Goal: Task Accomplishment & Management: Complete application form

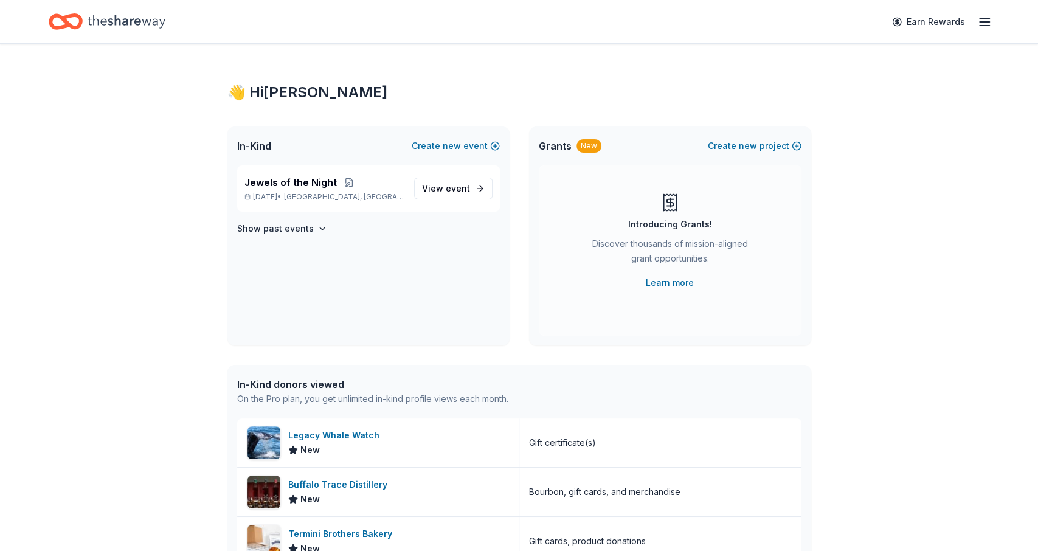
click at [64, 23] on icon "Home" at bounding box center [71, 21] width 19 height 12
click at [257, 148] on span "In-Kind" at bounding box center [254, 146] width 34 height 15
click at [284, 187] on span "Jewels of the Night" at bounding box center [290, 182] width 92 height 15
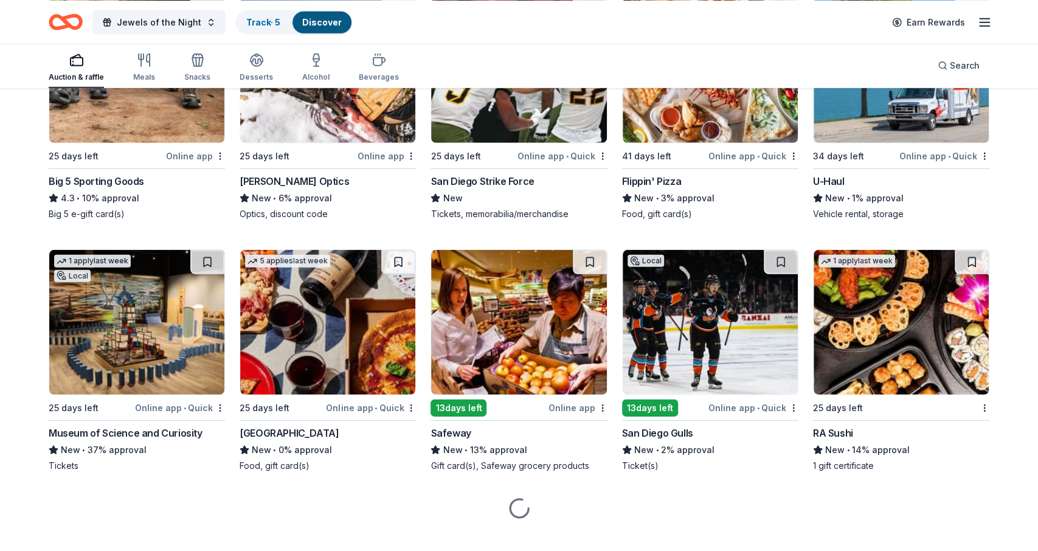
scroll to position [5446, 0]
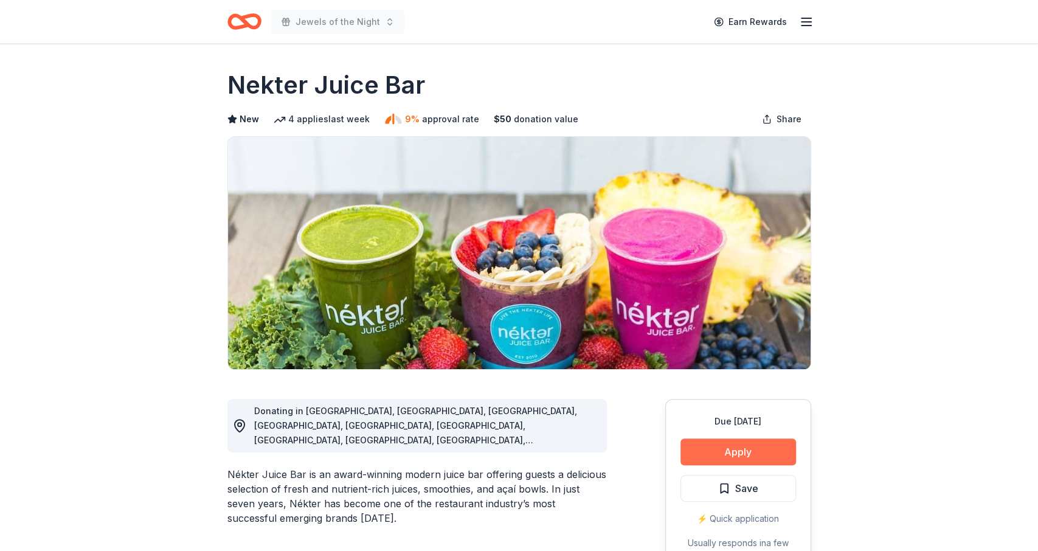
click at [710, 443] on button "Apply" at bounding box center [739, 452] width 116 height 27
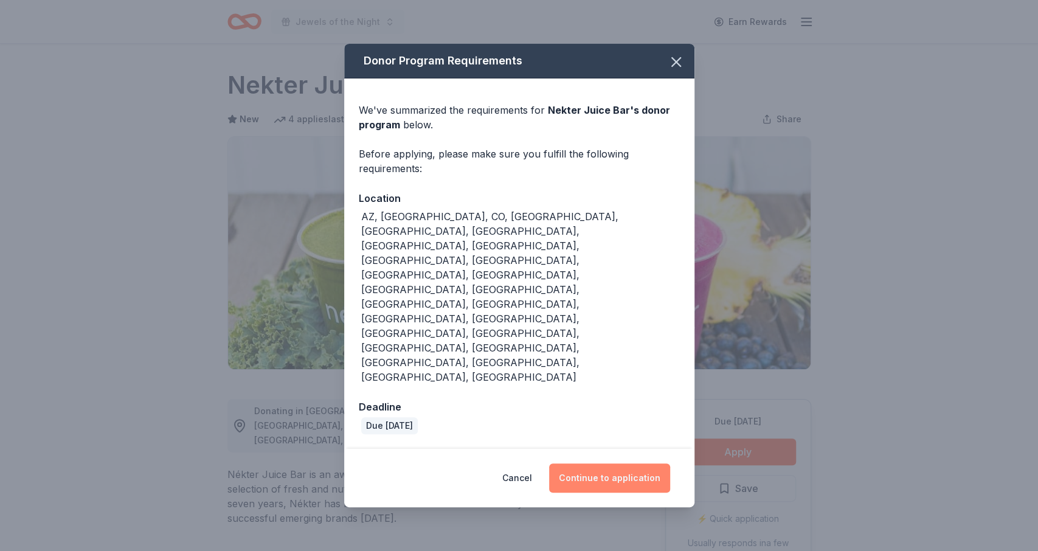
click at [603, 463] on button "Continue to application" at bounding box center [609, 477] width 121 height 29
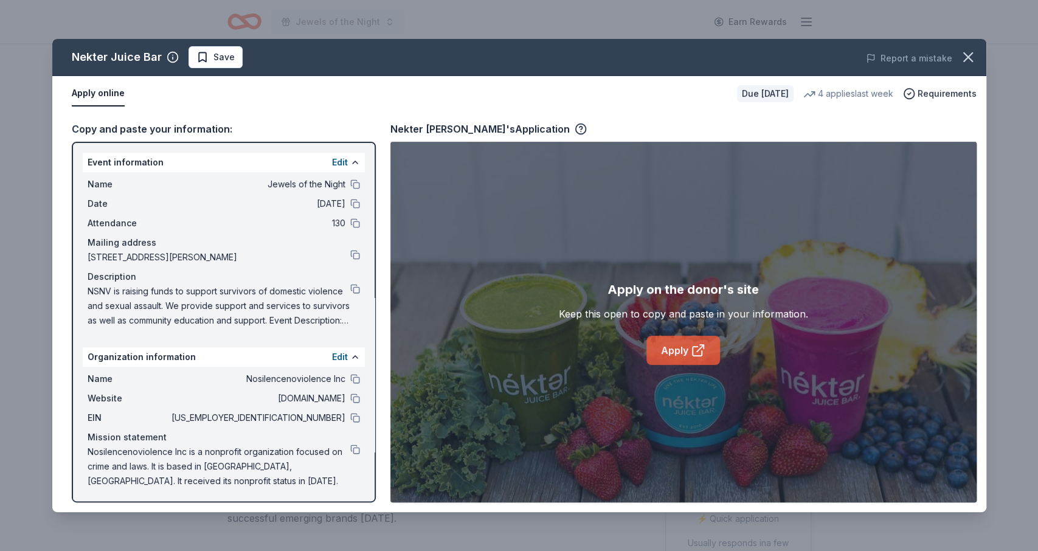
click at [692, 356] on icon at bounding box center [698, 350] width 15 height 15
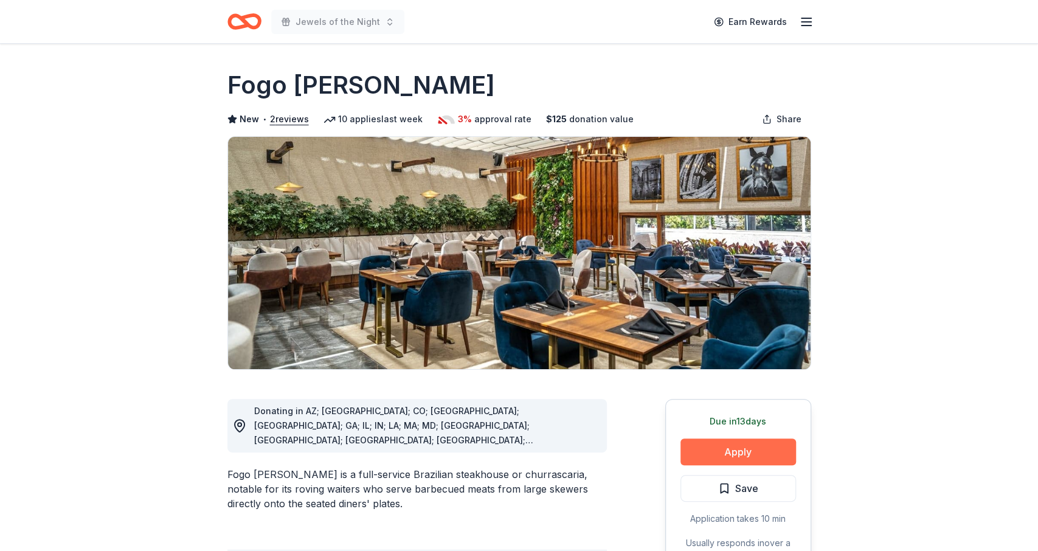
click at [752, 453] on button "Apply" at bounding box center [739, 452] width 116 height 27
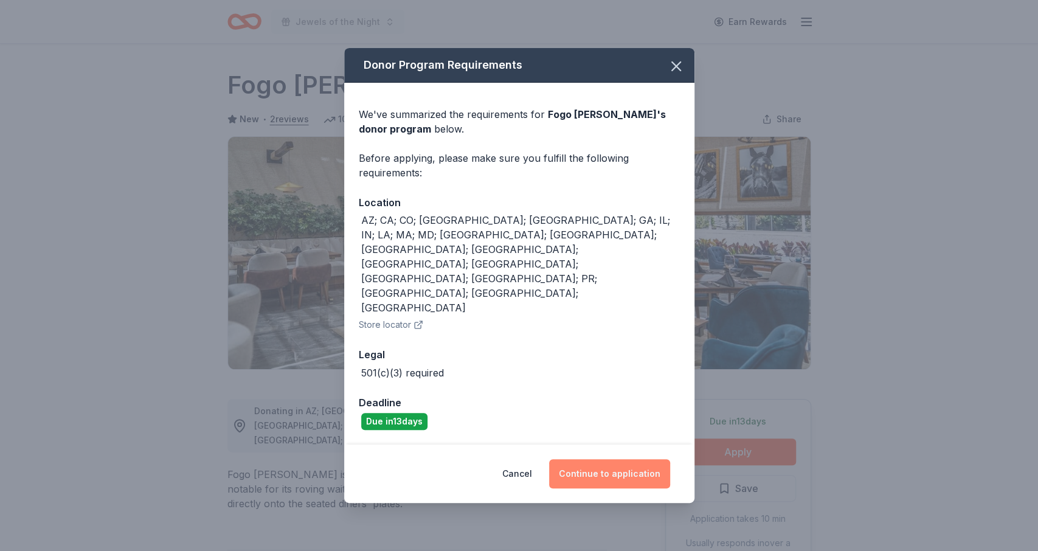
click at [594, 459] on button "Continue to application" at bounding box center [609, 473] width 121 height 29
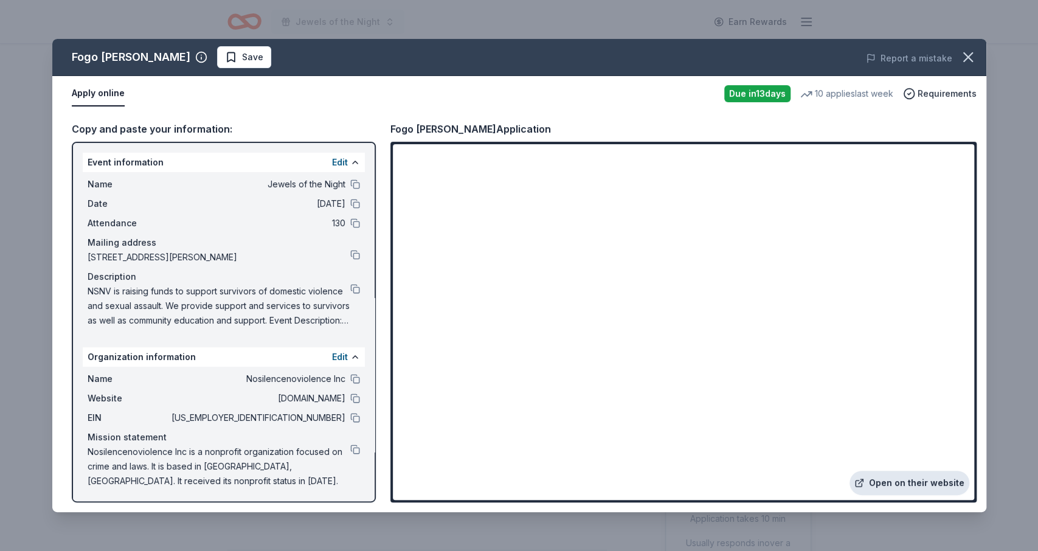
click at [900, 486] on link "Open on their website" at bounding box center [910, 483] width 120 height 24
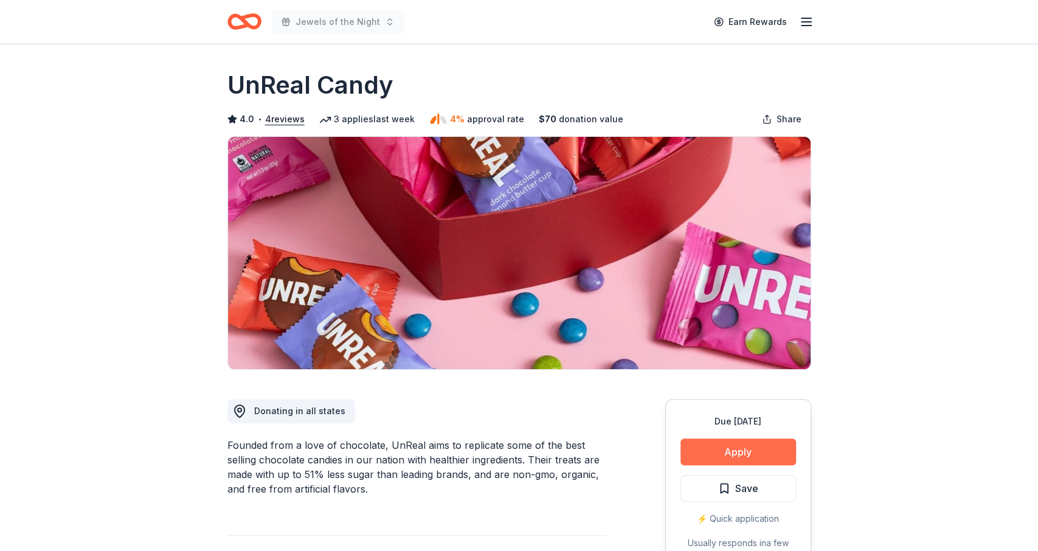
click at [727, 451] on button "Apply" at bounding box center [739, 452] width 116 height 27
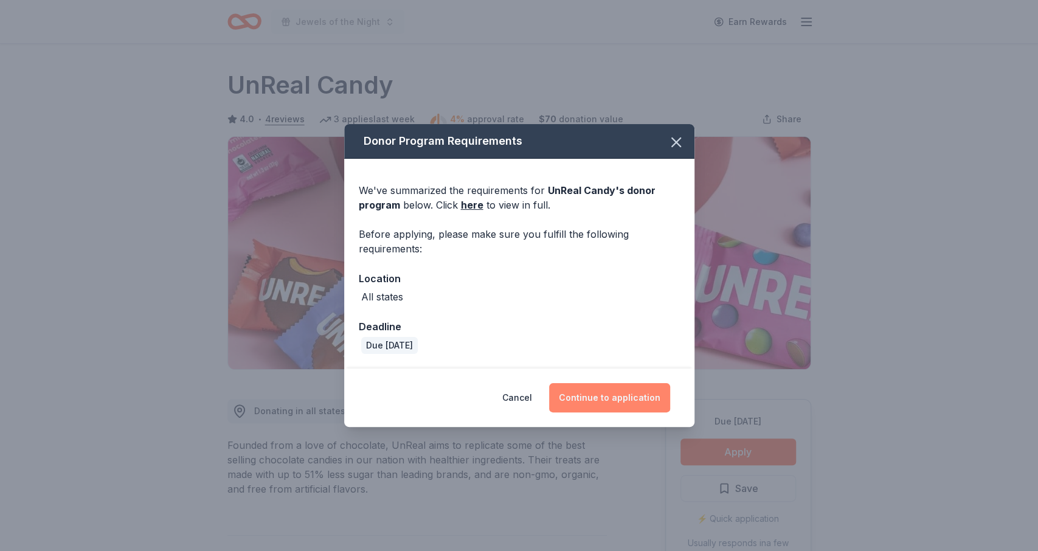
click at [594, 390] on button "Continue to application" at bounding box center [609, 397] width 121 height 29
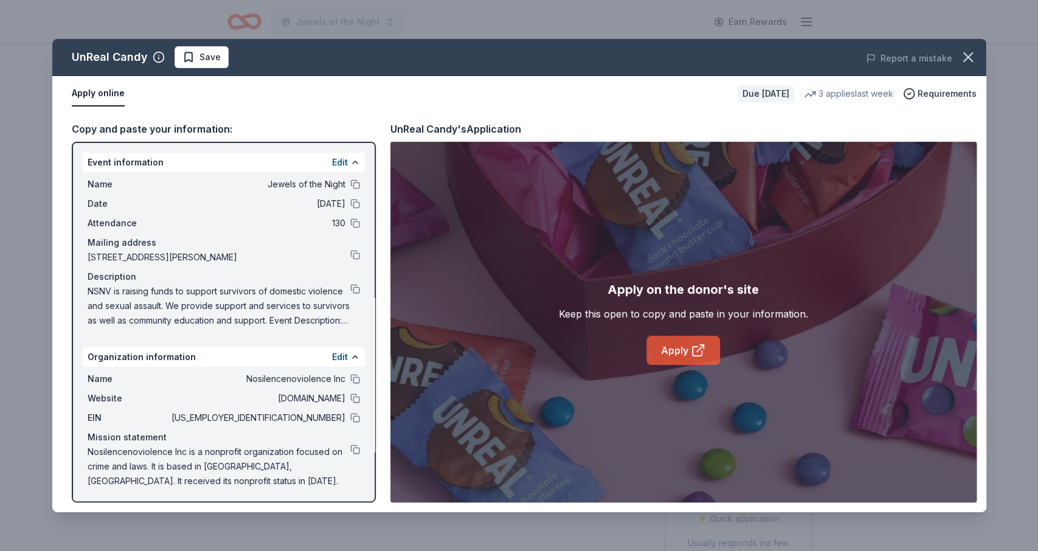
click at [672, 342] on link "Apply" at bounding box center [684, 350] width 74 height 29
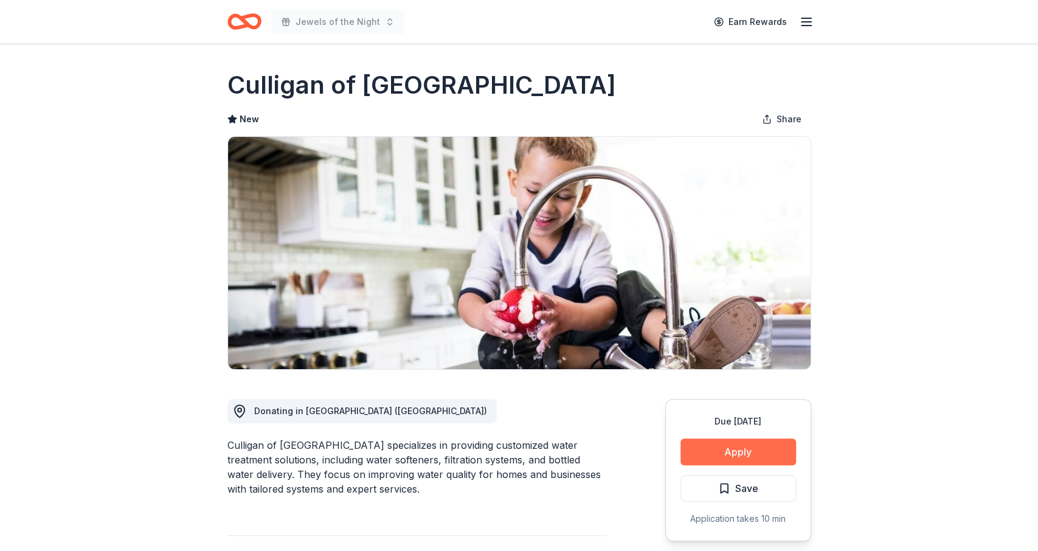
click at [712, 460] on button "Apply" at bounding box center [739, 452] width 116 height 27
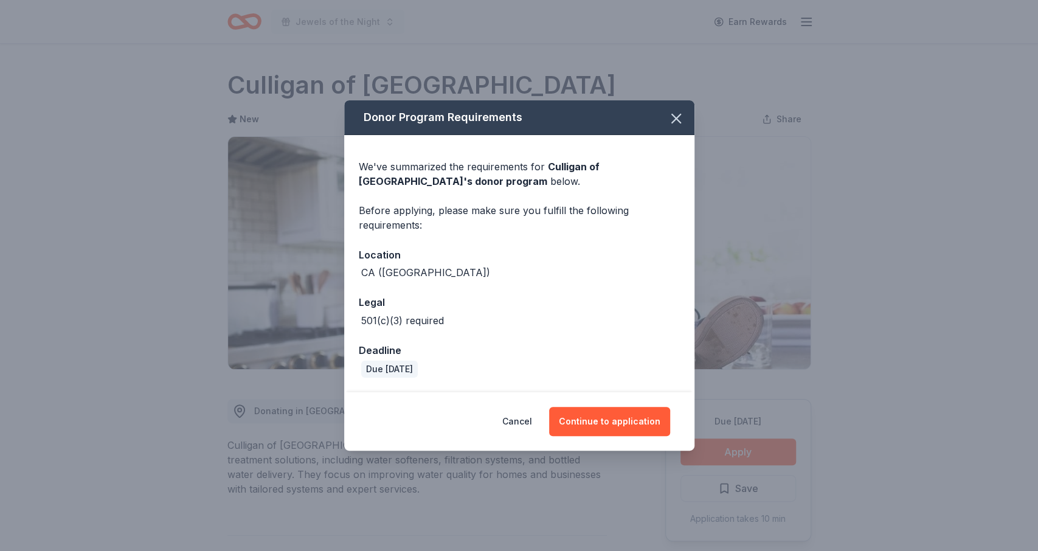
click at [572, 406] on div "Cancel Continue to application" at bounding box center [519, 421] width 350 height 58
click at [576, 415] on button "Continue to application" at bounding box center [609, 421] width 121 height 29
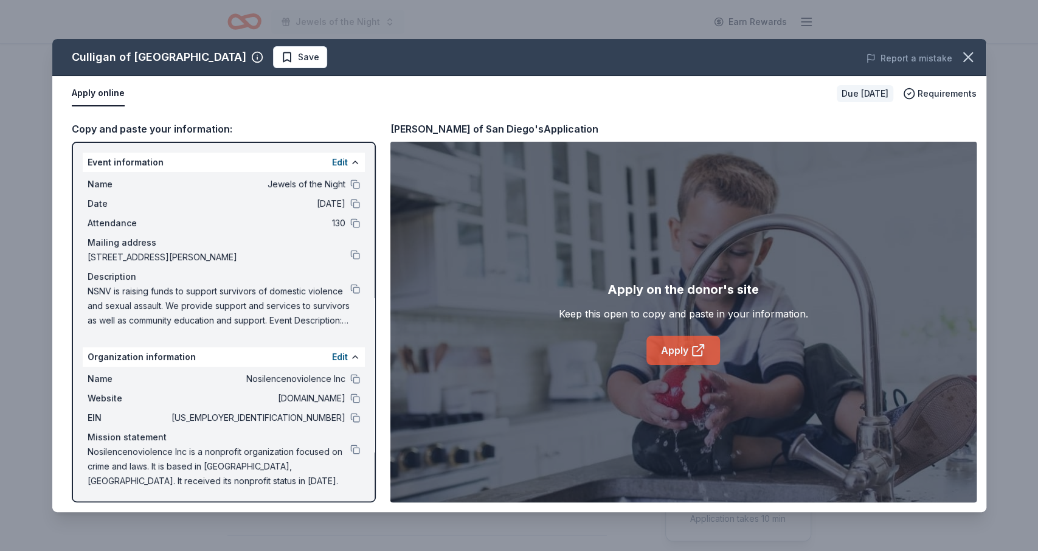
click at [659, 352] on link "Apply" at bounding box center [684, 350] width 74 height 29
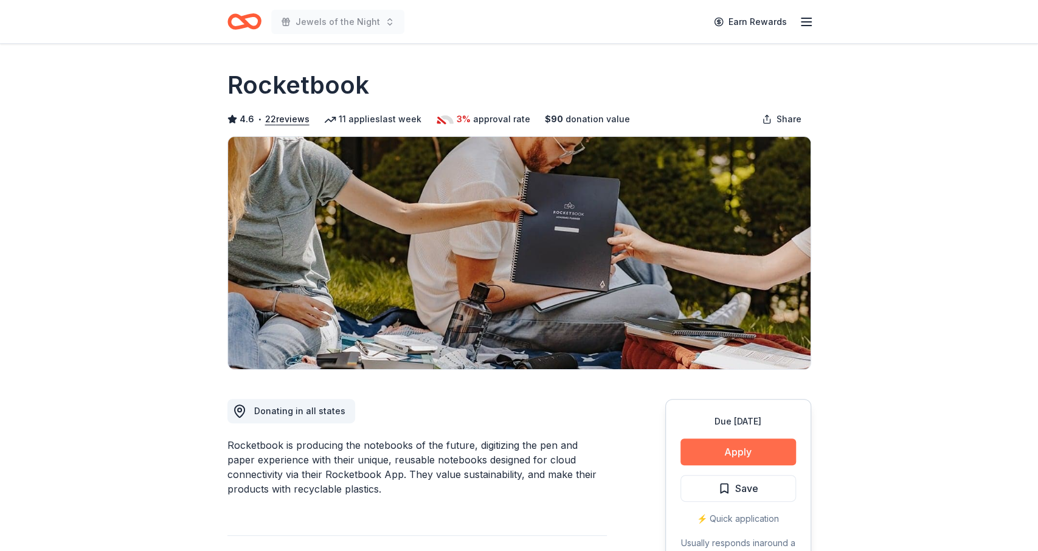
click at [713, 447] on button "Apply" at bounding box center [739, 452] width 116 height 27
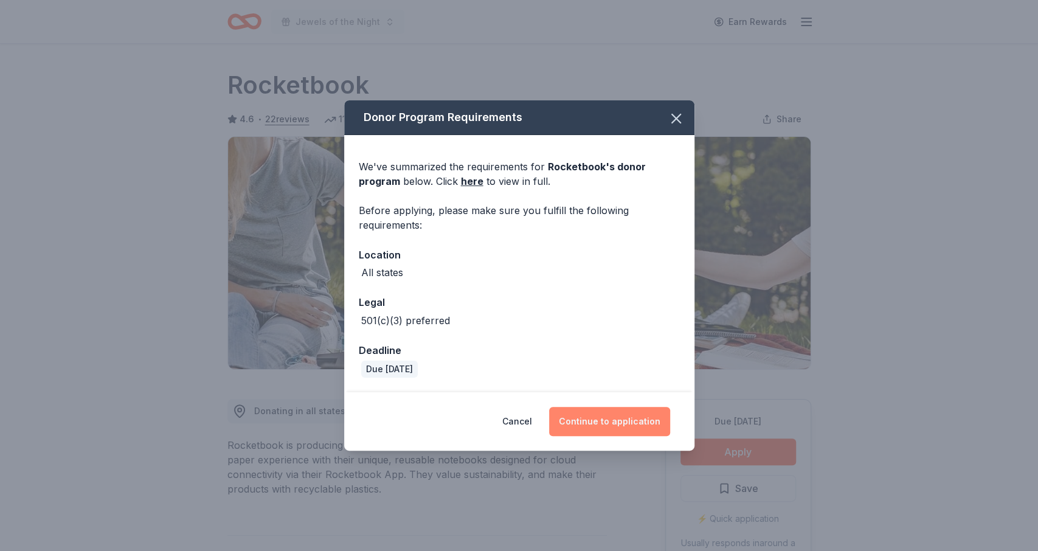
click at [602, 418] on button "Continue to application" at bounding box center [609, 421] width 121 height 29
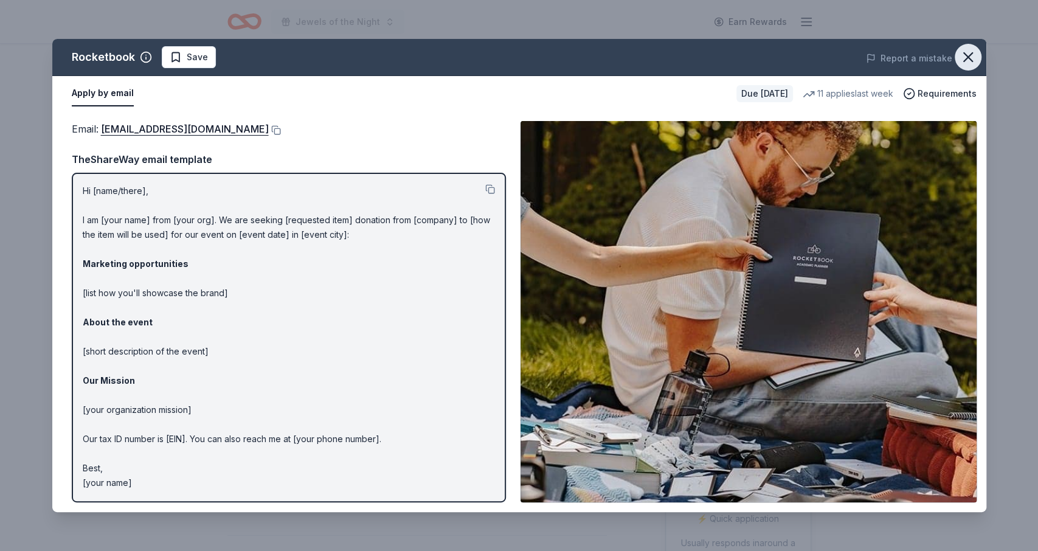
click at [966, 64] on icon "button" at bounding box center [968, 57] width 17 height 17
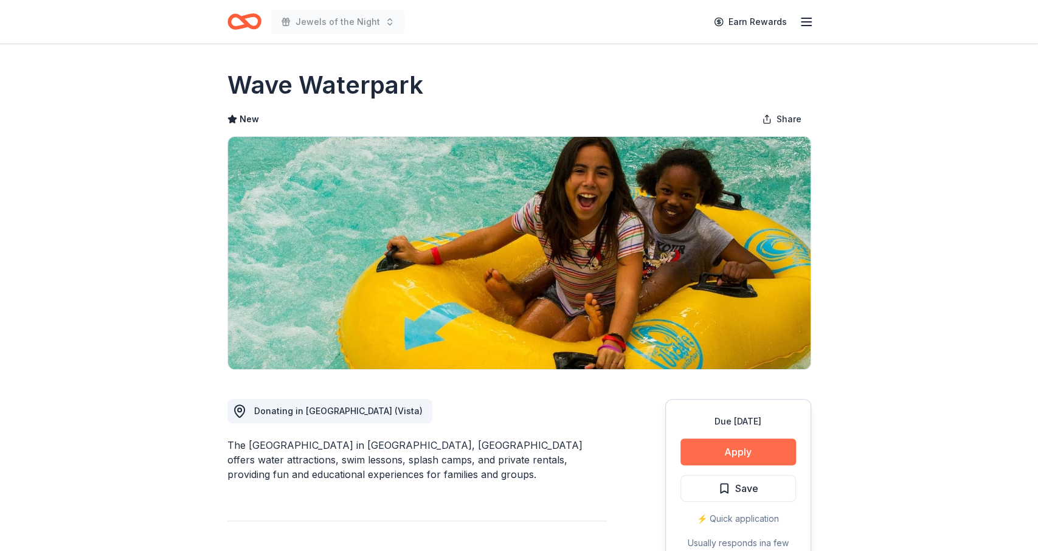
click at [749, 443] on button "Apply" at bounding box center [739, 452] width 116 height 27
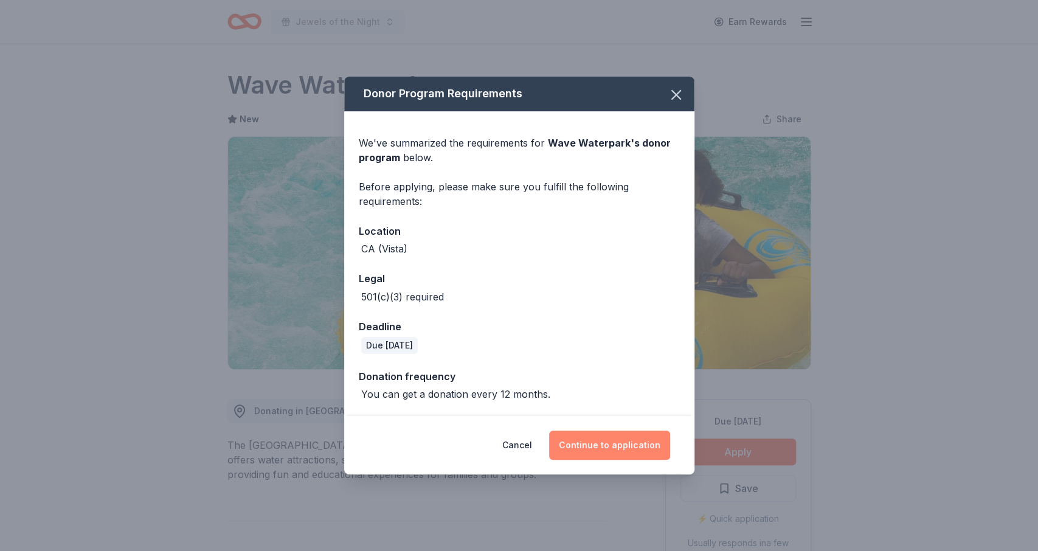
click at [617, 443] on button "Continue to application" at bounding box center [609, 445] width 121 height 29
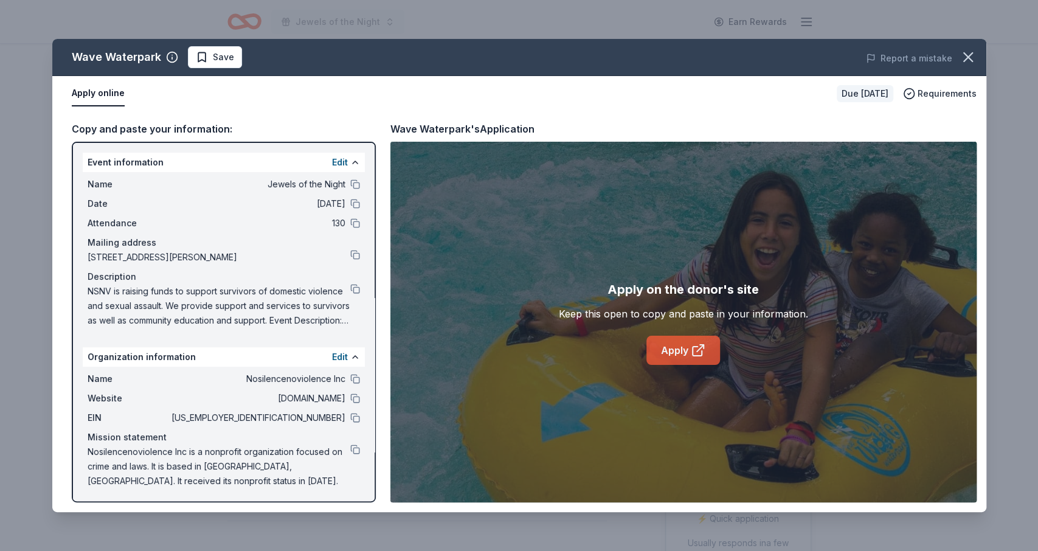
click at [692, 357] on icon at bounding box center [698, 350] width 15 height 15
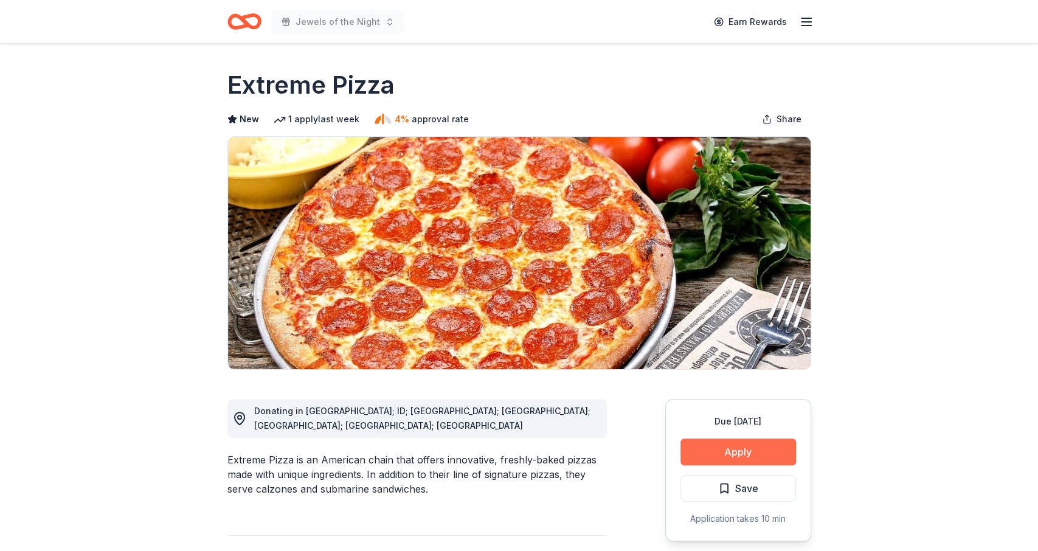
click at [700, 454] on button "Apply" at bounding box center [739, 452] width 116 height 27
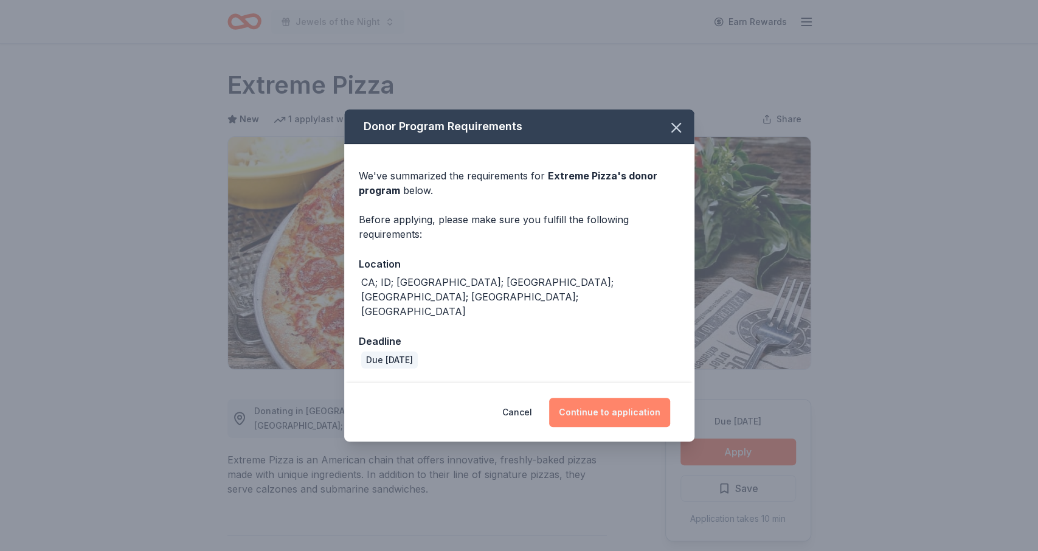
click at [617, 400] on button "Continue to application" at bounding box center [609, 412] width 121 height 29
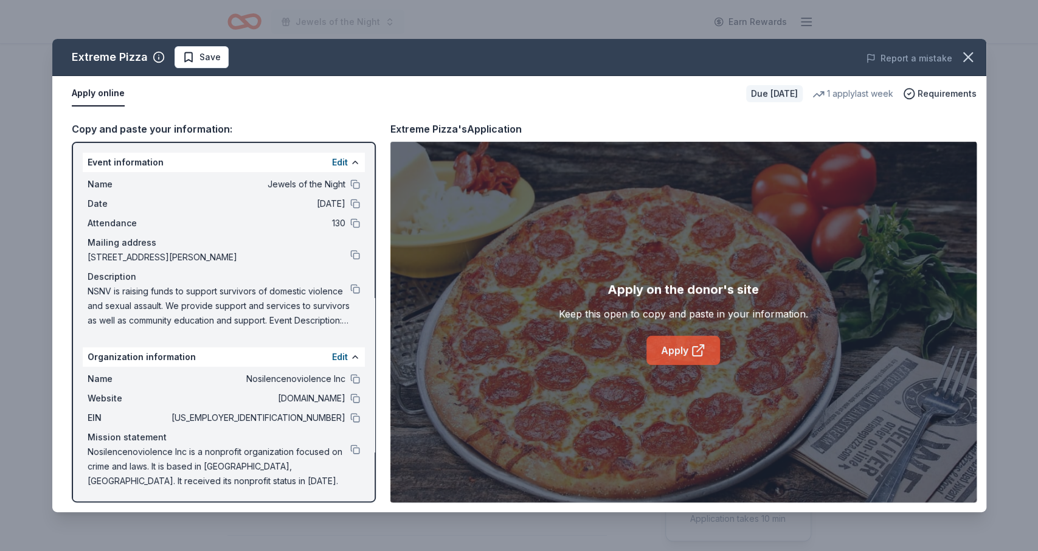
click at [672, 340] on link "Apply" at bounding box center [684, 350] width 74 height 29
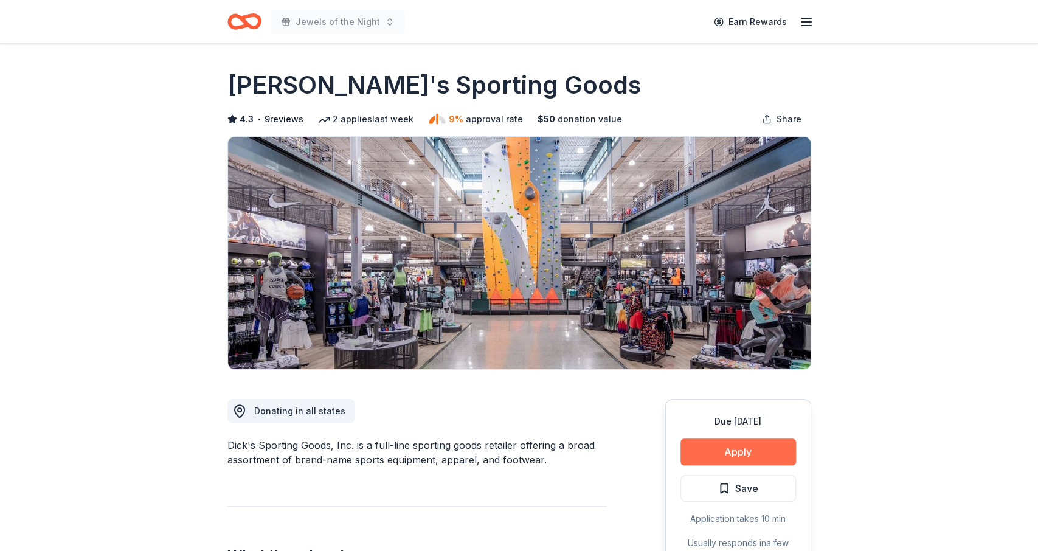
click at [739, 456] on button "Apply" at bounding box center [739, 452] width 116 height 27
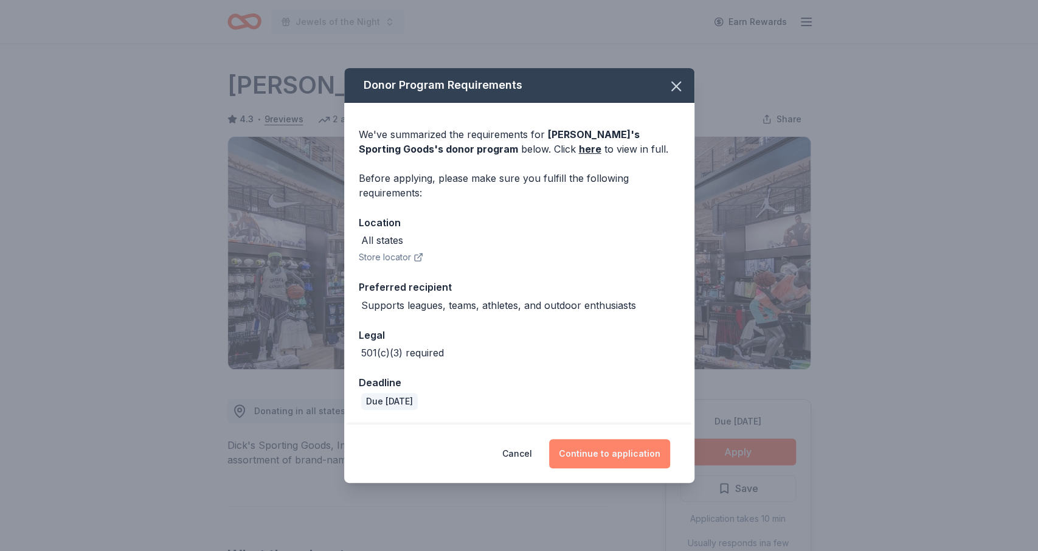
click at [615, 446] on button "Continue to application" at bounding box center [609, 453] width 121 height 29
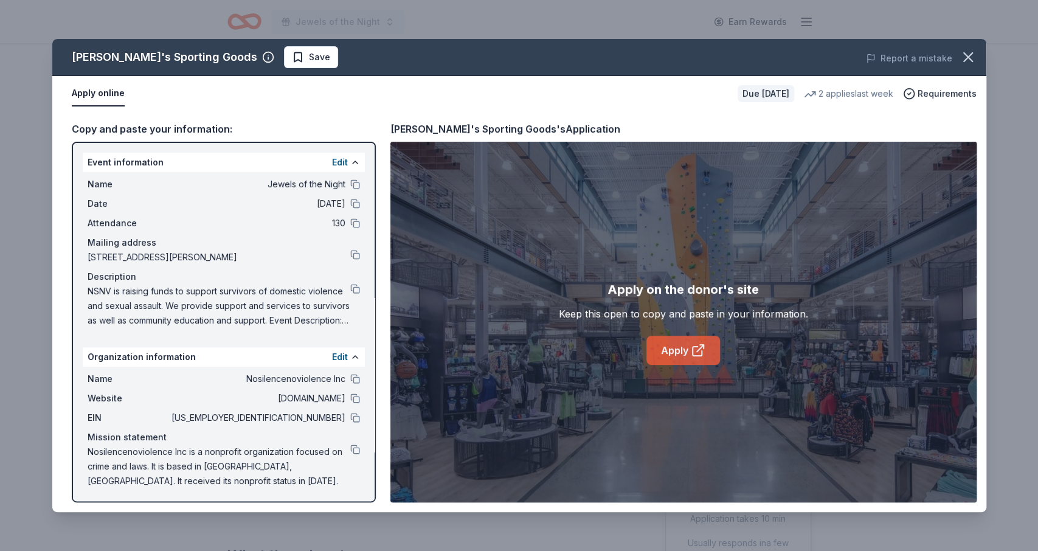
click at [697, 347] on icon at bounding box center [697, 351] width 9 height 9
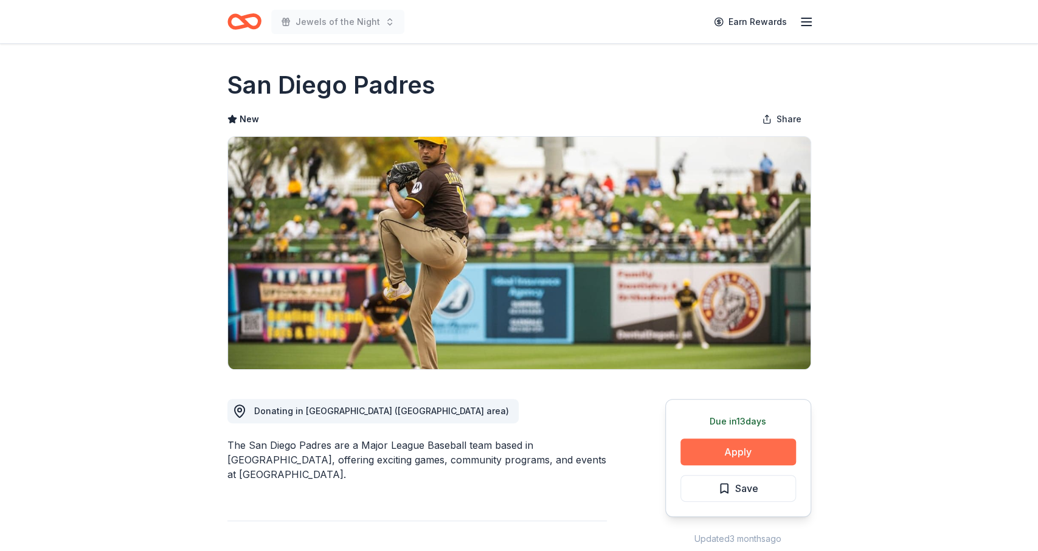
click at [751, 450] on button "Apply" at bounding box center [739, 452] width 116 height 27
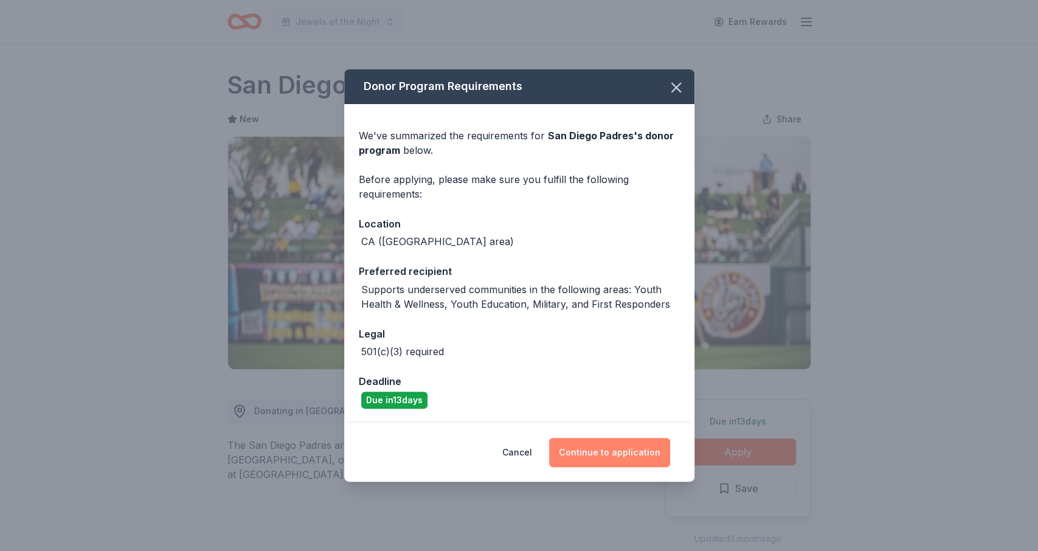
click at [639, 448] on button "Continue to application" at bounding box center [609, 452] width 121 height 29
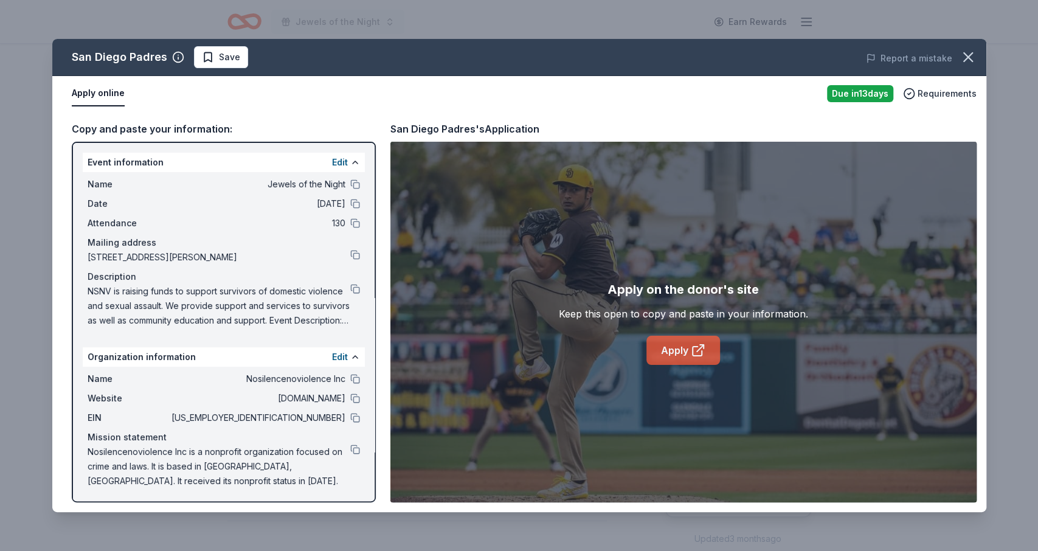
click at [668, 352] on link "Apply" at bounding box center [684, 350] width 74 height 29
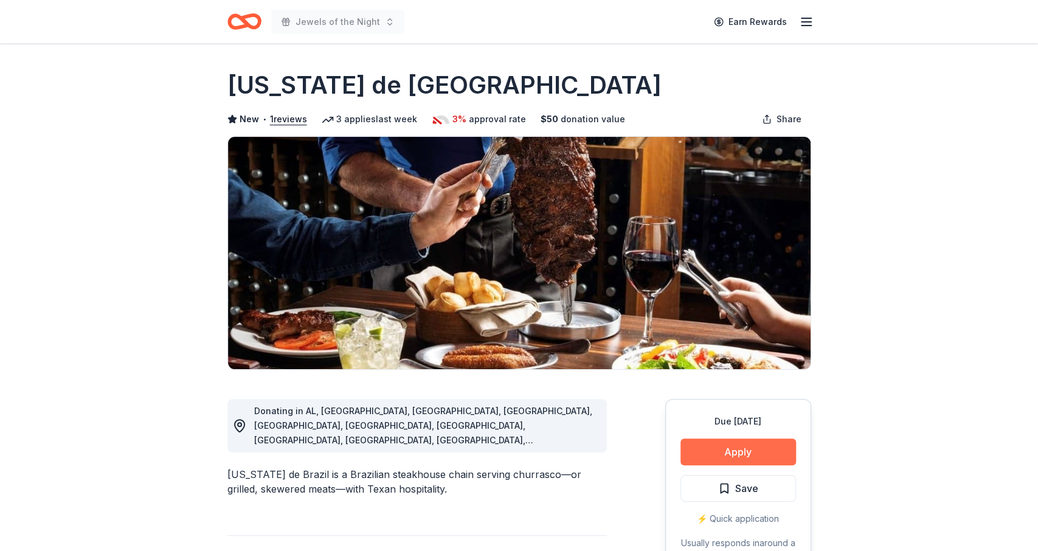
click at [718, 446] on button "Apply" at bounding box center [739, 452] width 116 height 27
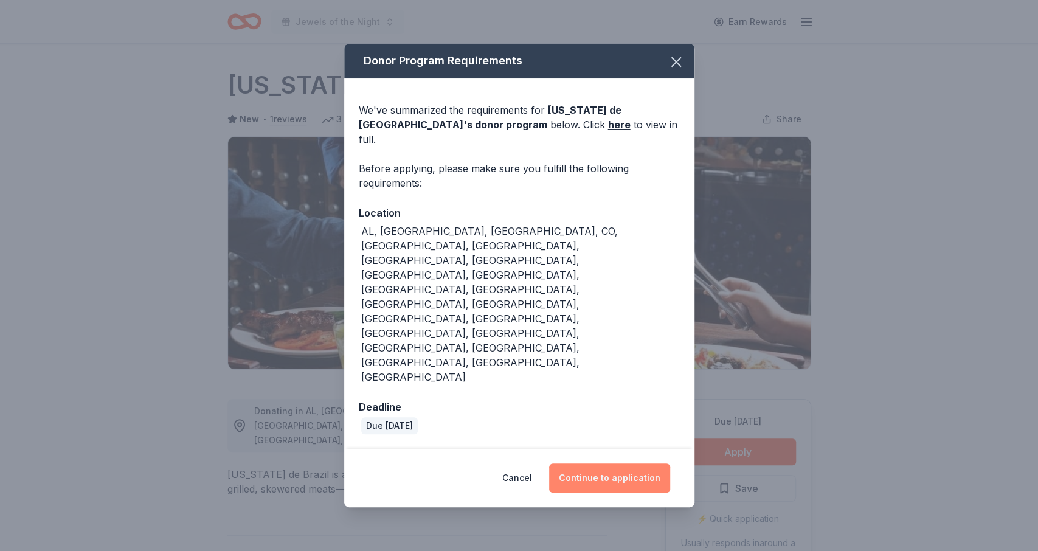
click at [599, 463] on button "Continue to application" at bounding box center [609, 477] width 121 height 29
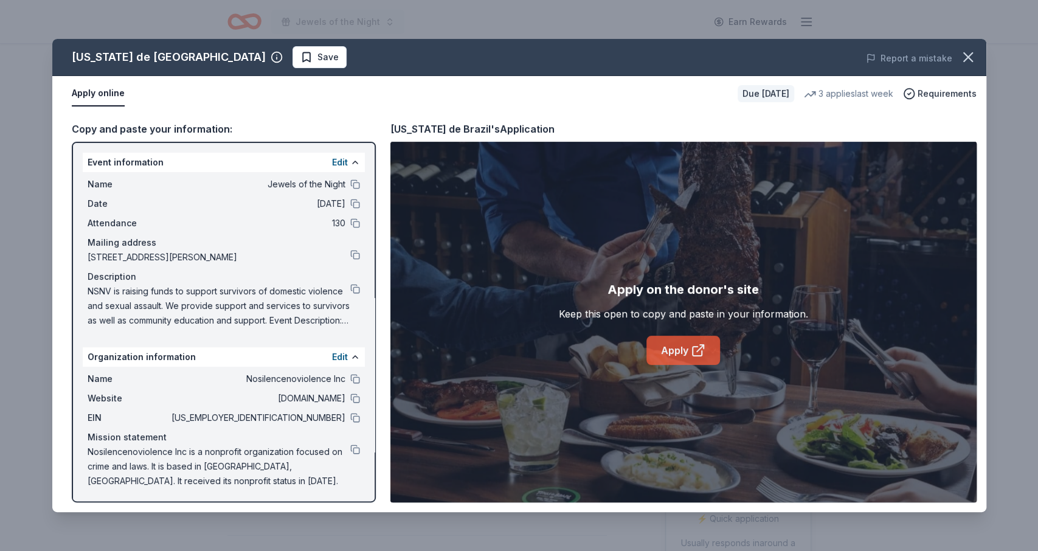
click at [673, 343] on link "Apply" at bounding box center [684, 350] width 74 height 29
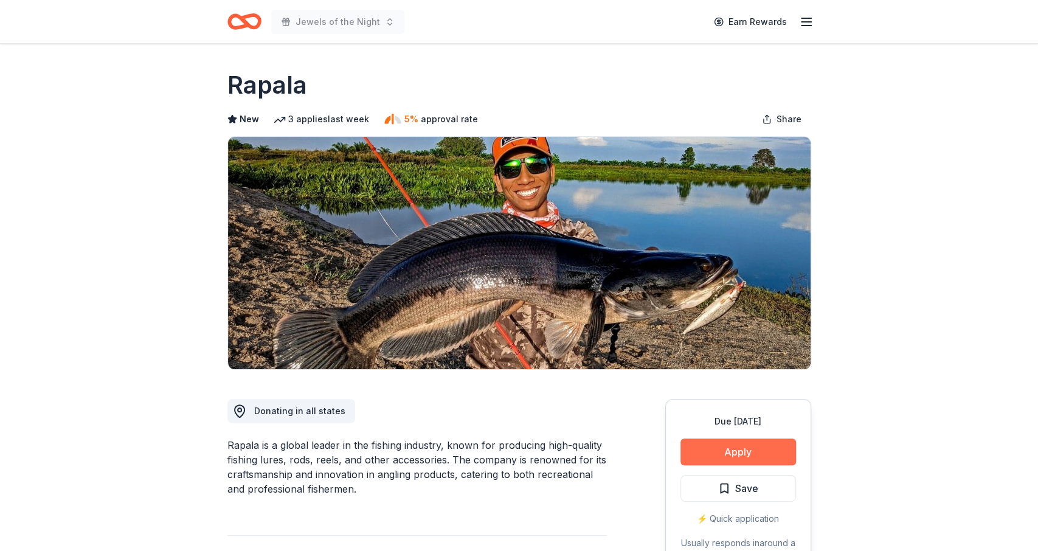
click at [702, 448] on button "Apply" at bounding box center [739, 452] width 116 height 27
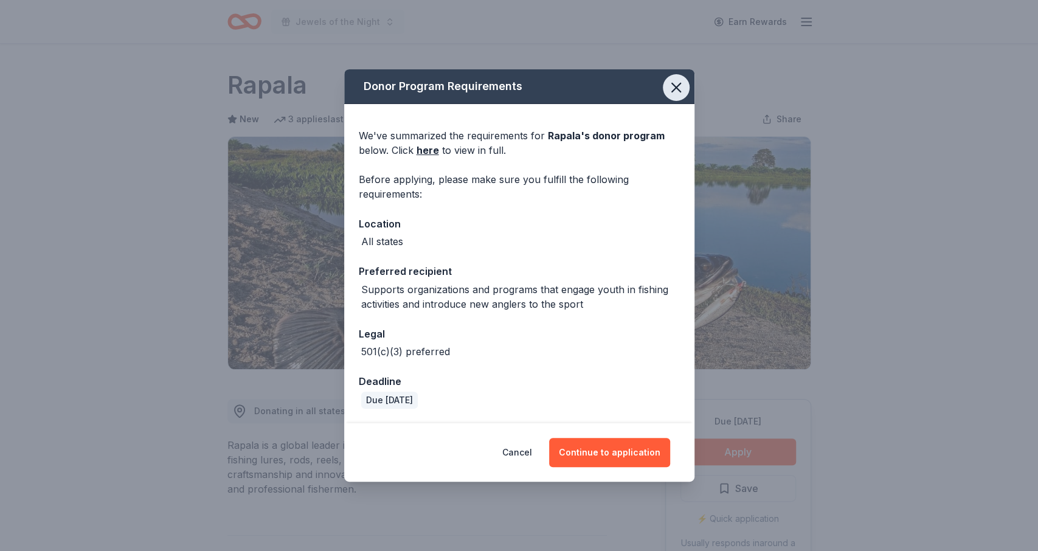
click at [678, 82] on icon "button" at bounding box center [676, 87] width 17 height 17
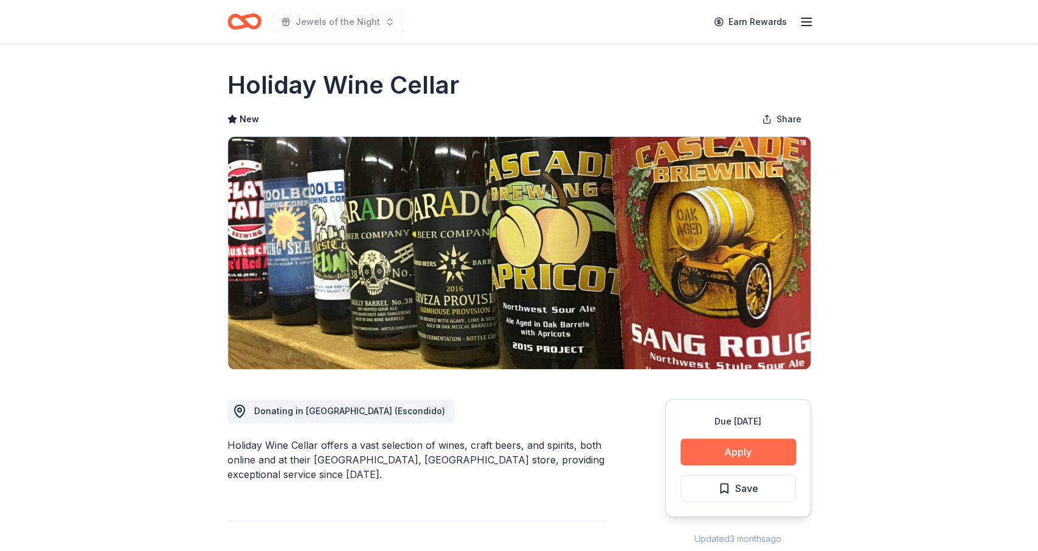
click at [706, 459] on button "Apply" at bounding box center [739, 452] width 116 height 27
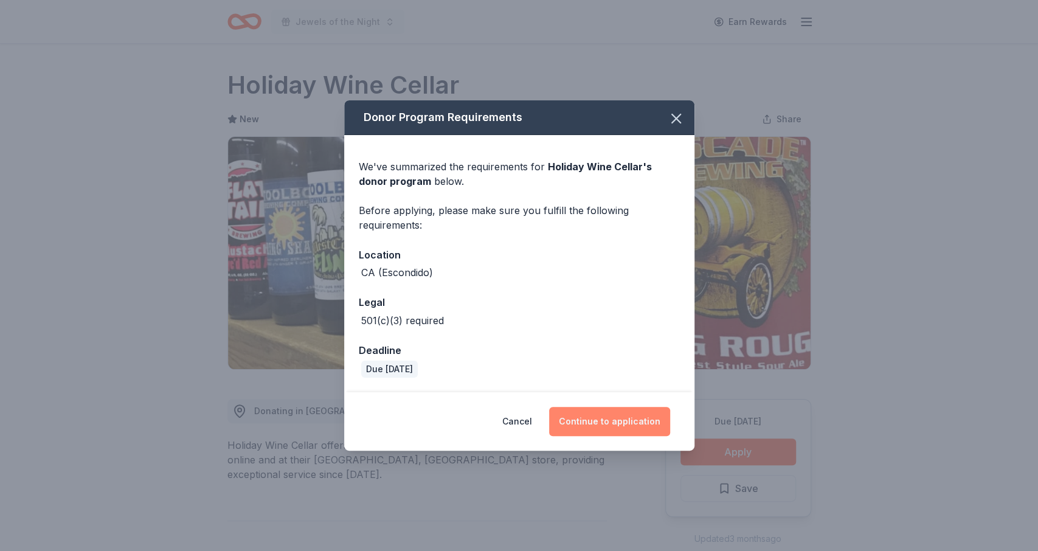
click at [594, 429] on button "Continue to application" at bounding box center [609, 421] width 121 height 29
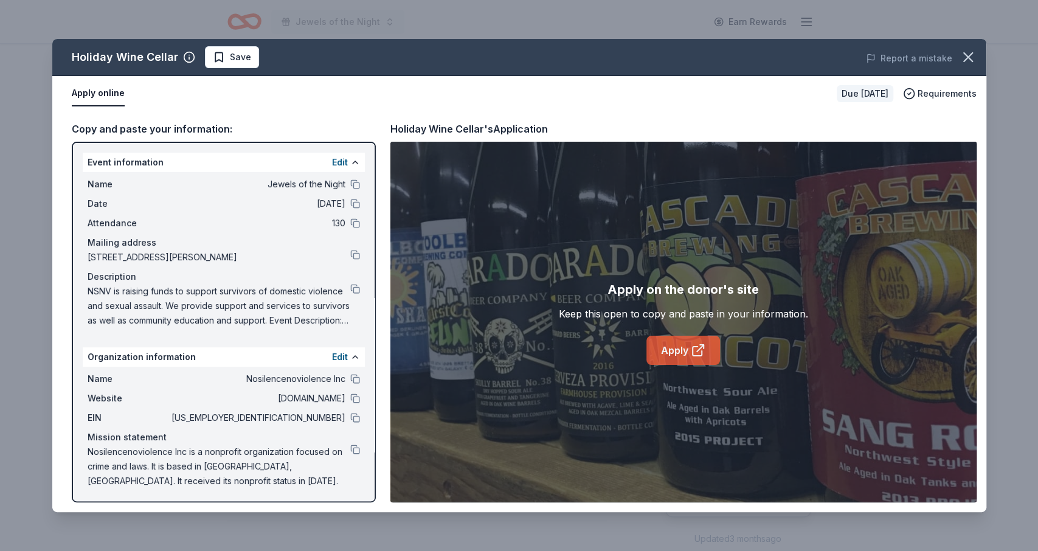
click at [676, 357] on link "Apply" at bounding box center [684, 350] width 74 height 29
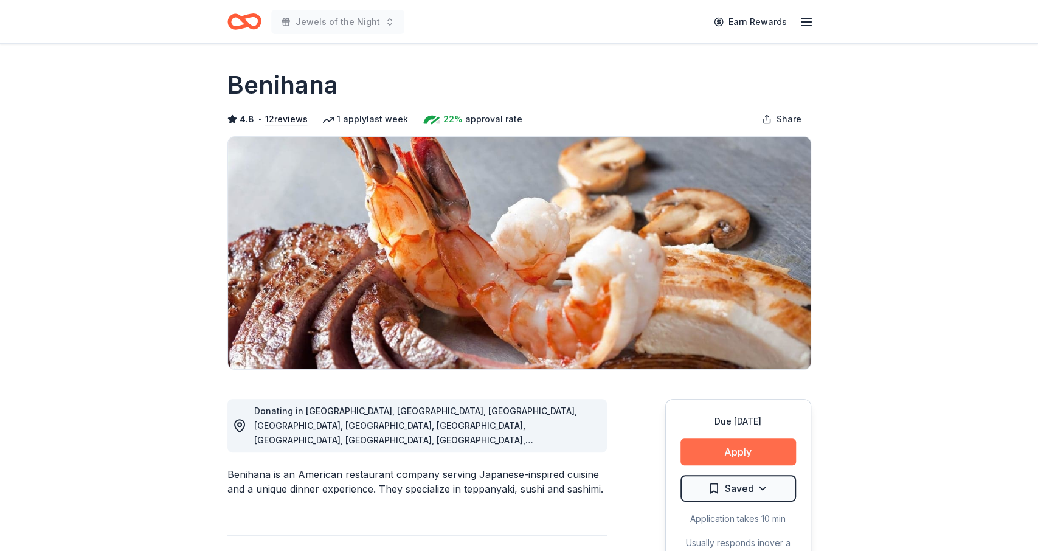
click at [739, 442] on button "Apply" at bounding box center [739, 452] width 116 height 27
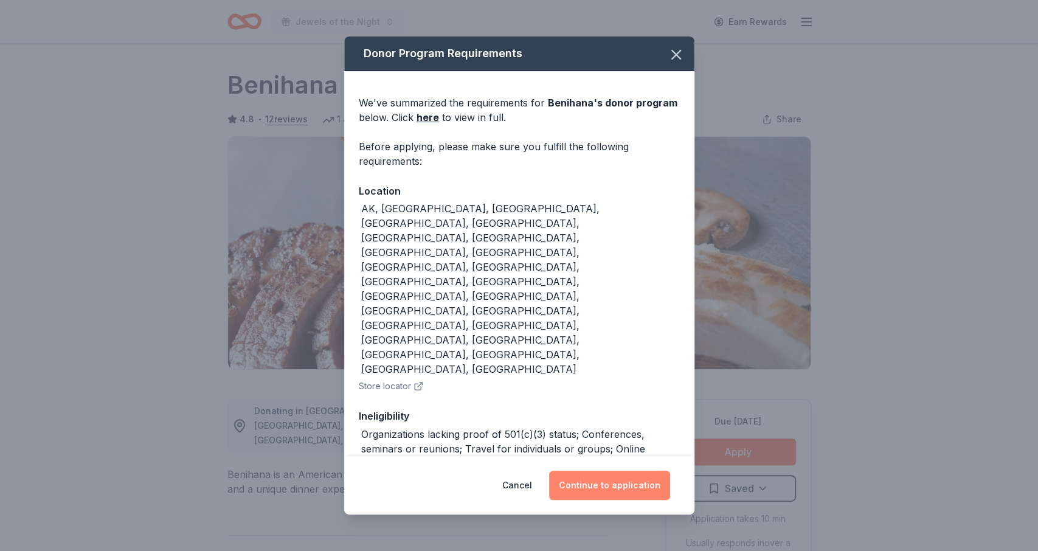
click at [611, 477] on button "Continue to application" at bounding box center [609, 485] width 121 height 29
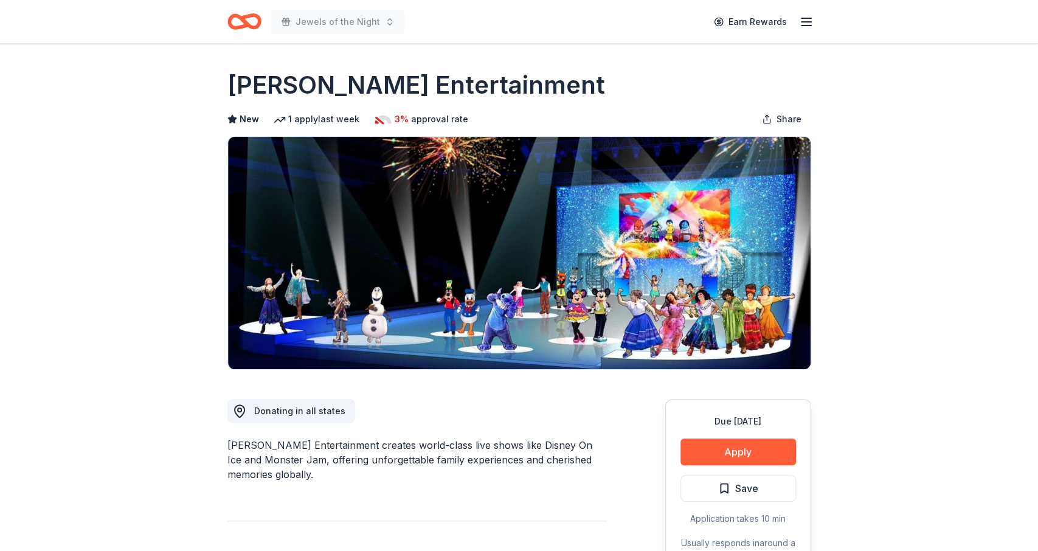
click at [346, 88] on h1 "Feld Entertainment" at bounding box center [416, 85] width 378 height 34
click at [722, 458] on button "Apply" at bounding box center [739, 452] width 116 height 27
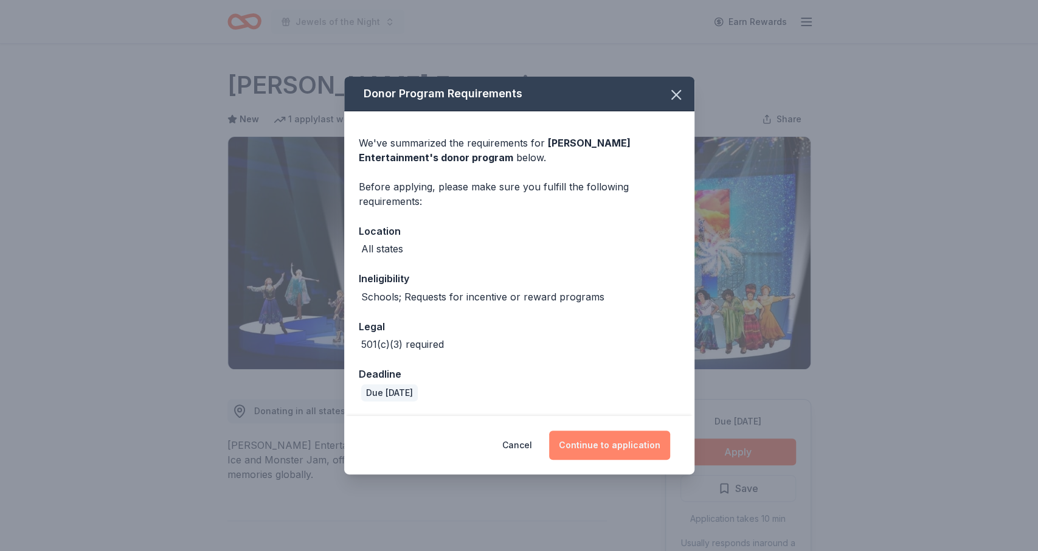
click at [625, 445] on button "Continue to application" at bounding box center [609, 445] width 121 height 29
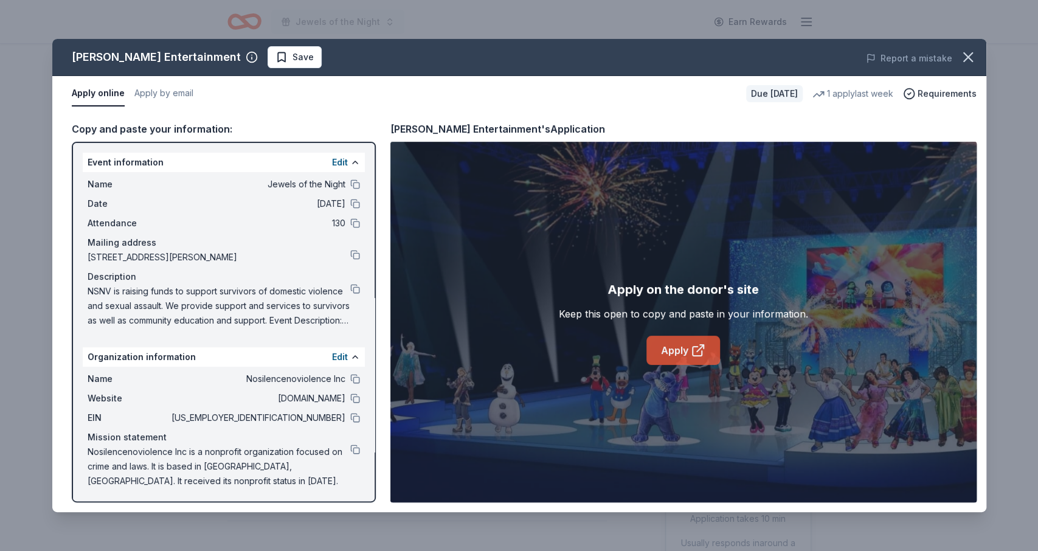
click at [672, 342] on link "Apply" at bounding box center [684, 350] width 74 height 29
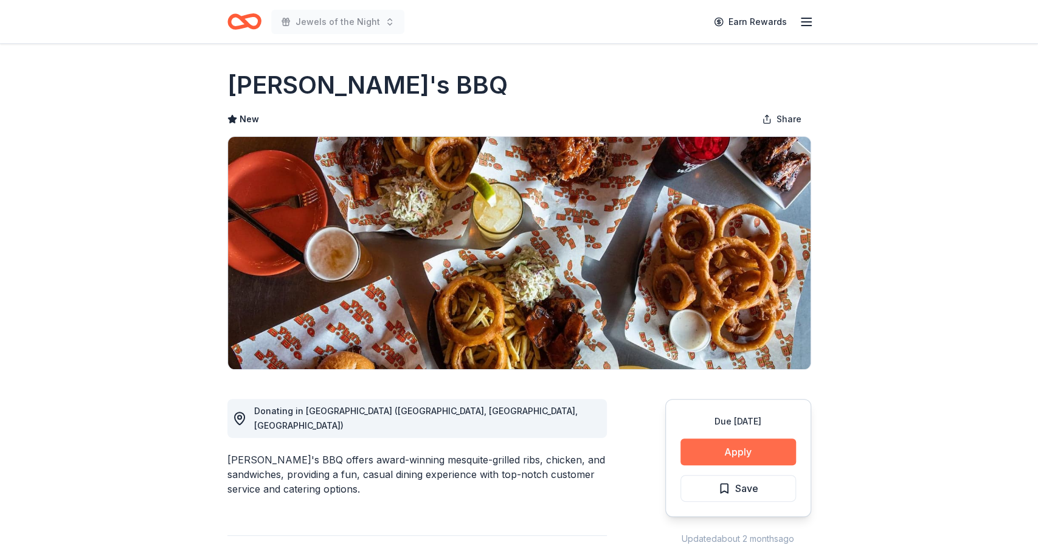
click at [720, 453] on button "Apply" at bounding box center [739, 452] width 116 height 27
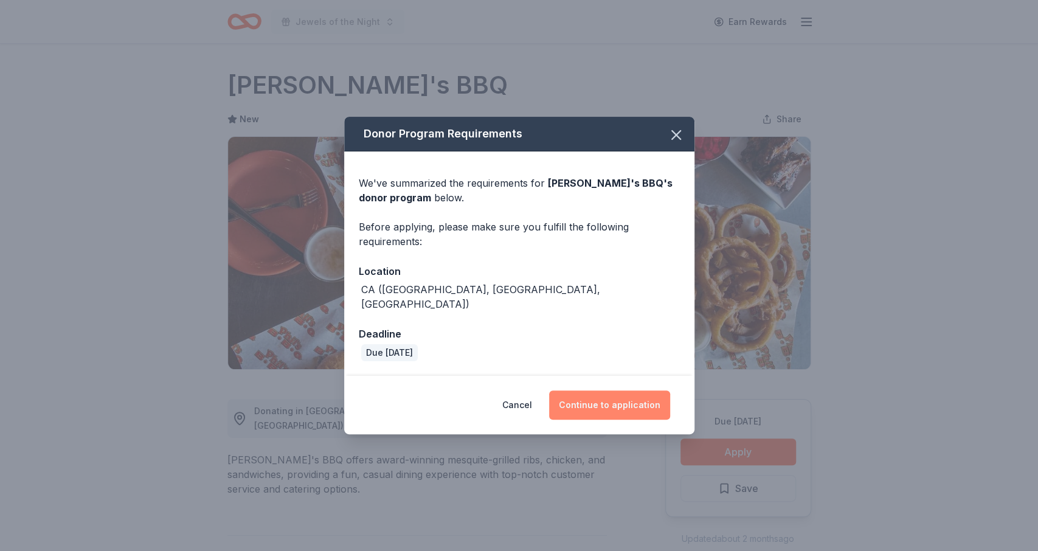
click at [622, 390] on button "Continue to application" at bounding box center [609, 404] width 121 height 29
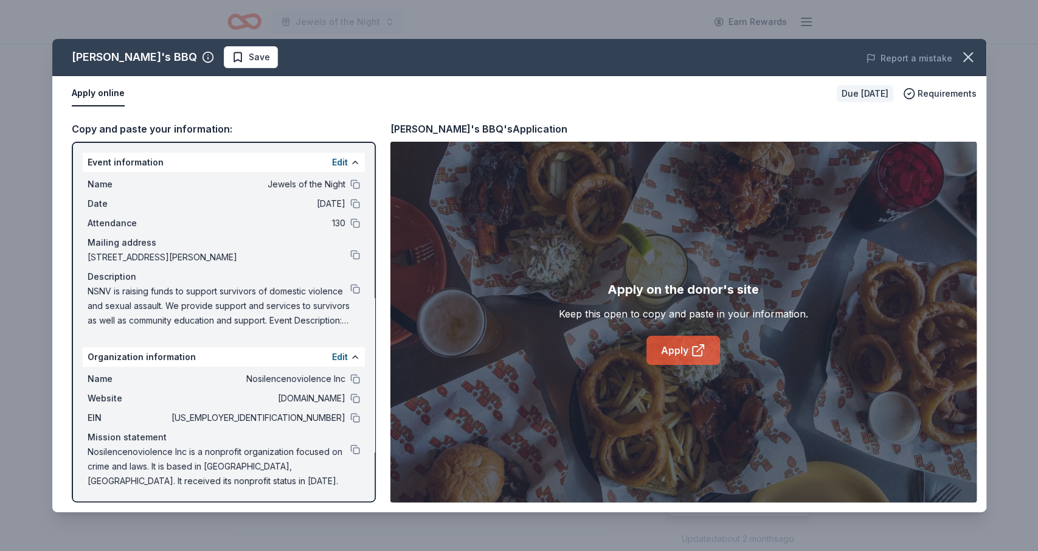
click at [688, 346] on link "Apply" at bounding box center [684, 350] width 74 height 29
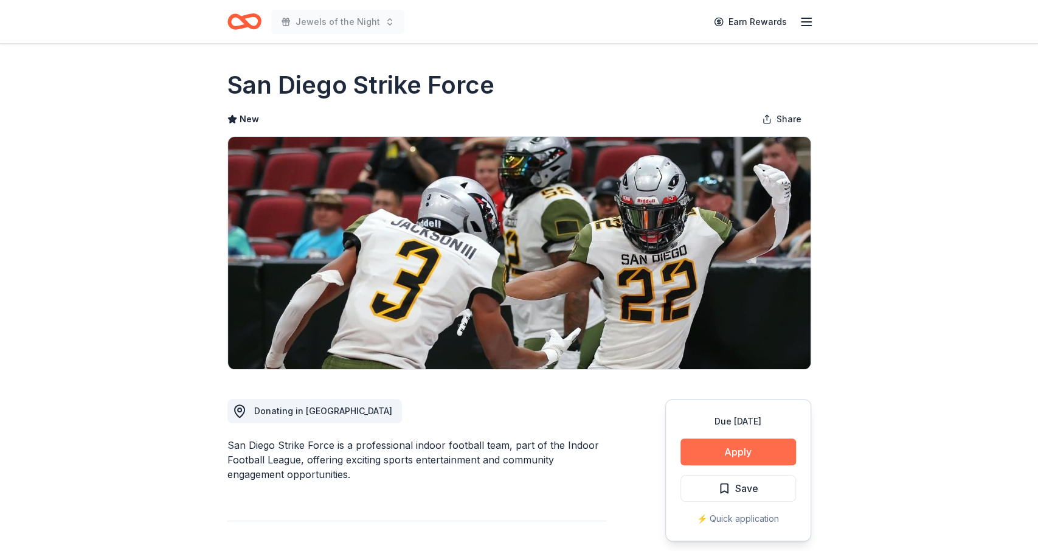
click at [741, 445] on button "Apply" at bounding box center [739, 452] width 116 height 27
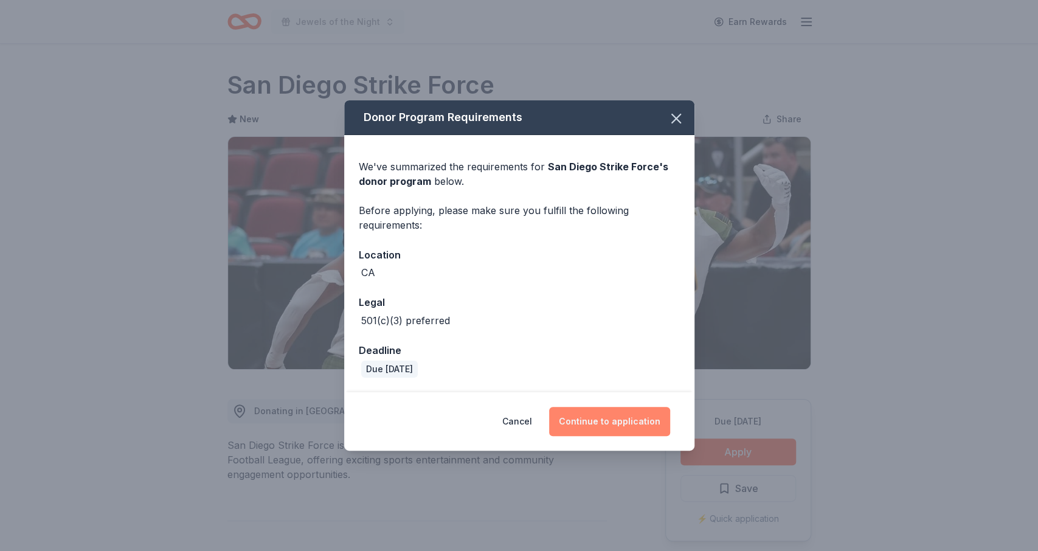
click at [587, 414] on button "Continue to application" at bounding box center [609, 421] width 121 height 29
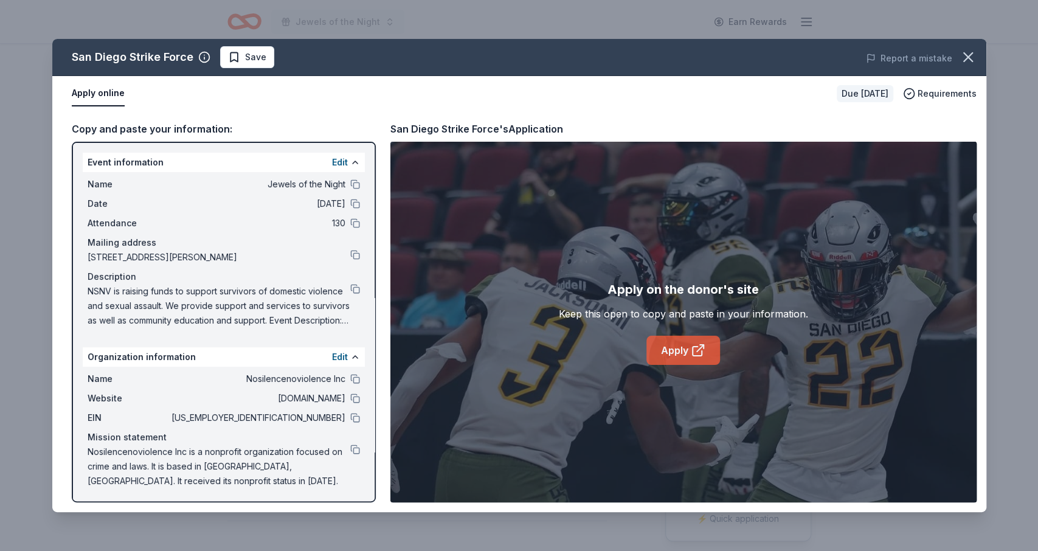
click at [672, 342] on link "Apply" at bounding box center [684, 350] width 74 height 29
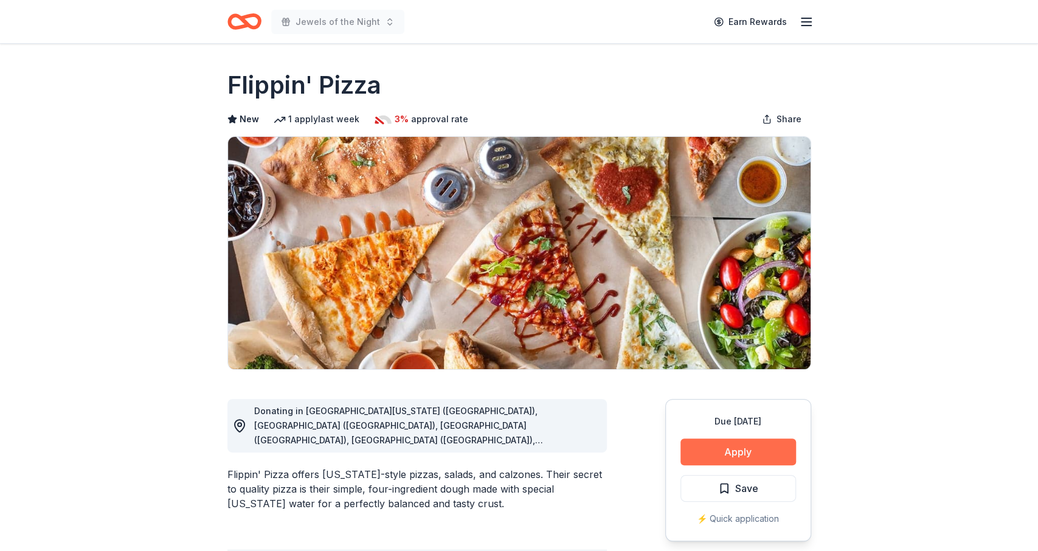
click at [710, 451] on button "Apply" at bounding box center [739, 452] width 116 height 27
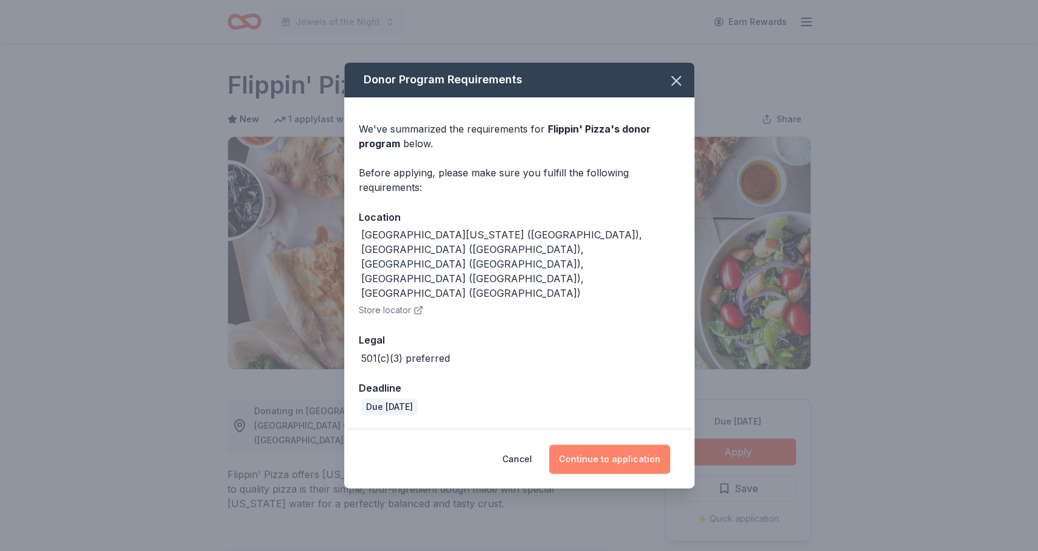
click at [612, 445] on button "Continue to application" at bounding box center [609, 459] width 121 height 29
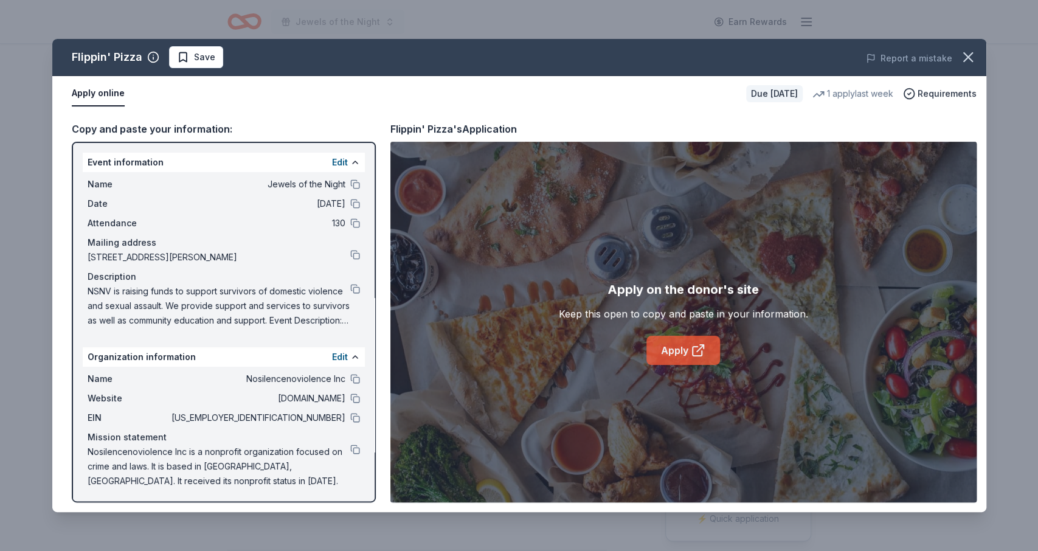
click at [672, 354] on link "Apply" at bounding box center [684, 350] width 74 height 29
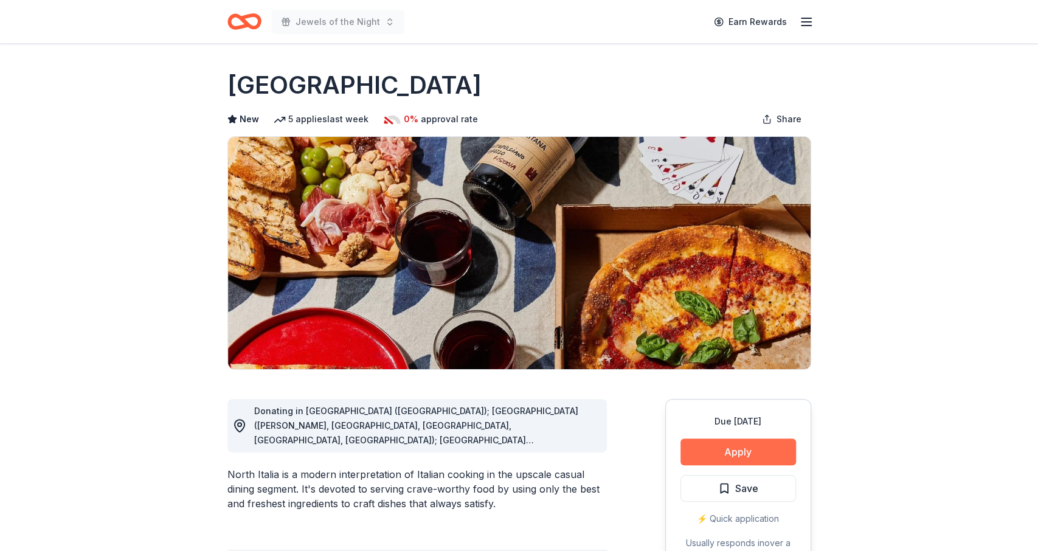
click at [714, 449] on button "Apply" at bounding box center [739, 452] width 116 height 27
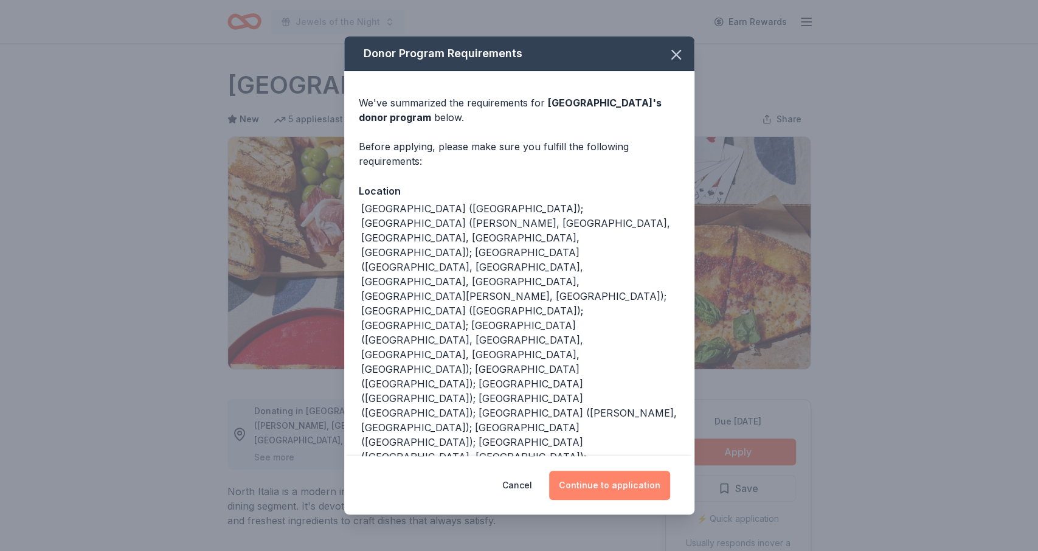
click at [610, 471] on button "Continue to application" at bounding box center [609, 485] width 121 height 29
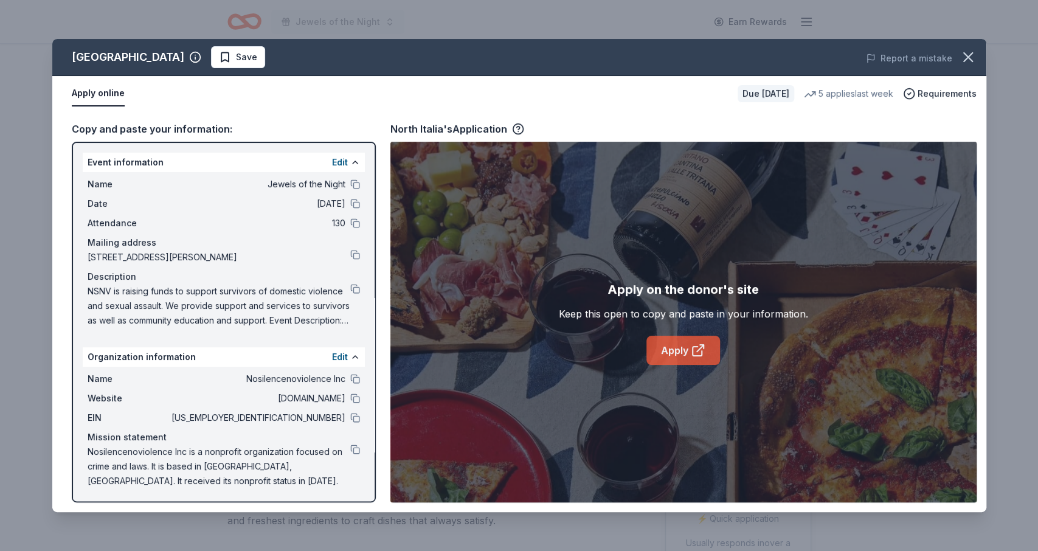
click at [676, 346] on link "Apply" at bounding box center [684, 350] width 74 height 29
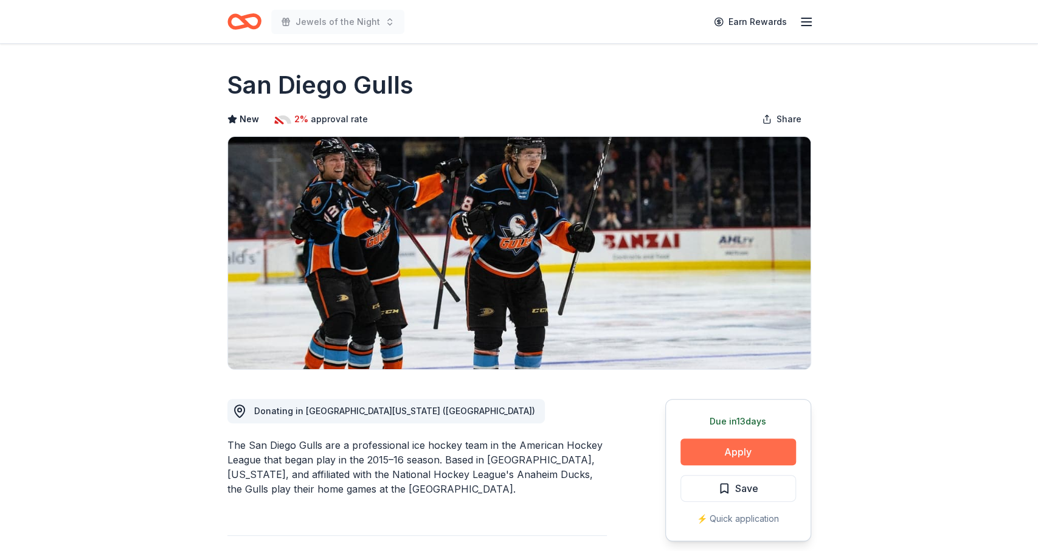
click at [715, 453] on button "Apply" at bounding box center [739, 452] width 116 height 27
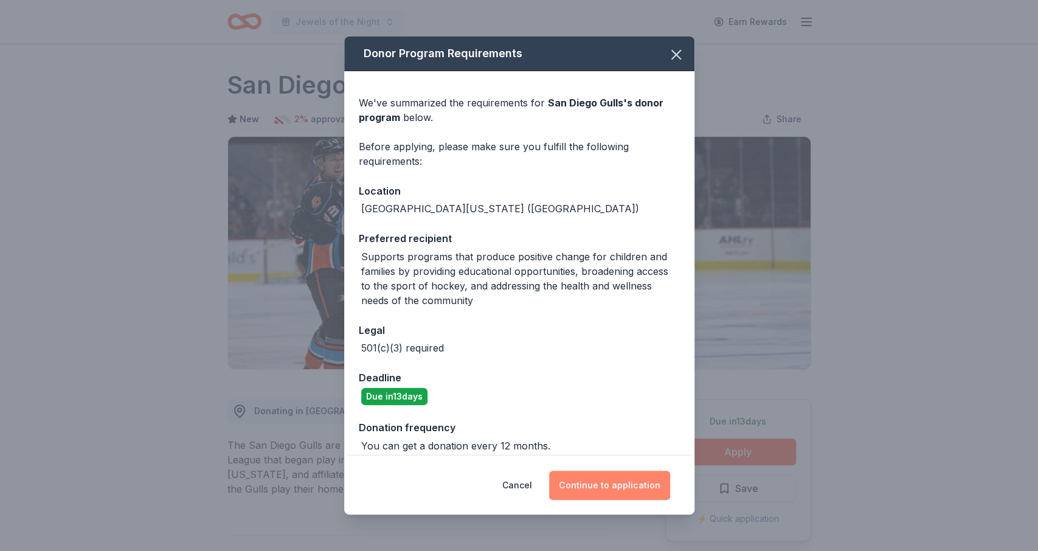
click at [575, 482] on button "Continue to application" at bounding box center [609, 485] width 121 height 29
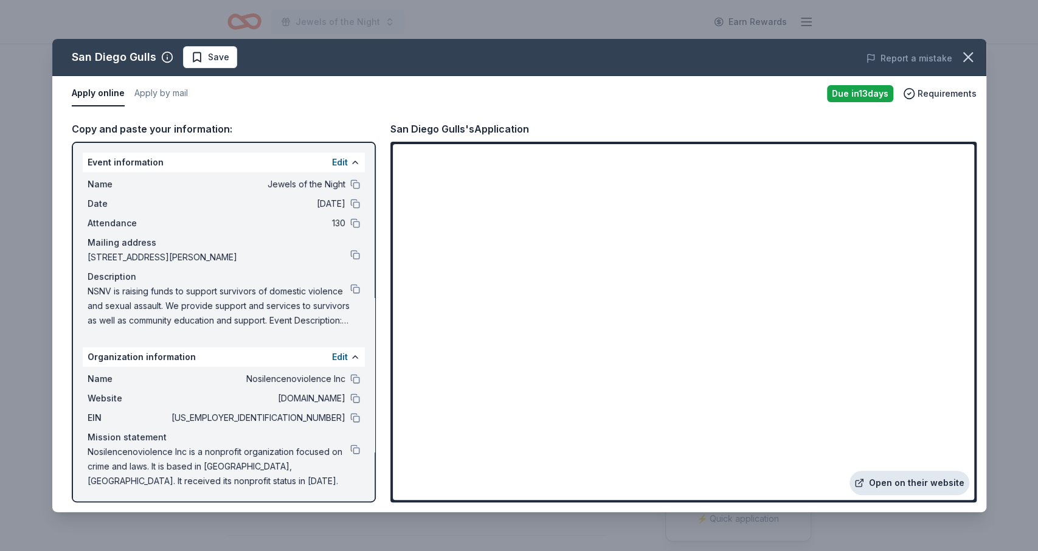
click at [878, 482] on link "Open on their website" at bounding box center [910, 483] width 120 height 24
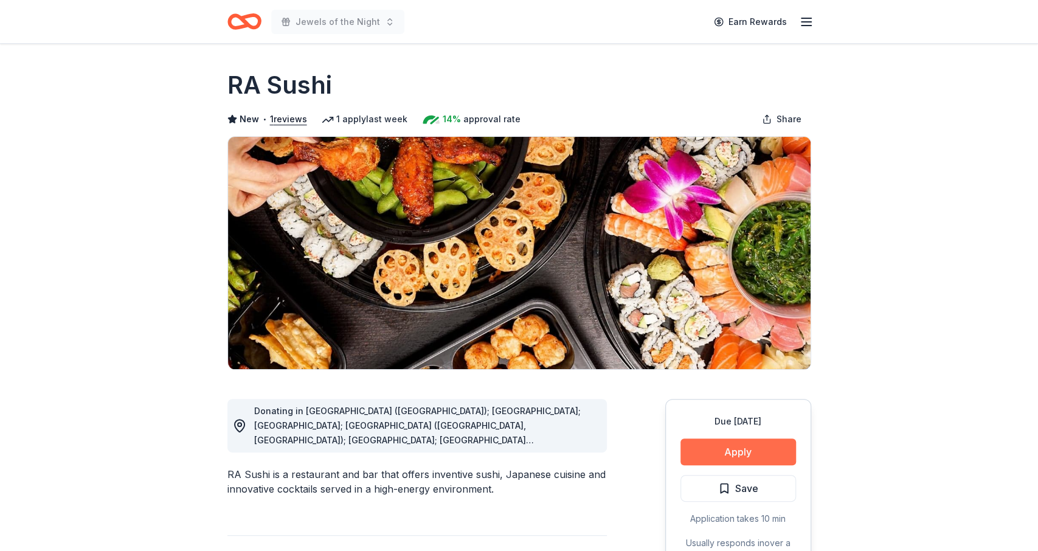
click at [769, 442] on button "Apply" at bounding box center [739, 452] width 116 height 27
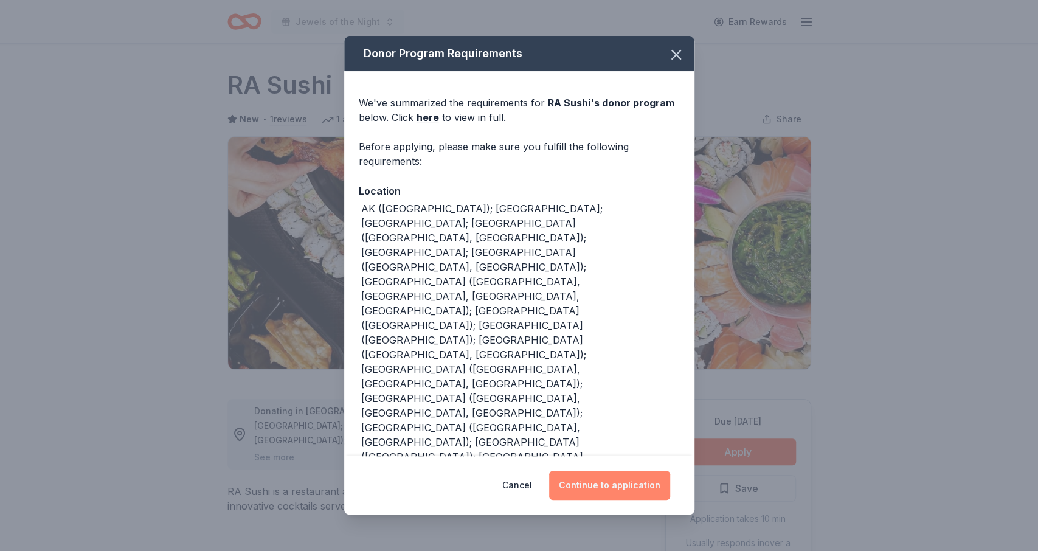
click at [657, 487] on button "Continue to application" at bounding box center [609, 485] width 121 height 29
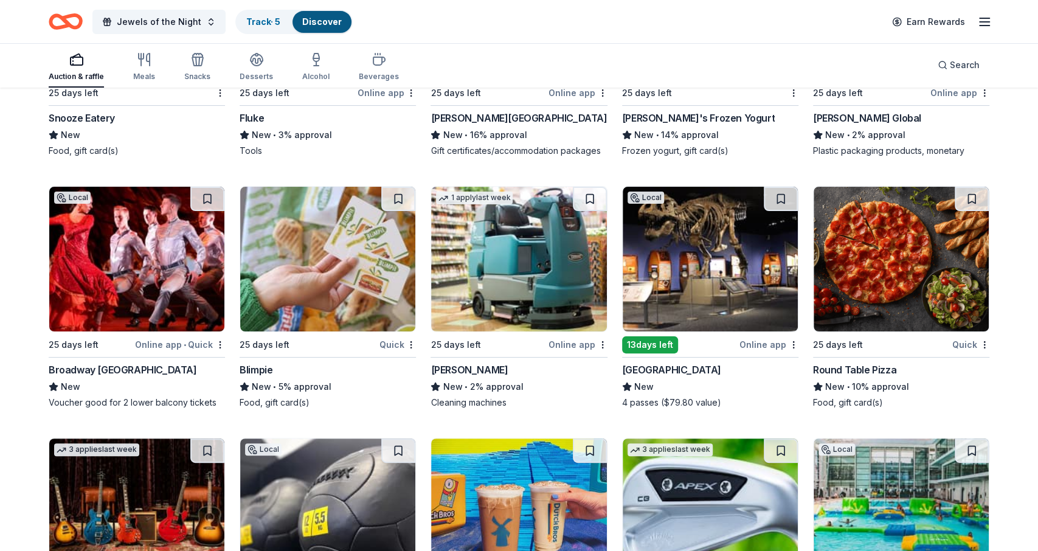
scroll to position [6267, 0]
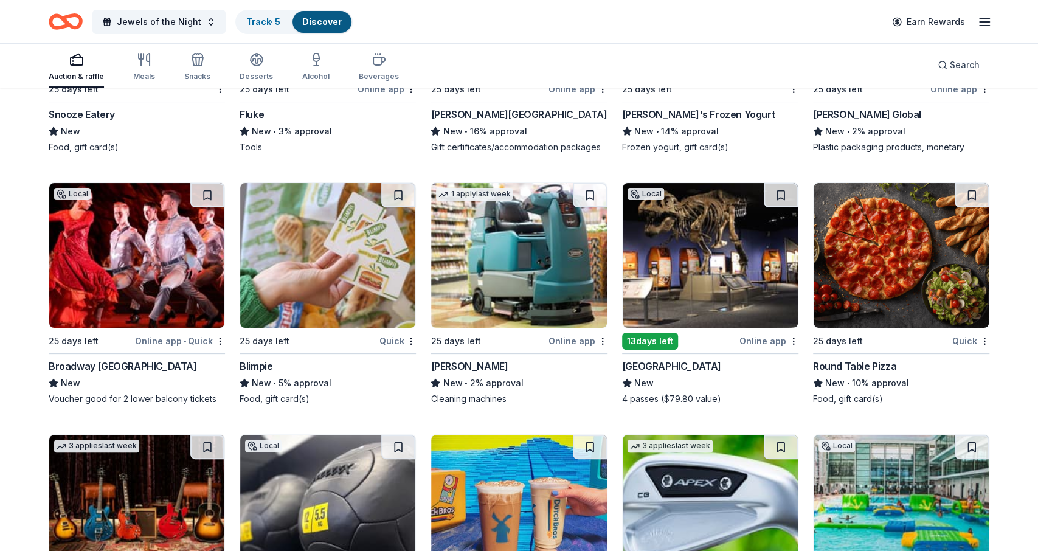
click at [917, 281] on img at bounding box center [901, 255] width 175 height 145
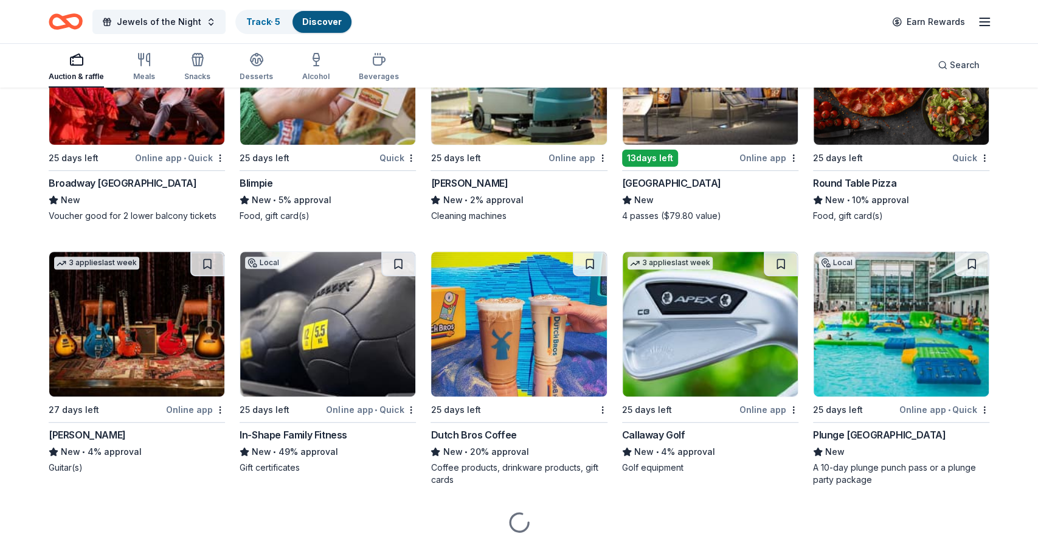
scroll to position [6476, 0]
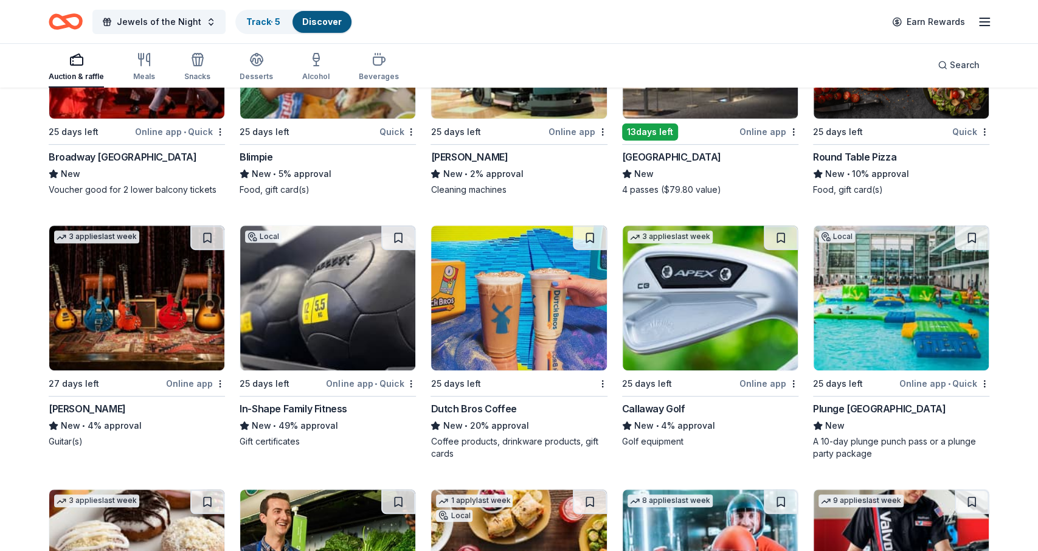
click at [529, 314] on img at bounding box center [518, 298] width 175 height 145
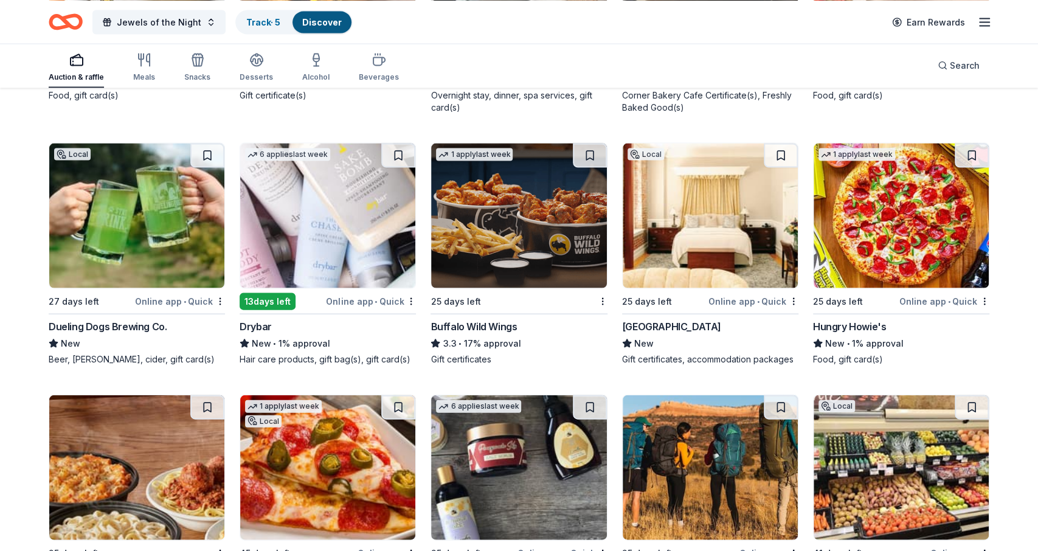
scroll to position [8034, 0]
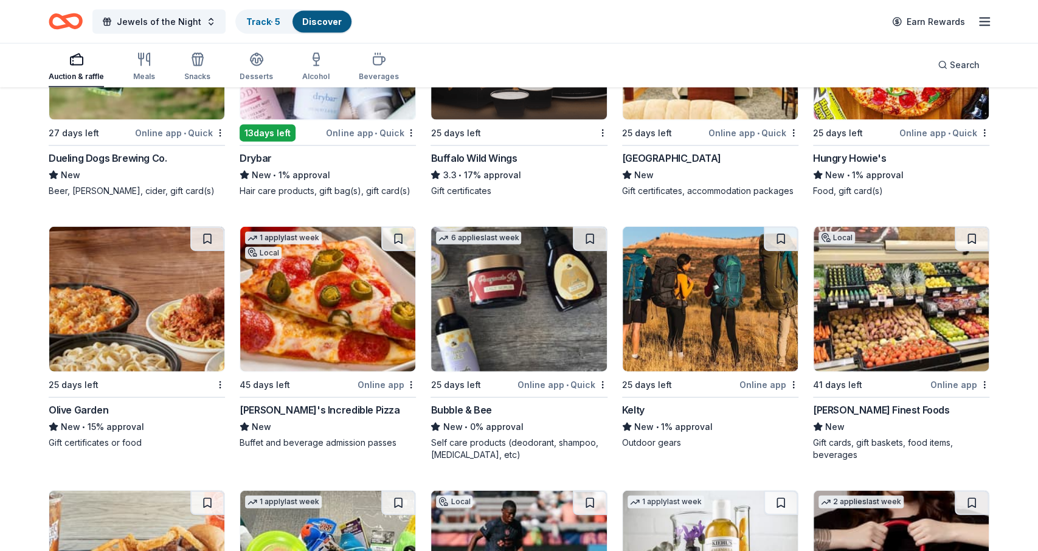
click at [852, 95] on img at bounding box center [901, 47] width 175 height 145
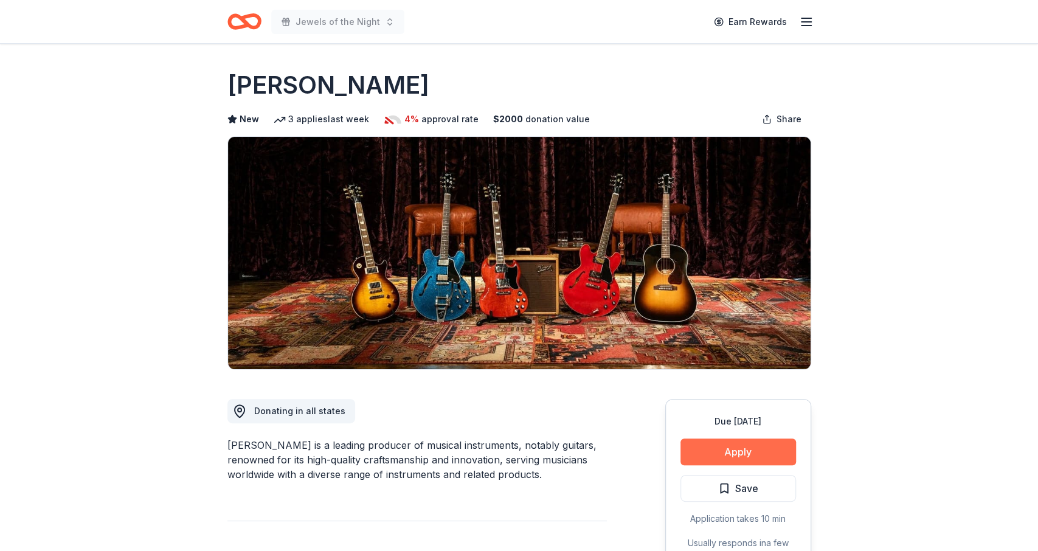
click at [721, 459] on button "Apply" at bounding box center [739, 452] width 116 height 27
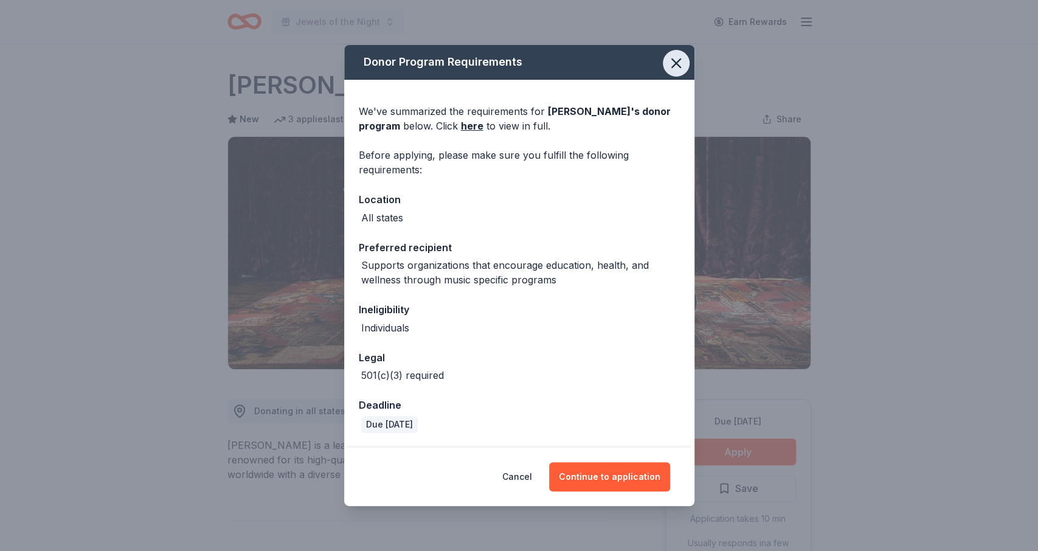
click at [673, 61] on icon "button" at bounding box center [676, 63] width 9 height 9
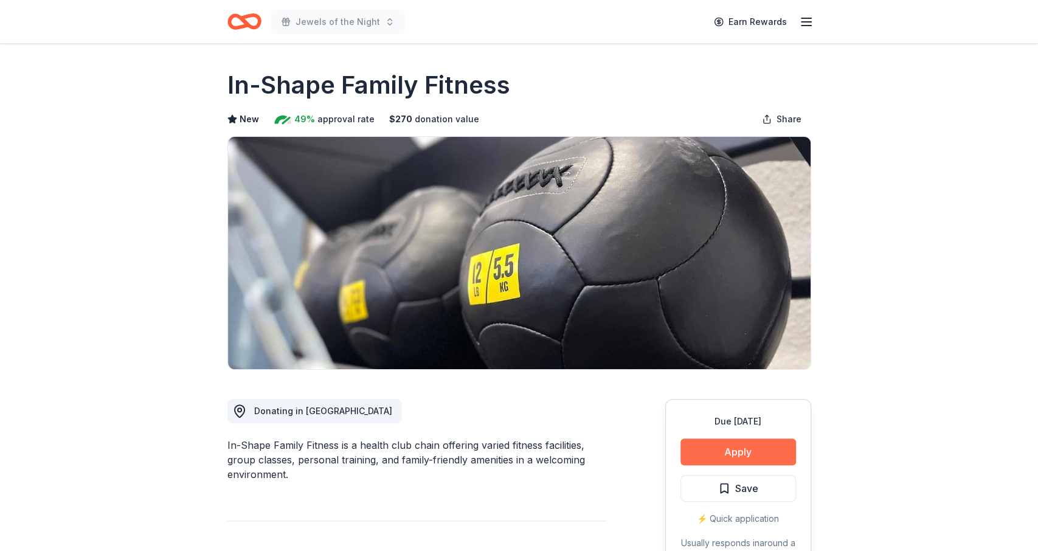
click at [723, 457] on button "Apply" at bounding box center [739, 452] width 116 height 27
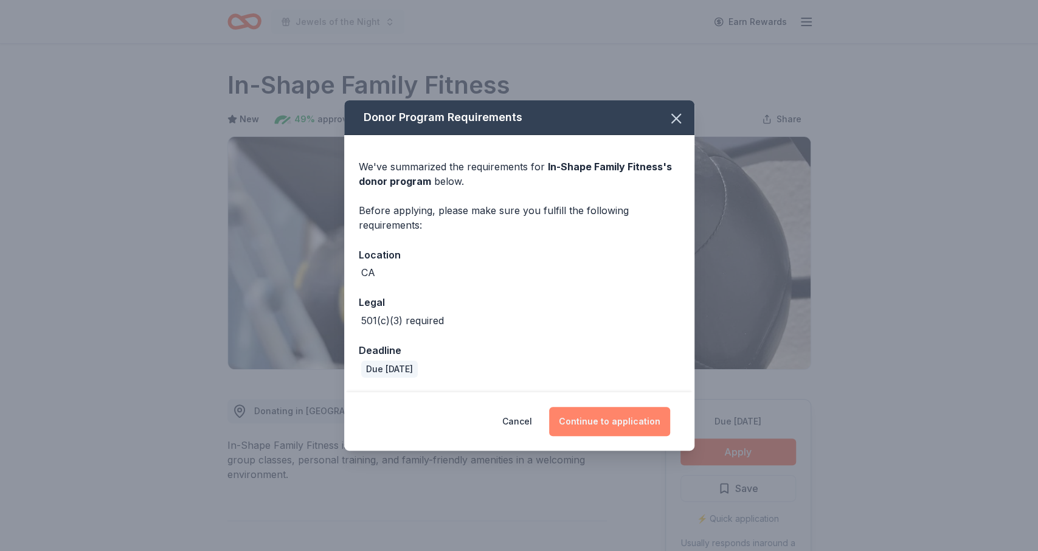
click at [620, 425] on button "Continue to application" at bounding box center [609, 421] width 121 height 29
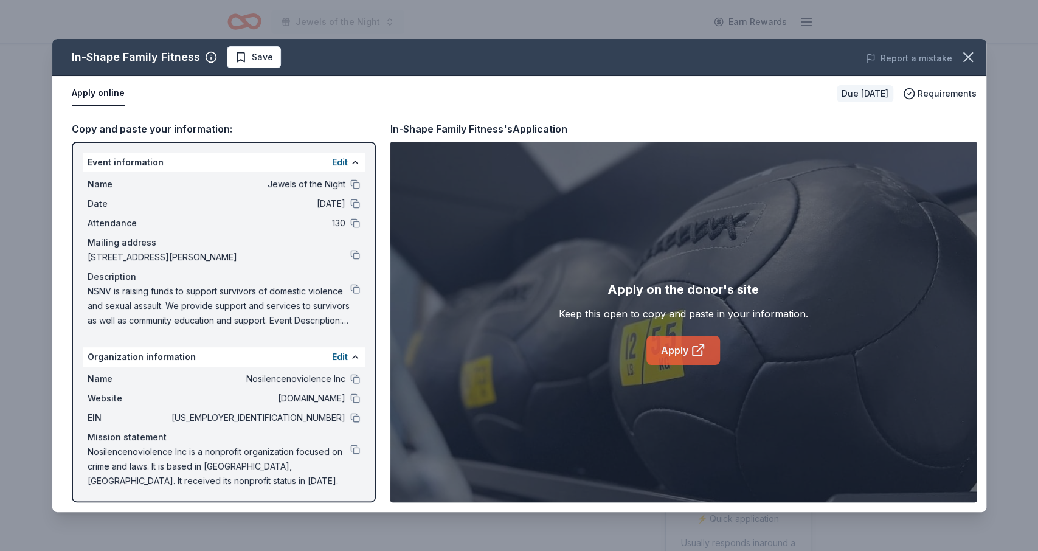
click at [687, 355] on link "Apply" at bounding box center [684, 350] width 74 height 29
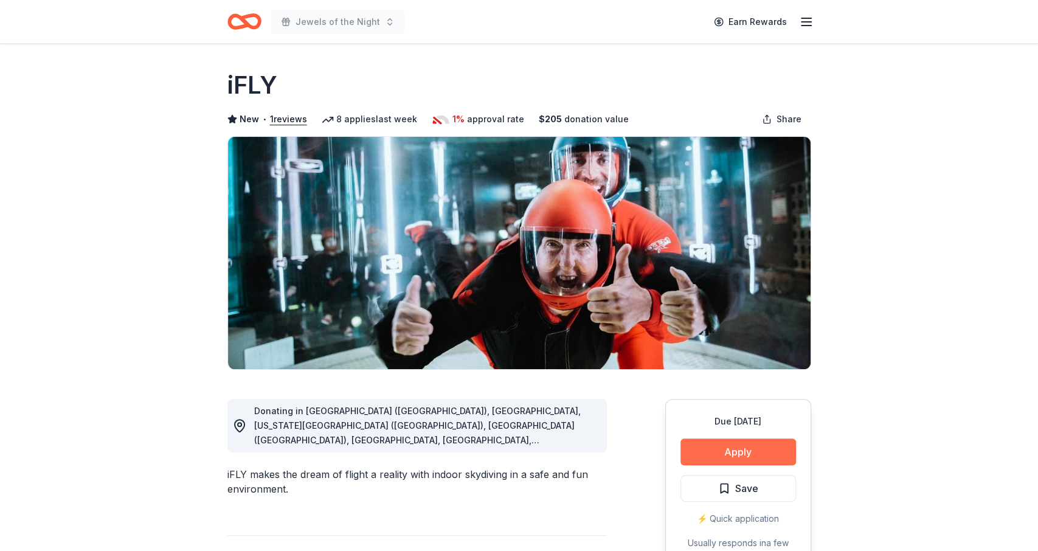
click at [756, 460] on button "Apply" at bounding box center [739, 452] width 116 height 27
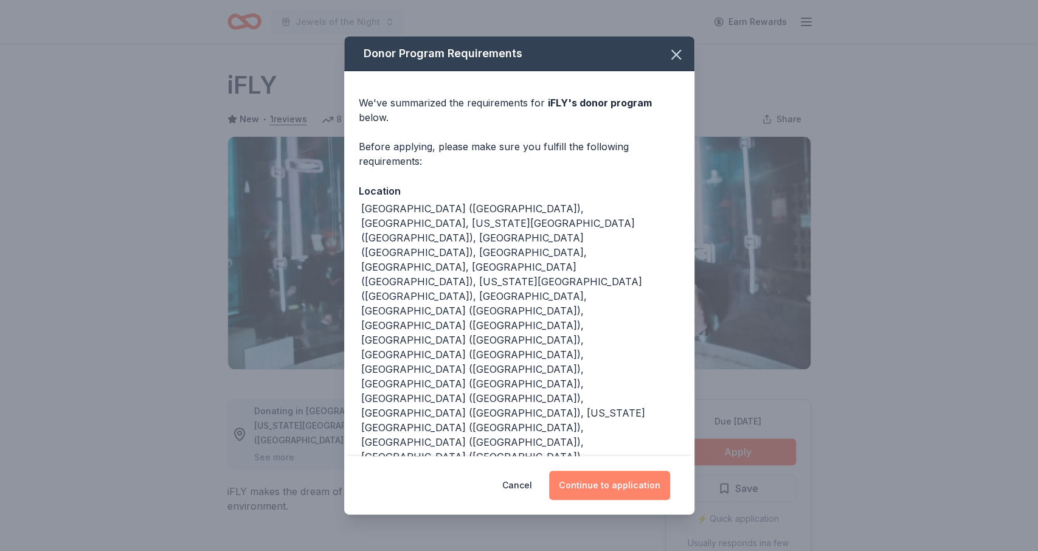
click at [603, 471] on button "Continue to application" at bounding box center [609, 485] width 121 height 29
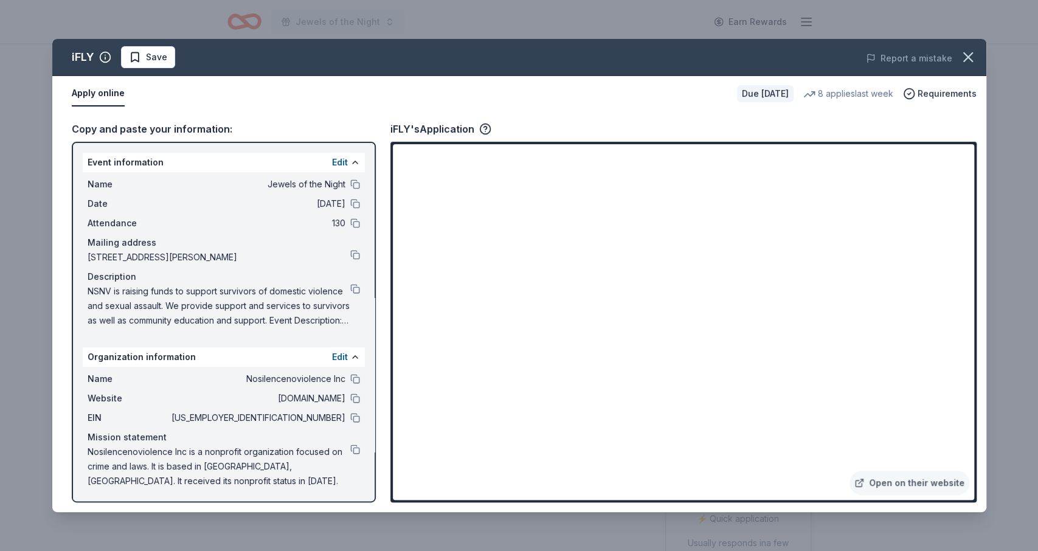
click at [165, 127] on div "Copy and paste your information:" at bounding box center [224, 129] width 304 height 16
click at [935, 482] on link "Open on their website" at bounding box center [910, 483] width 120 height 24
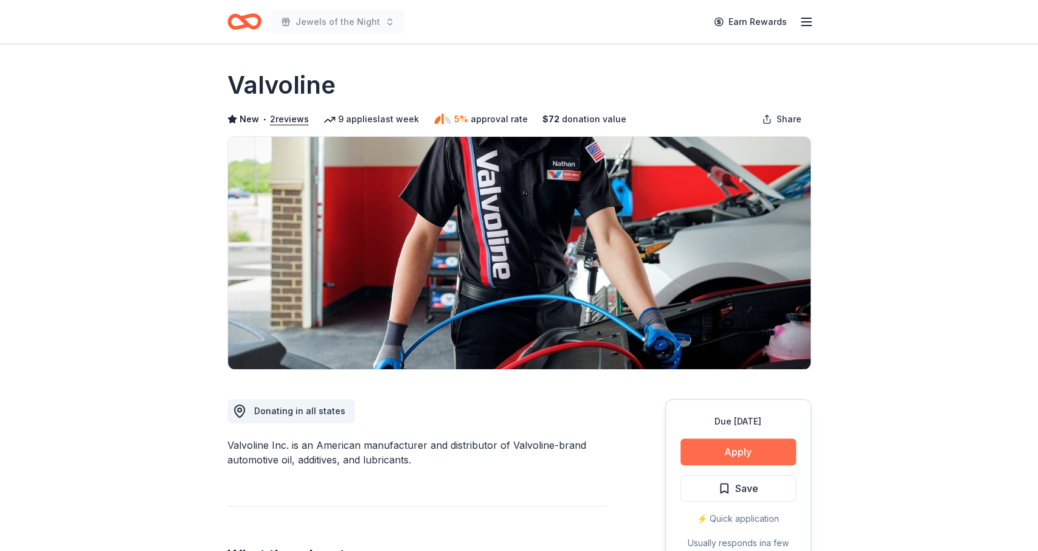
click at [744, 453] on button "Apply" at bounding box center [739, 452] width 116 height 27
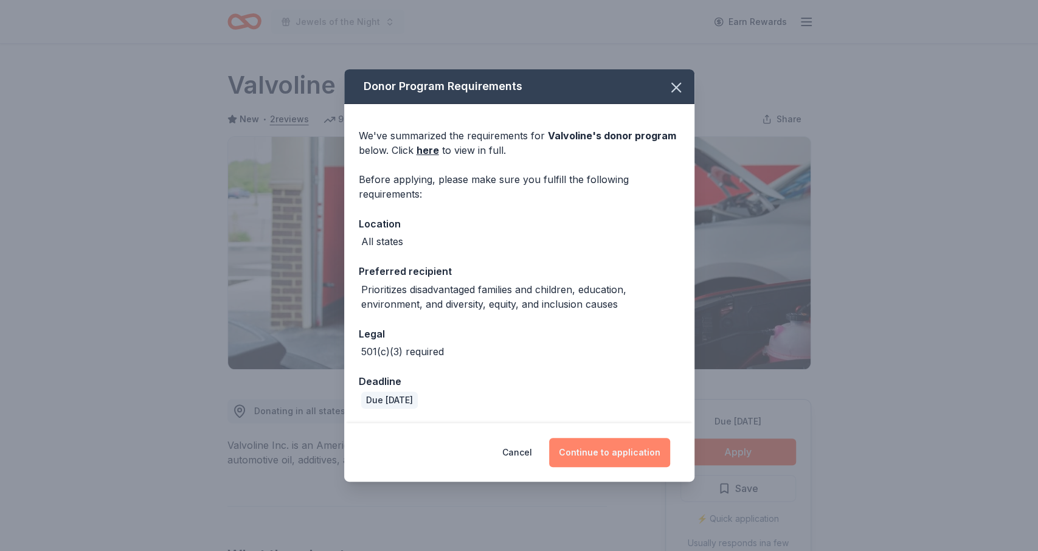
click at [616, 448] on button "Continue to application" at bounding box center [609, 452] width 121 height 29
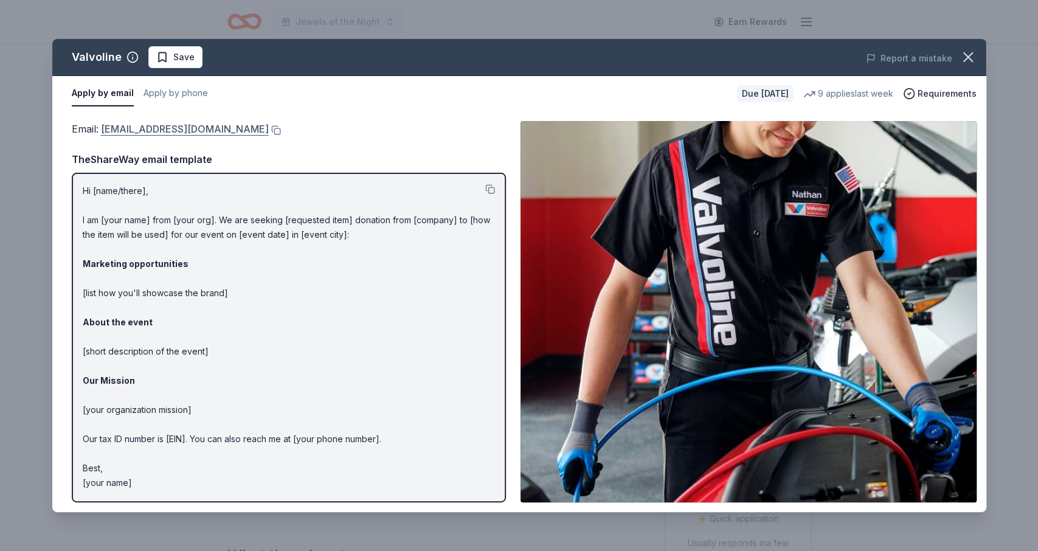
click at [190, 128] on link "contributions@valvoline.com" at bounding box center [185, 129] width 168 height 16
click at [269, 130] on button at bounding box center [275, 130] width 12 height 10
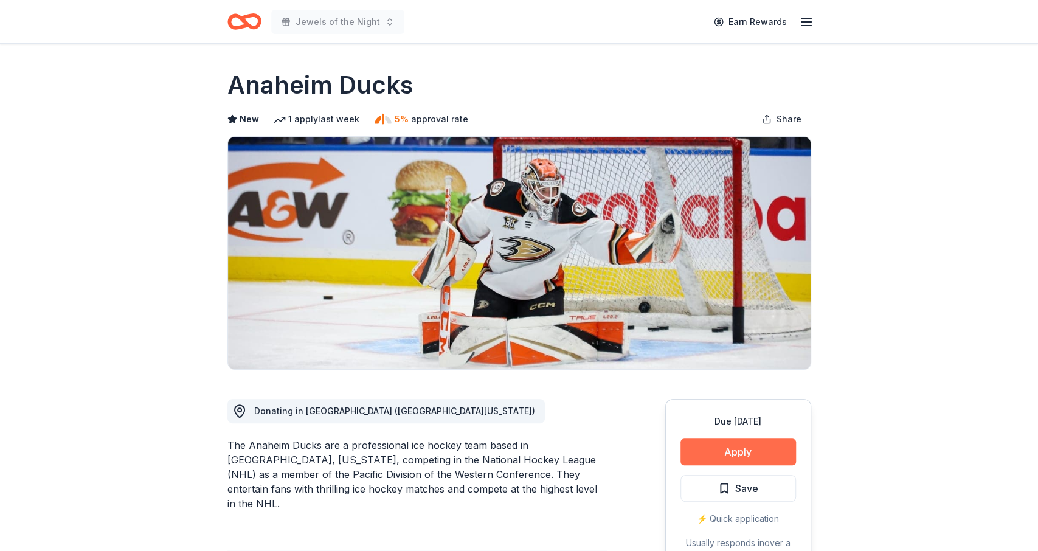
click at [726, 453] on button "Apply" at bounding box center [739, 452] width 116 height 27
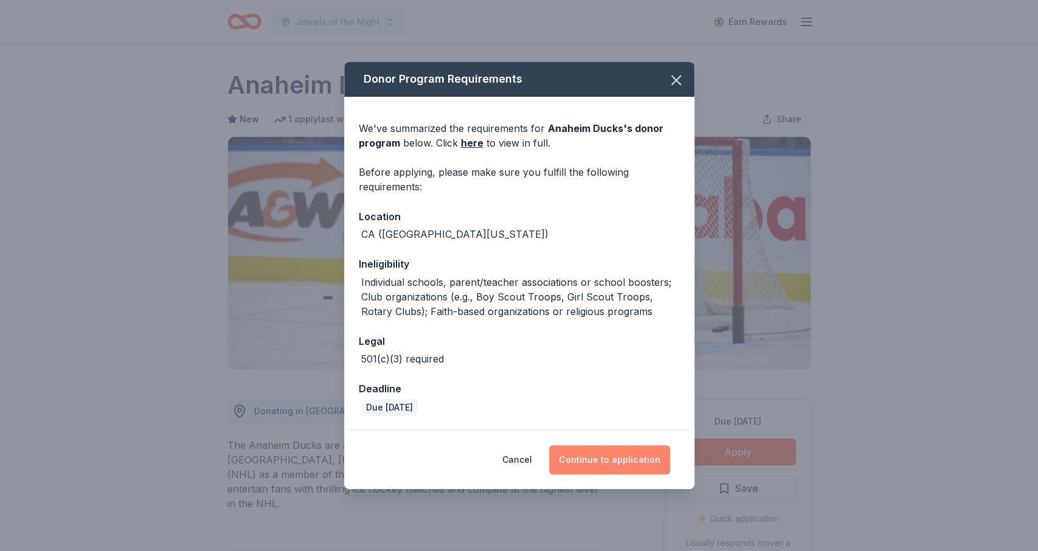
click at [618, 467] on button "Continue to application" at bounding box center [609, 459] width 121 height 29
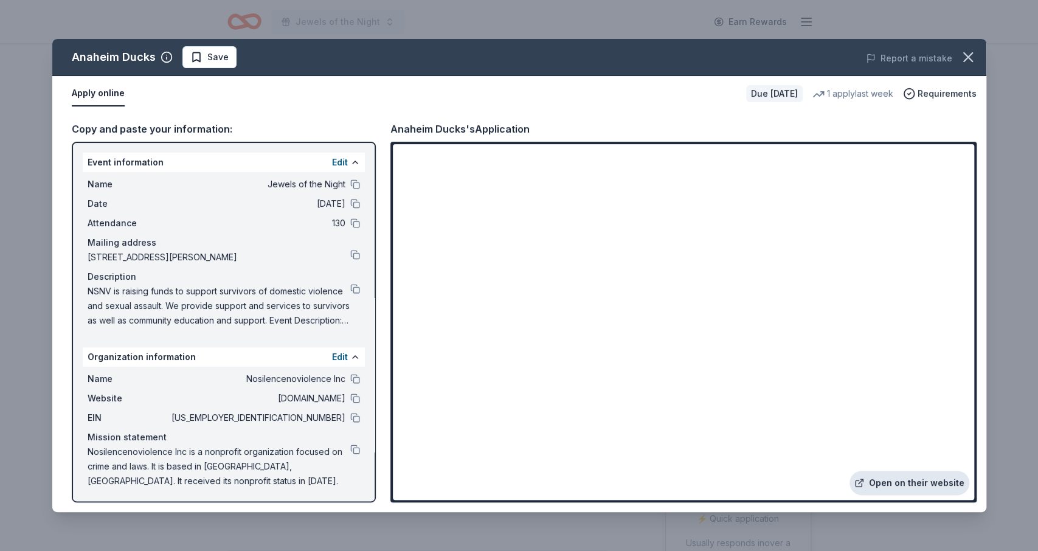
click at [887, 474] on link "Open on their website" at bounding box center [910, 483] width 120 height 24
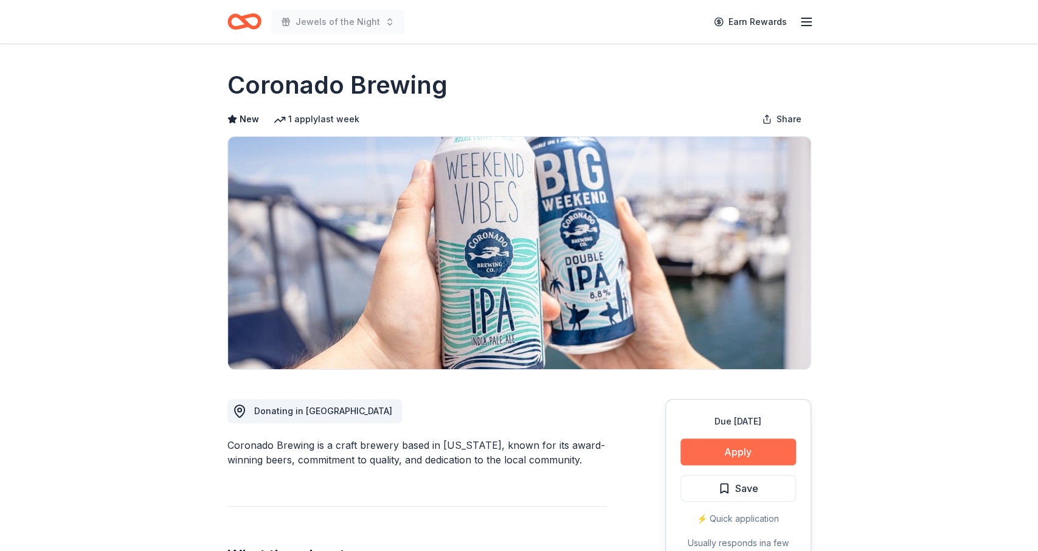
click at [733, 451] on button "Apply" at bounding box center [739, 452] width 116 height 27
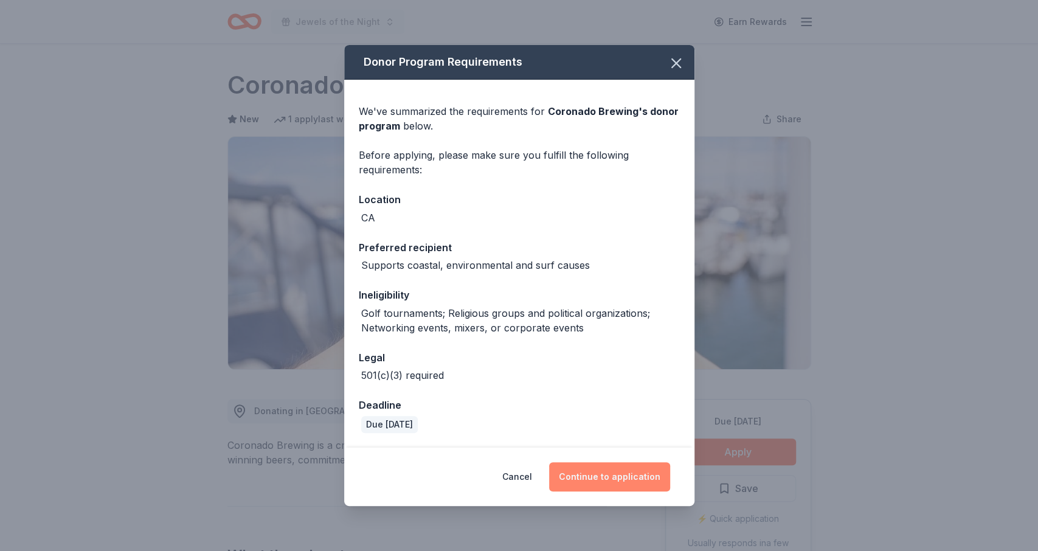
click at [617, 477] on button "Continue to application" at bounding box center [609, 476] width 121 height 29
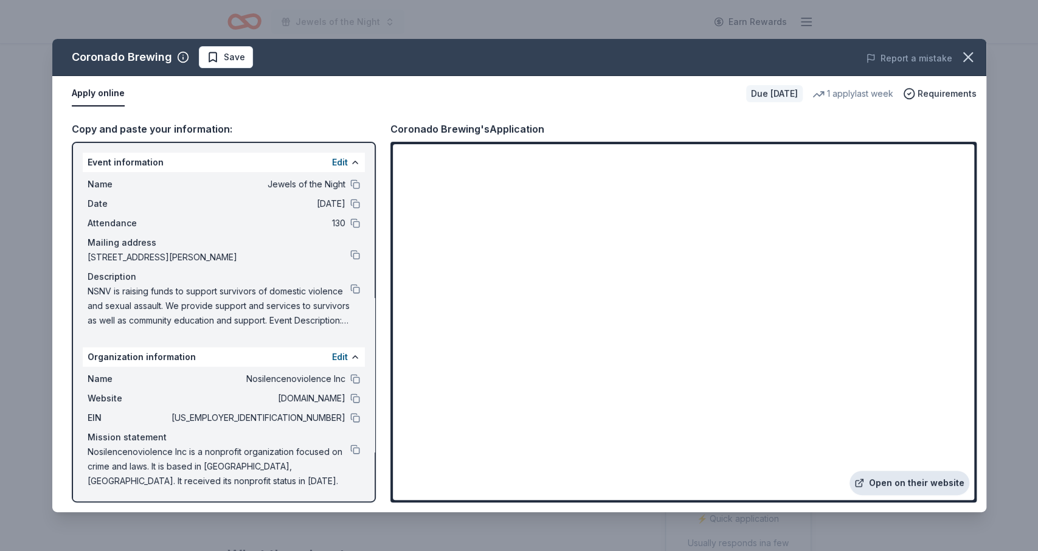
click at [915, 474] on link "Open on their website" at bounding box center [910, 483] width 120 height 24
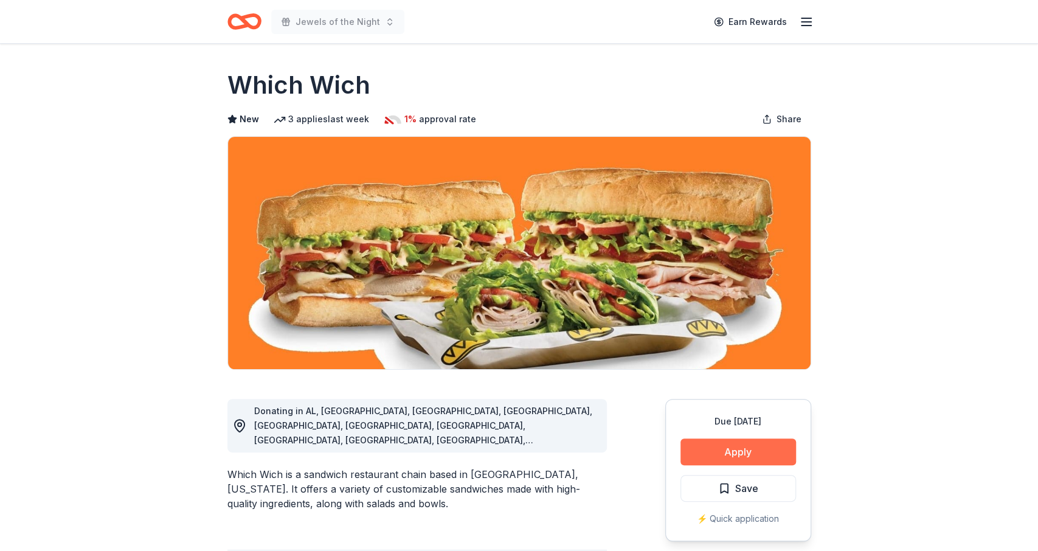
click at [706, 454] on button "Apply" at bounding box center [739, 452] width 116 height 27
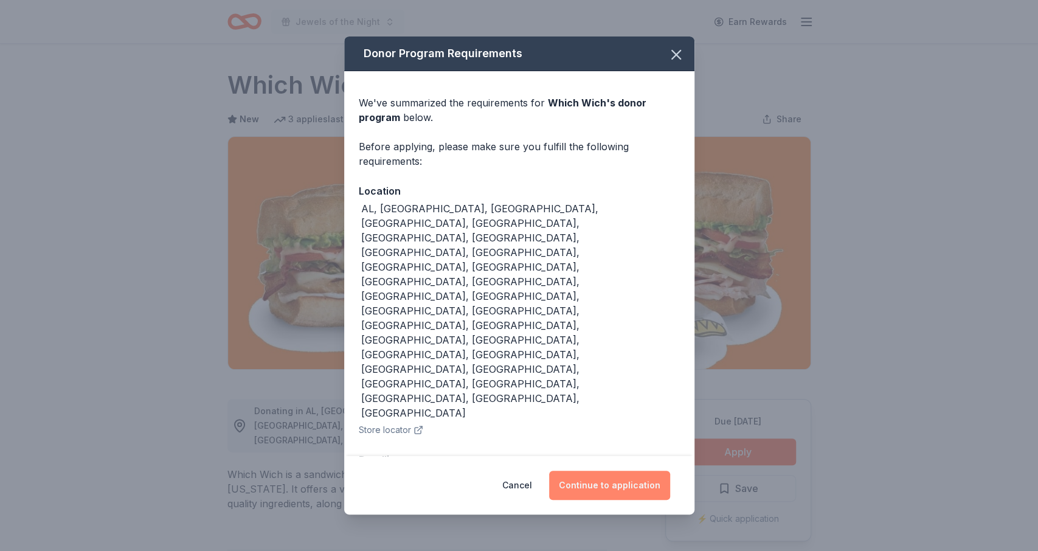
click at [569, 471] on button "Continue to application" at bounding box center [609, 485] width 121 height 29
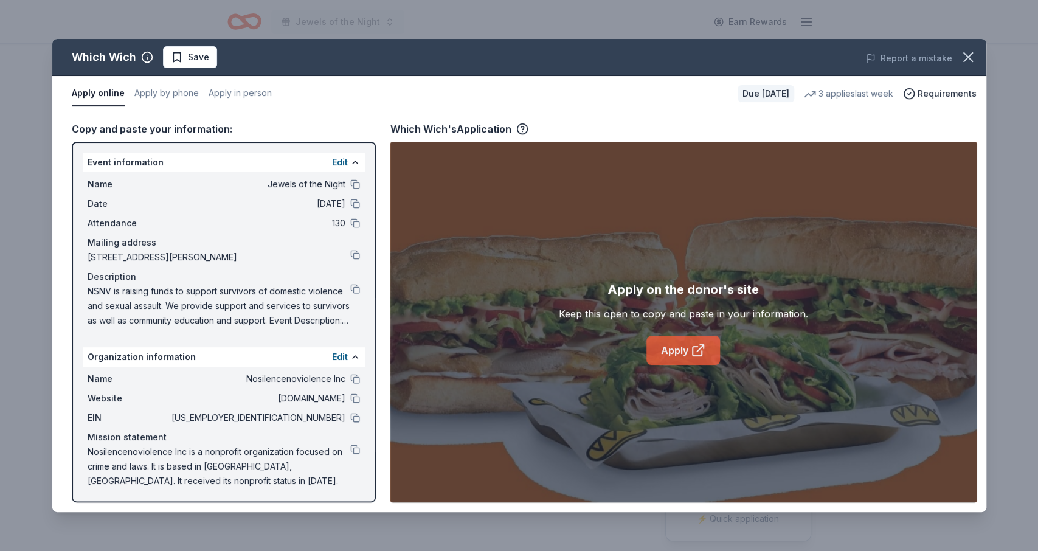
click at [683, 364] on link "Apply" at bounding box center [684, 350] width 74 height 29
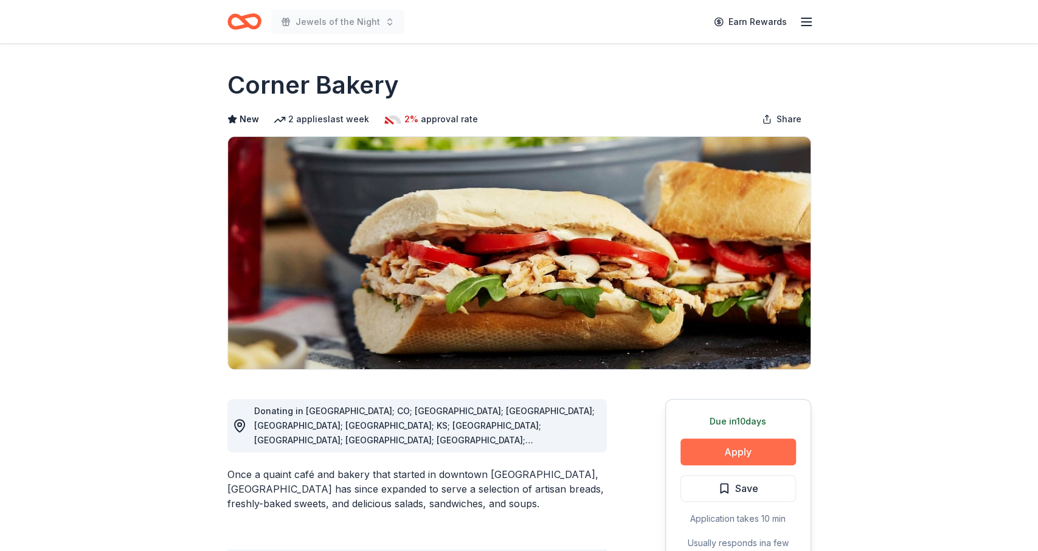
click at [765, 454] on button "Apply" at bounding box center [739, 452] width 116 height 27
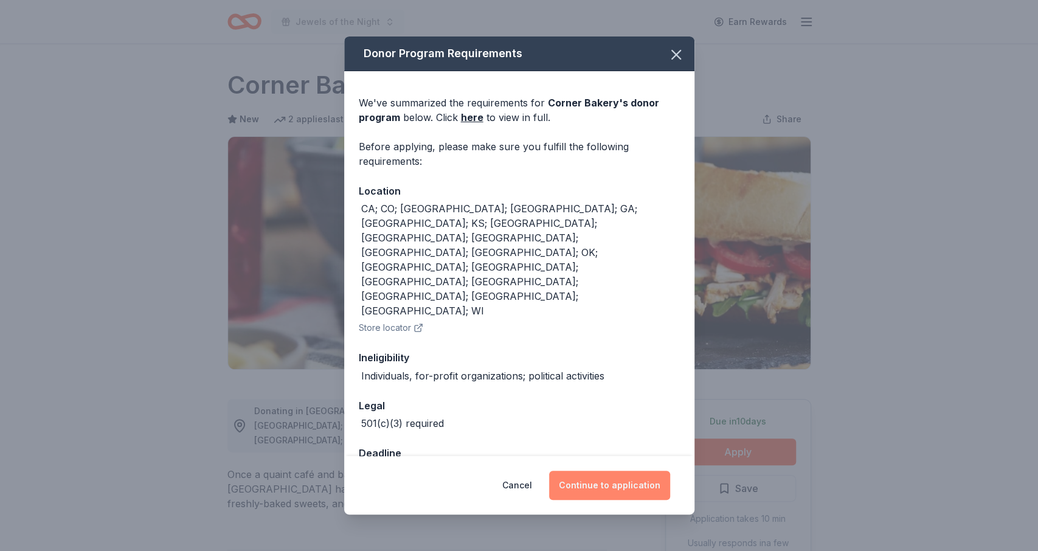
click at [614, 471] on button "Continue to application" at bounding box center [609, 485] width 121 height 29
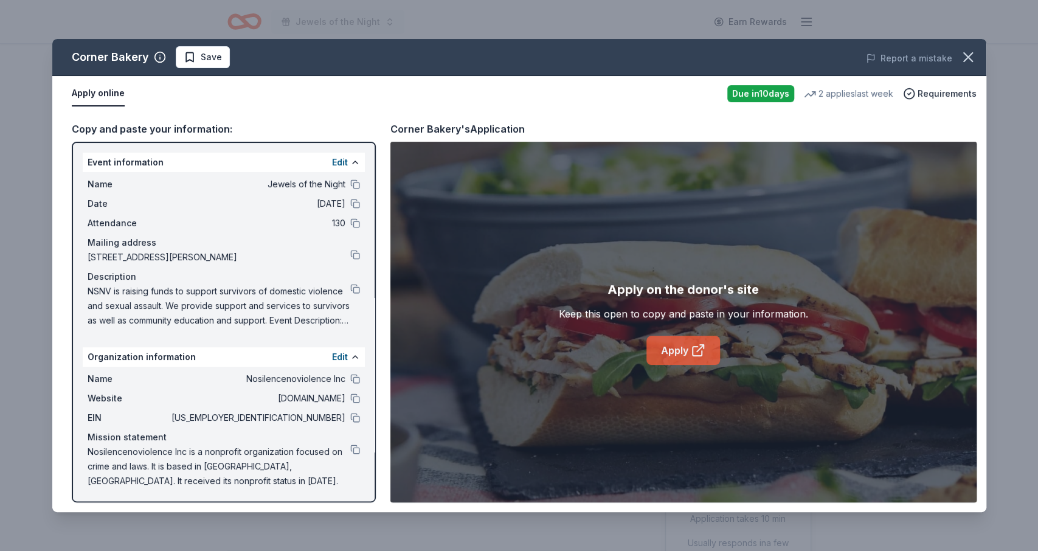
click at [675, 357] on link "Apply" at bounding box center [684, 350] width 74 height 29
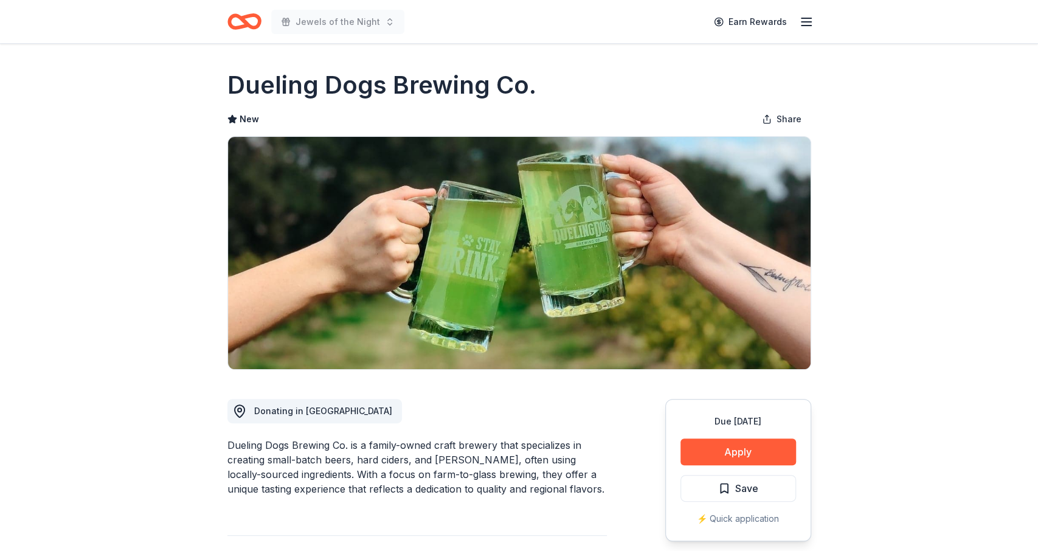
click at [732, 435] on div "Due in 27 days Apply Save ⚡️ Quick application" at bounding box center [738, 470] width 146 height 142
click at [733, 448] on button "Apply" at bounding box center [739, 452] width 116 height 27
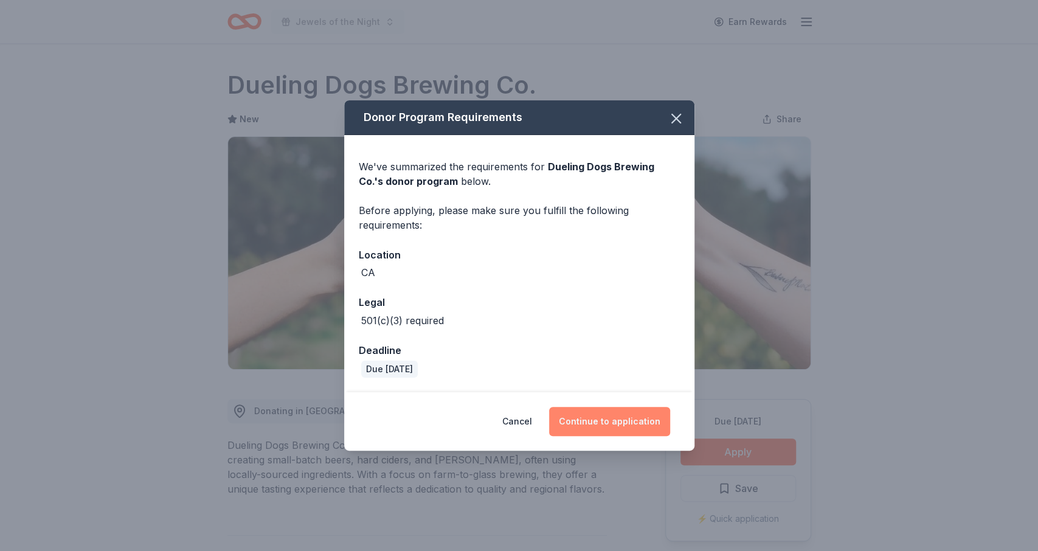
click at [602, 410] on button "Continue to application" at bounding box center [609, 421] width 121 height 29
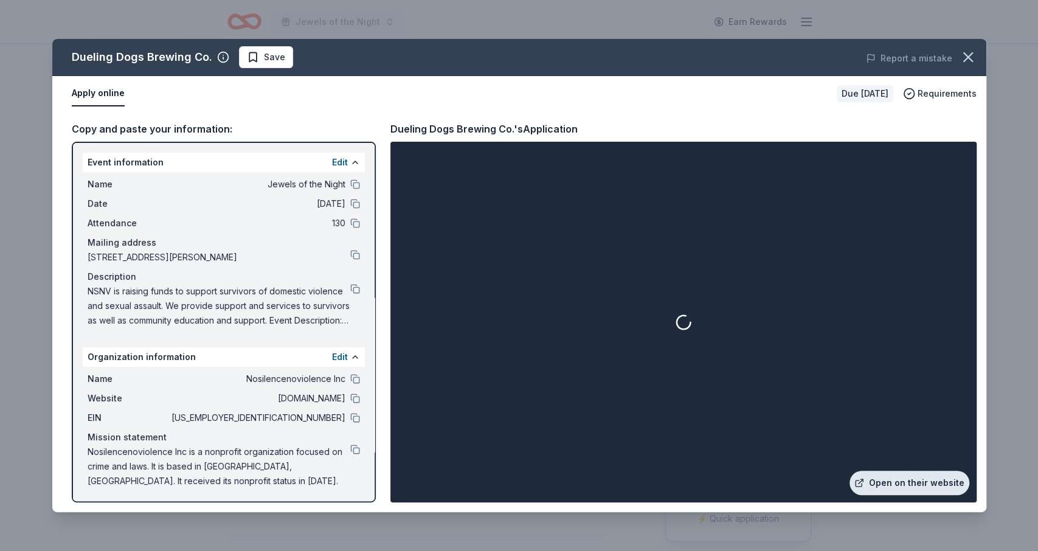
click at [896, 479] on link "Open on their website" at bounding box center [910, 483] width 120 height 24
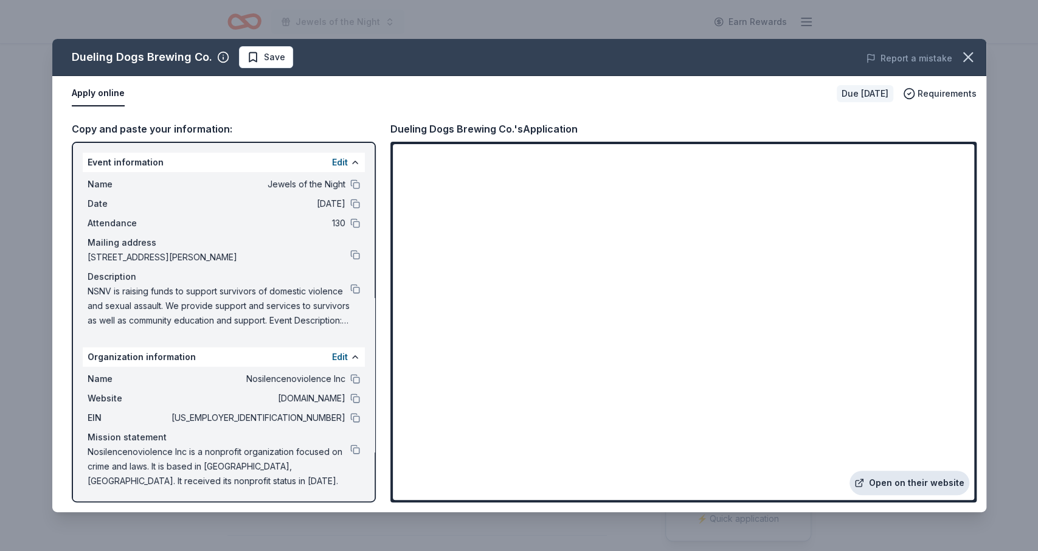
click at [892, 477] on link "Open on their website" at bounding box center [910, 483] width 120 height 24
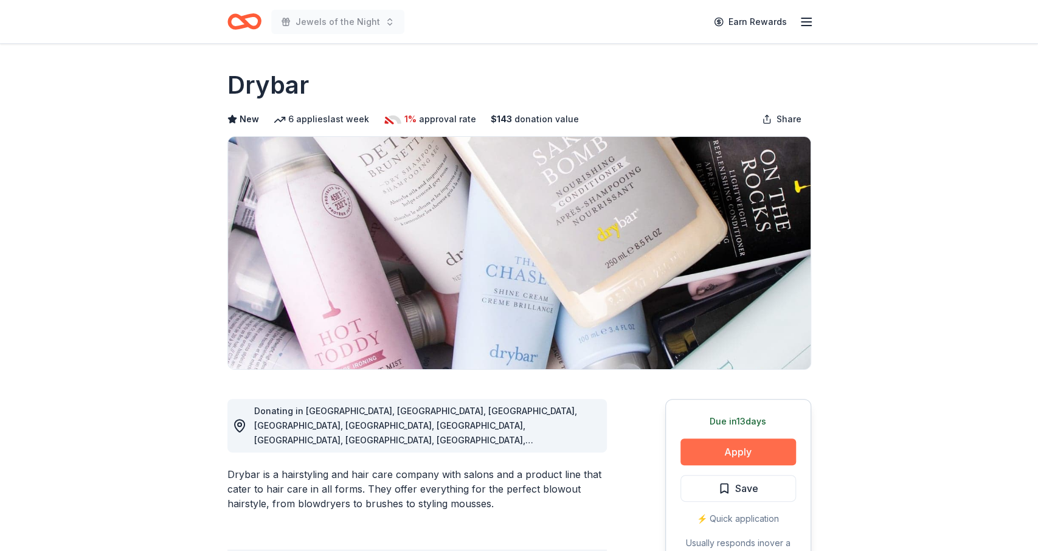
click at [732, 454] on button "Apply" at bounding box center [739, 452] width 116 height 27
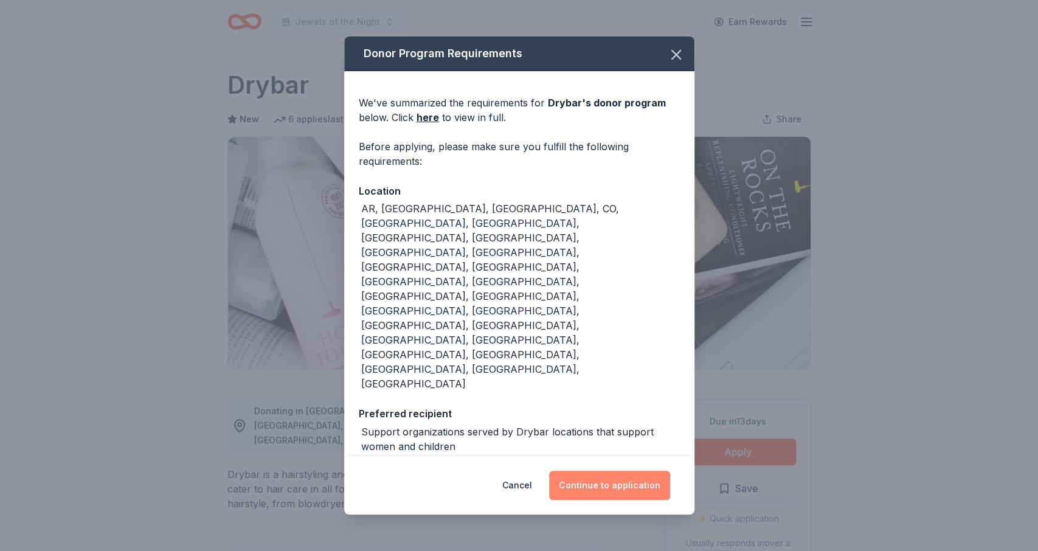
click at [622, 471] on button "Continue to application" at bounding box center [609, 485] width 121 height 29
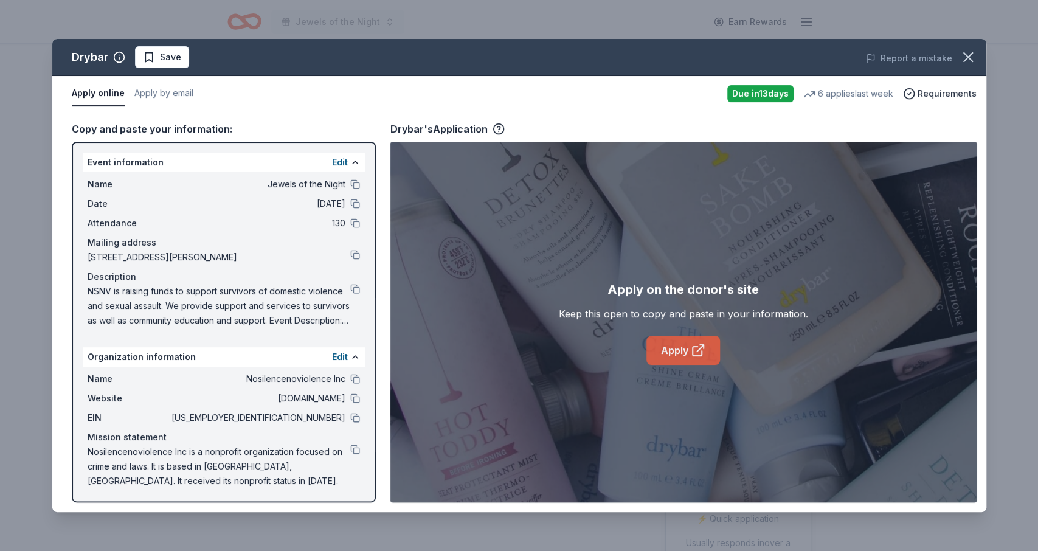
click at [683, 349] on link "Apply" at bounding box center [684, 350] width 74 height 29
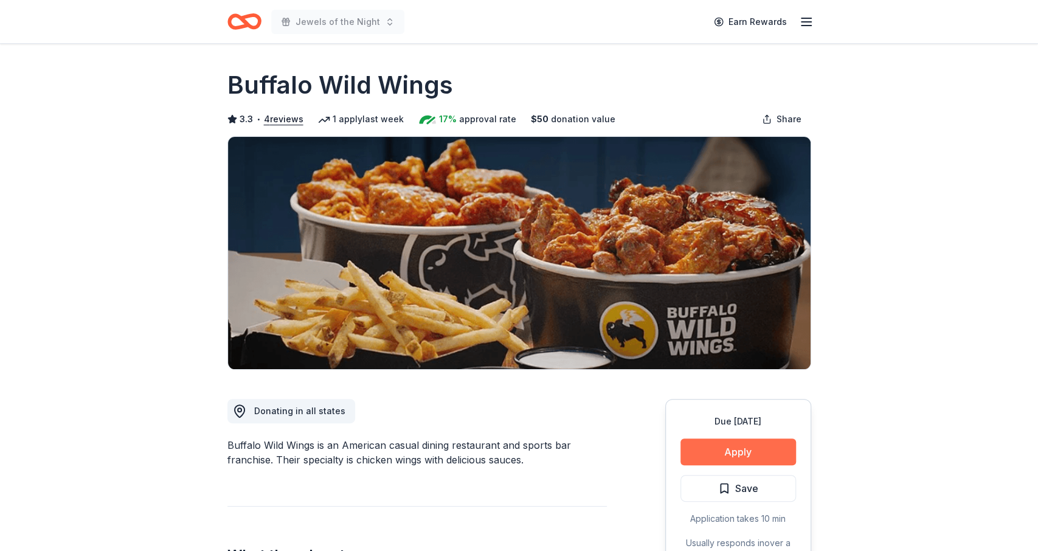
click at [726, 449] on button "Apply" at bounding box center [739, 452] width 116 height 27
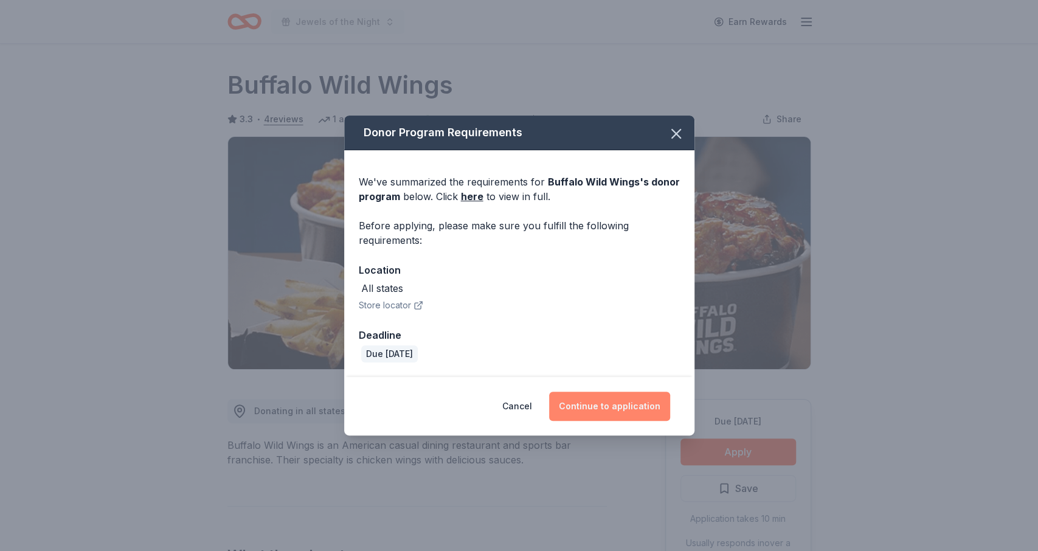
click at [619, 409] on button "Continue to application" at bounding box center [609, 406] width 121 height 29
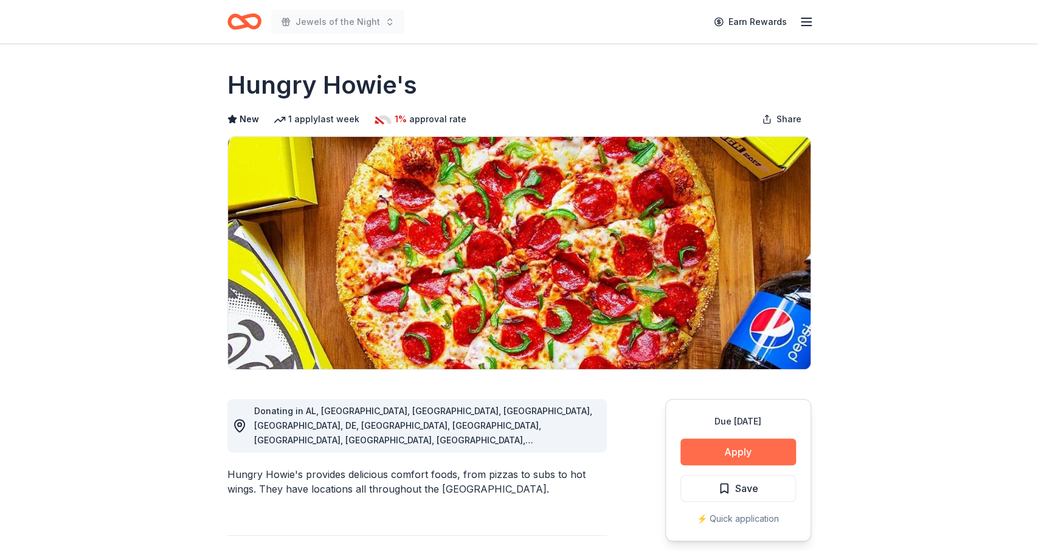
click at [730, 442] on button "Apply" at bounding box center [739, 452] width 116 height 27
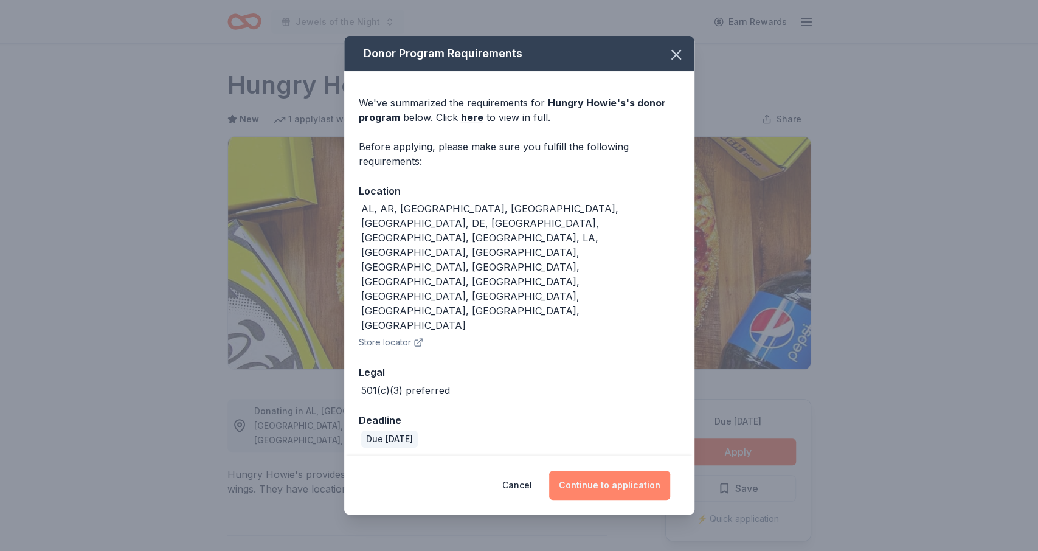
click at [592, 471] on button "Continue to application" at bounding box center [609, 485] width 121 height 29
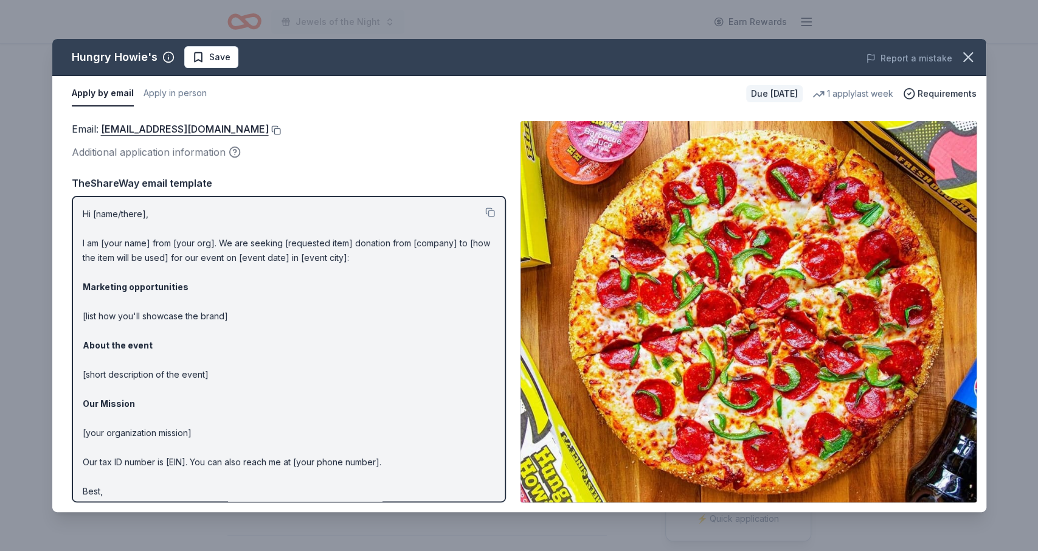
click at [269, 128] on button at bounding box center [275, 130] width 12 height 10
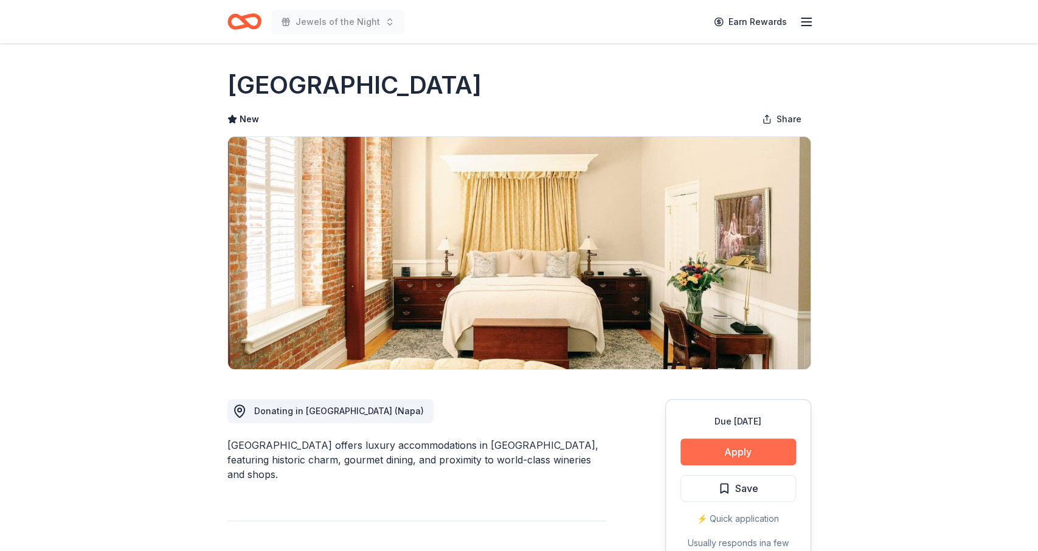
click at [763, 443] on button "Apply" at bounding box center [739, 452] width 116 height 27
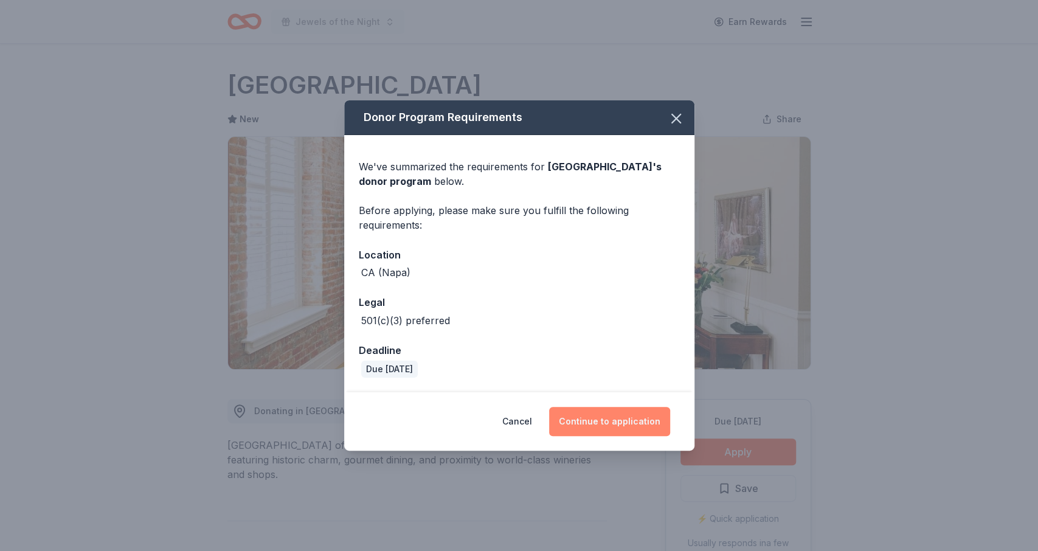
click at [650, 425] on button "Continue to application" at bounding box center [609, 421] width 121 height 29
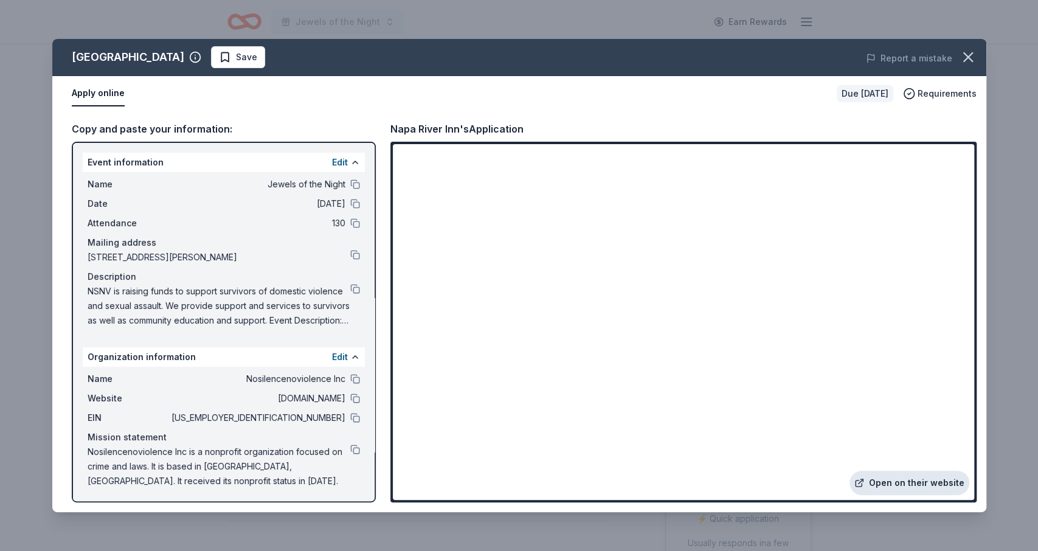
click at [882, 485] on link "Open on their website" at bounding box center [910, 483] width 120 height 24
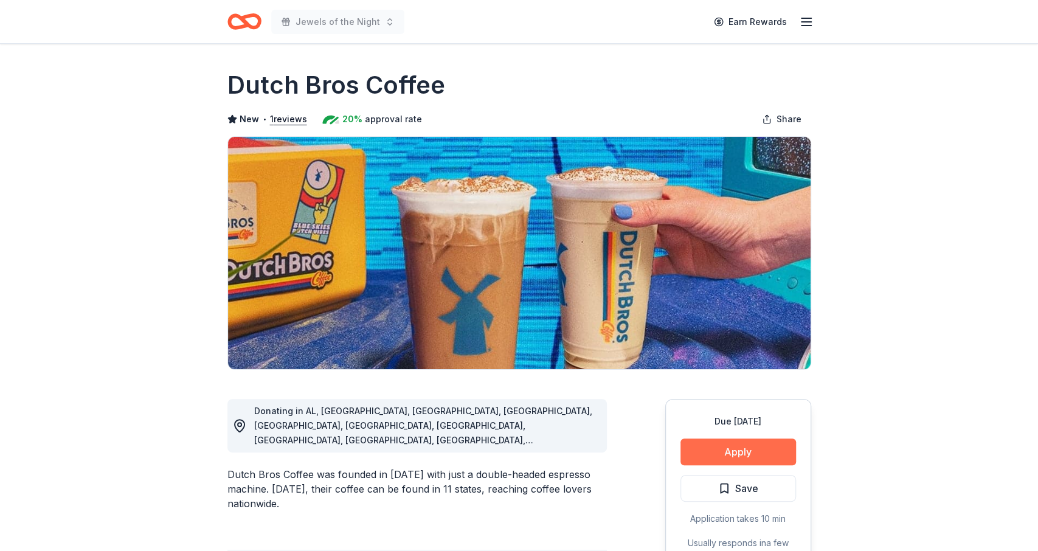
click at [704, 453] on button "Apply" at bounding box center [739, 452] width 116 height 27
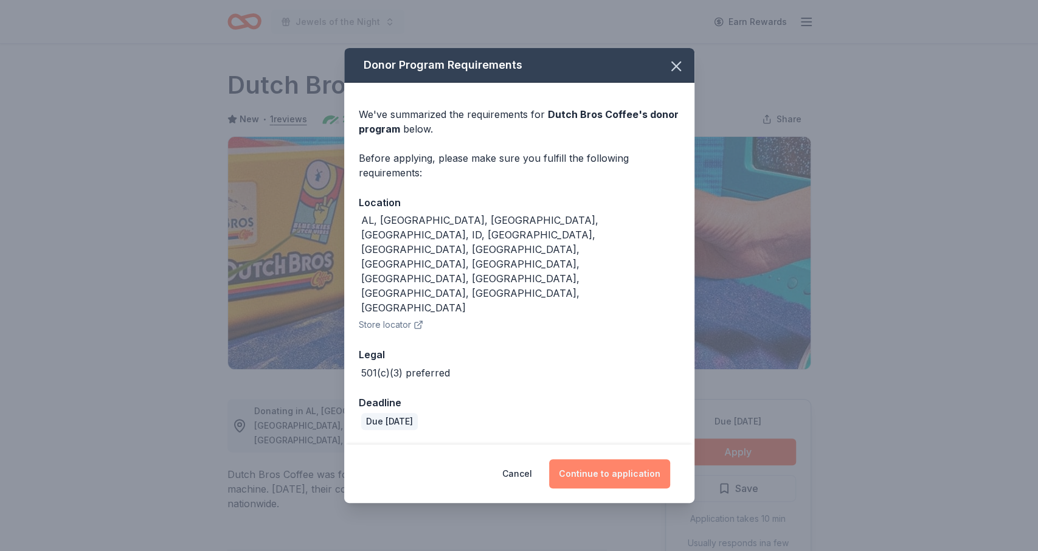
click at [571, 459] on button "Continue to application" at bounding box center [609, 473] width 121 height 29
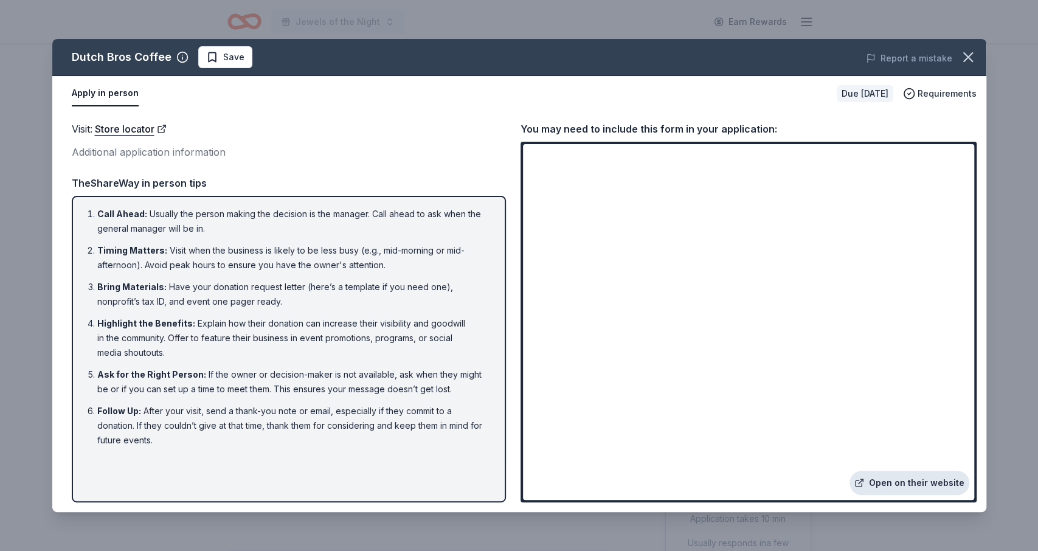
click at [874, 485] on link "Open on their website" at bounding box center [910, 483] width 120 height 24
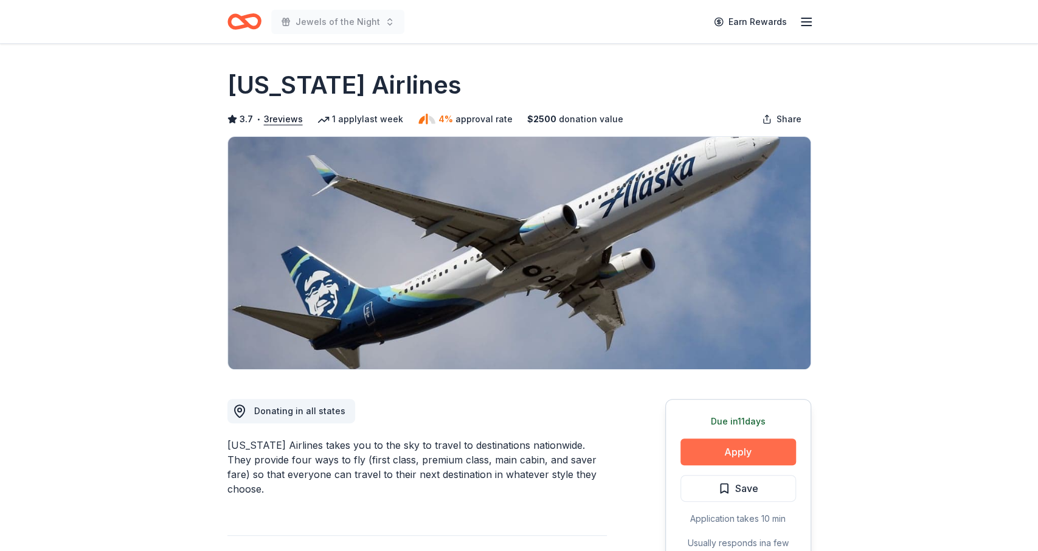
click at [726, 443] on button "Apply" at bounding box center [739, 452] width 116 height 27
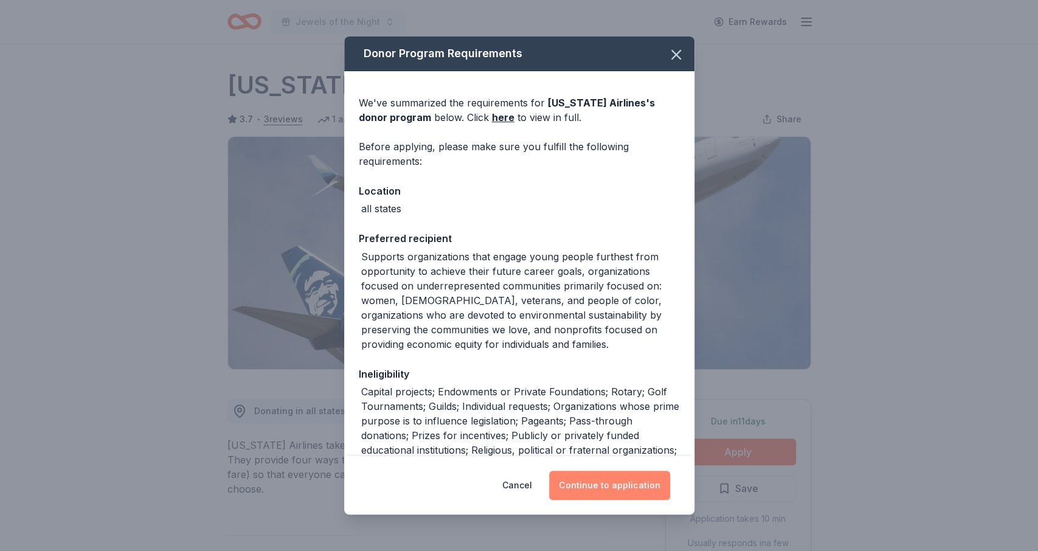
click at [634, 489] on button "Continue to application" at bounding box center [609, 485] width 121 height 29
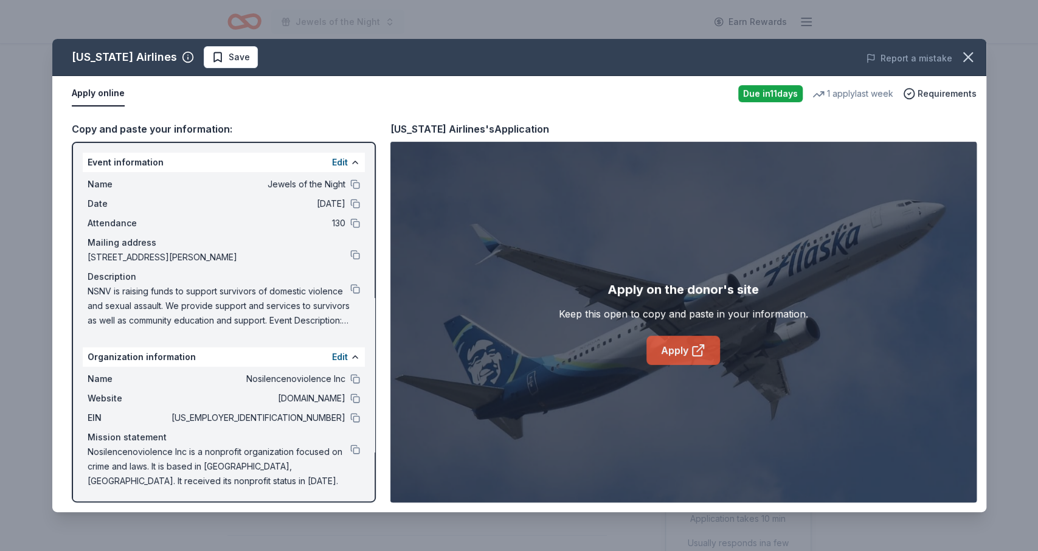
click at [677, 352] on link "Apply" at bounding box center [684, 350] width 74 height 29
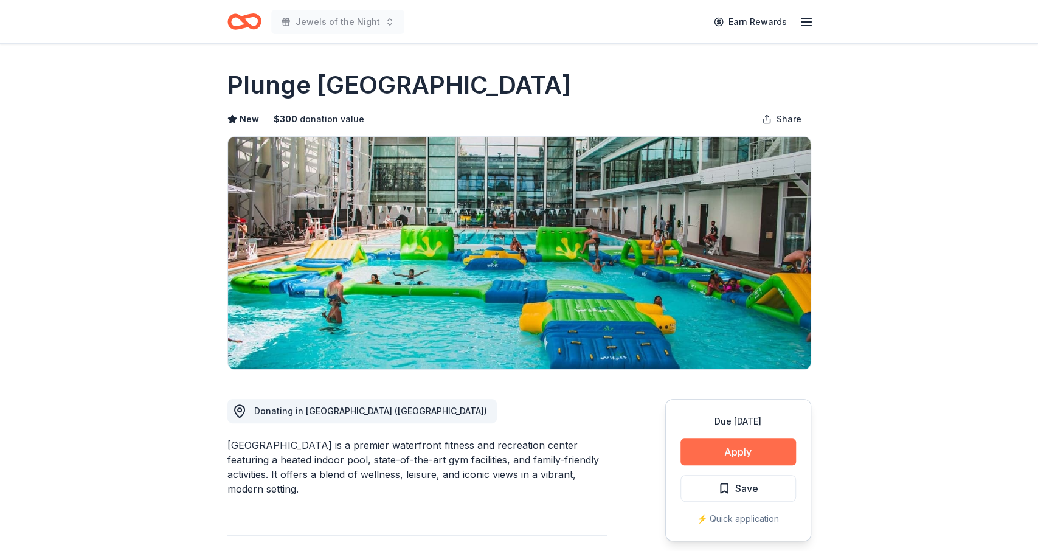
click at [764, 453] on button "Apply" at bounding box center [739, 452] width 116 height 27
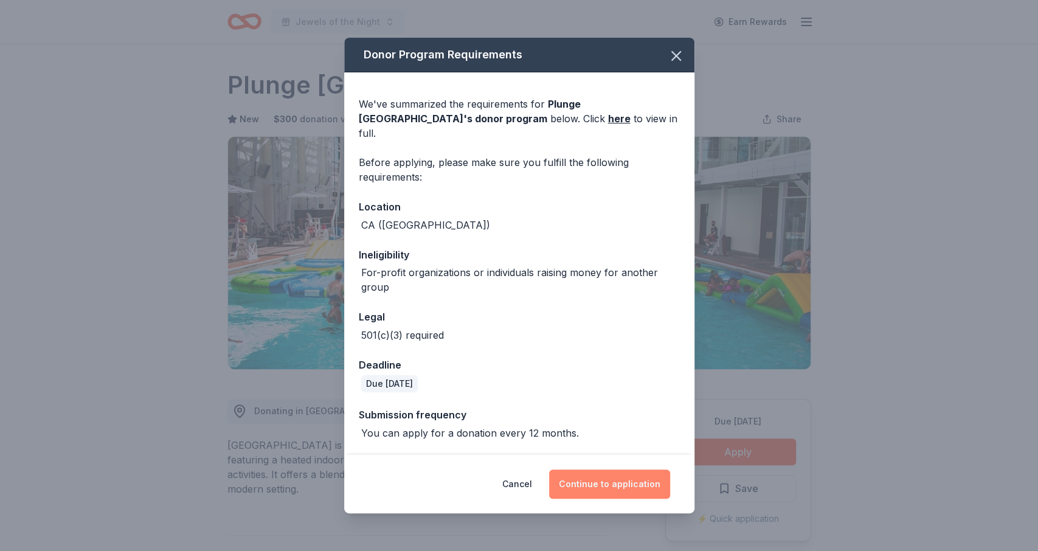
click at [633, 471] on button "Continue to application" at bounding box center [609, 484] width 121 height 29
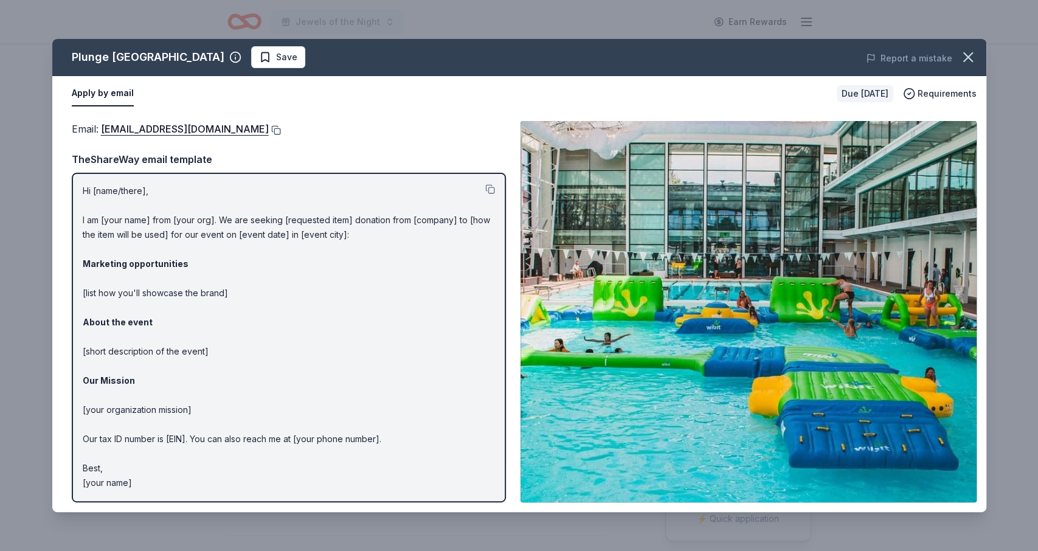
click at [269, 132] on button at bounding box center [275, 130] width 12 height 10
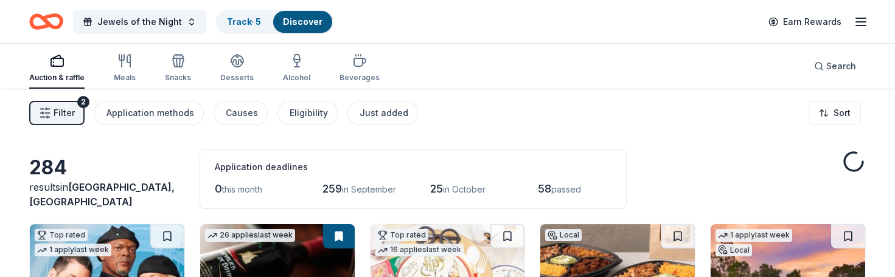
scroll to position [7904, 0]
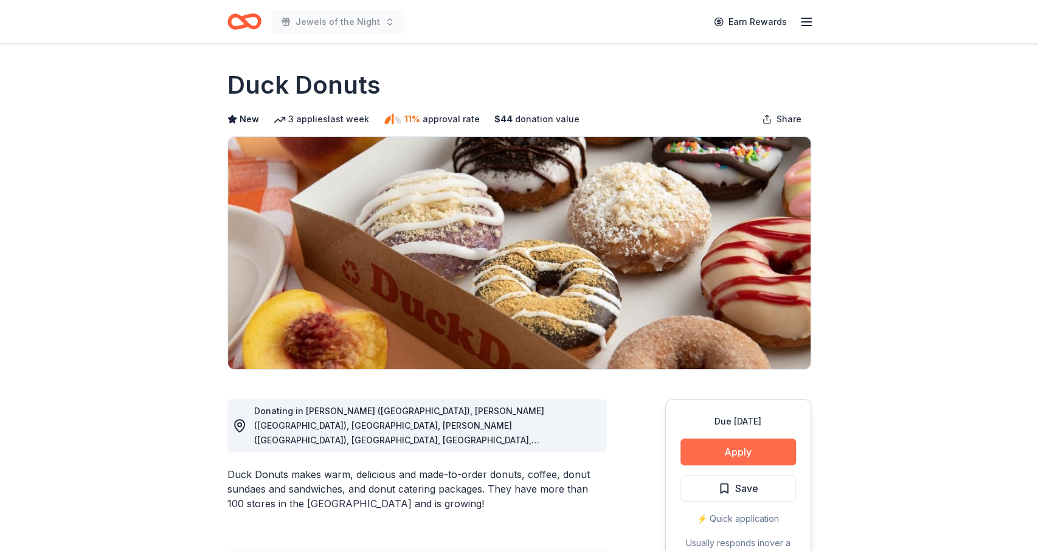
click at [766, 277] on button "Apply" at bounding box center [739, 452] width 116 height 27
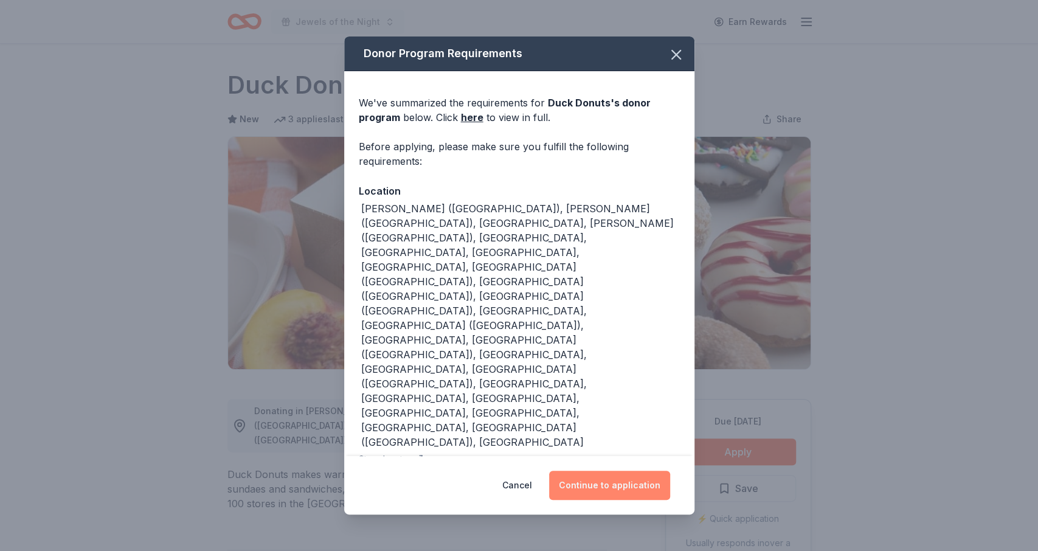
click at [595, 277] on button "Continue to application" at bounding box center [609, 485] width 121 height 29
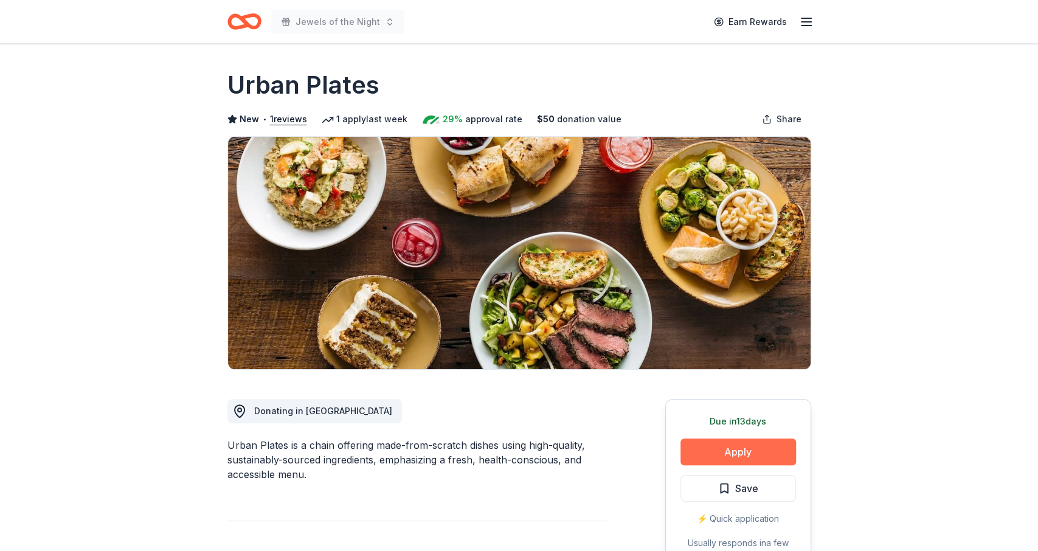
click at [758, 458] on button "Apply" at bounding box center [739, 452] width 116 height 27
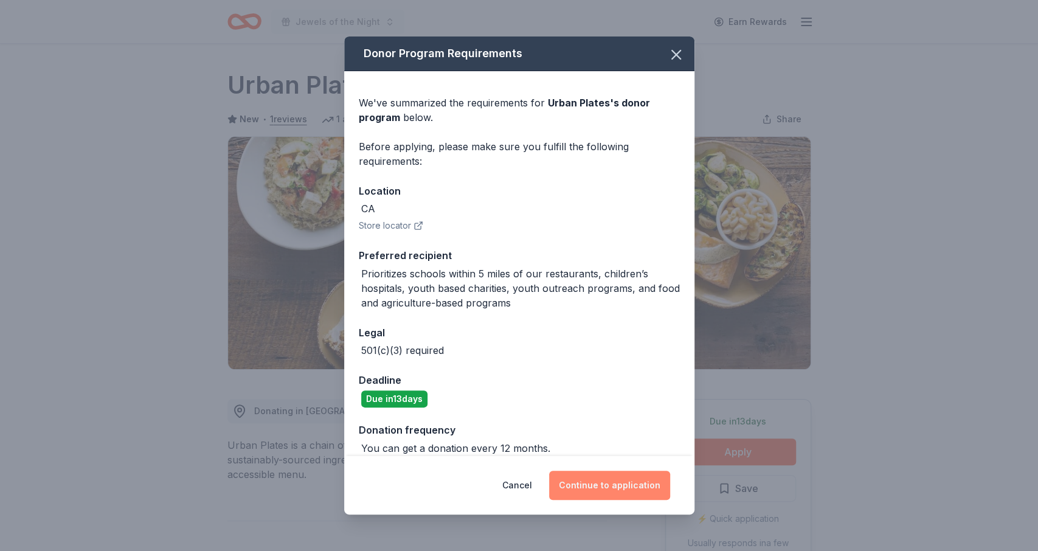
click at [591, 474] on button "Continue to application" at bounding box center [609, 485] width 121 height 29
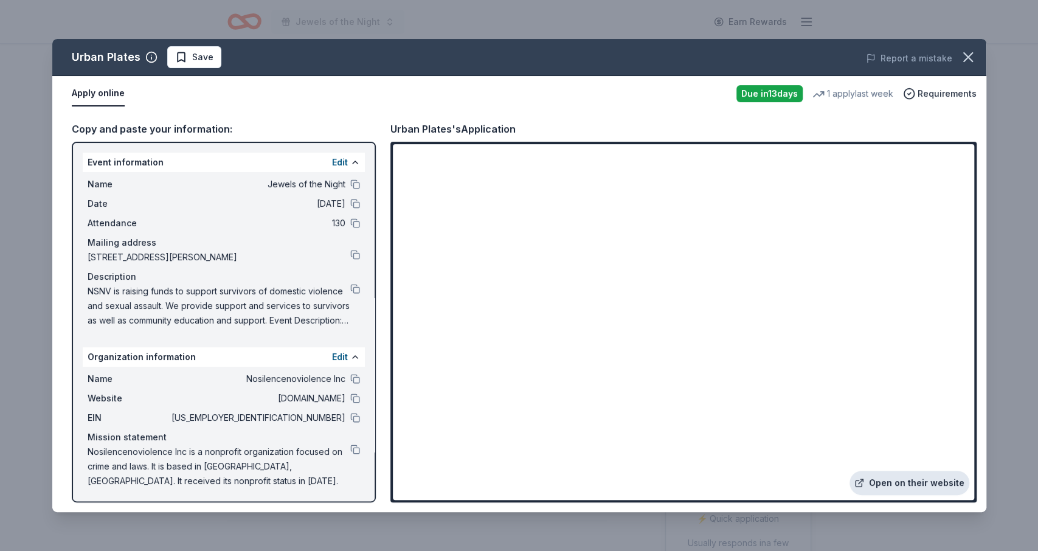
click at [878, 479] on link "Open on their website" at bounding box center [910, 483] width 120 height 24
click at [962, 64] on icon "button" at bounding box center [968, 57] width 17 height 17
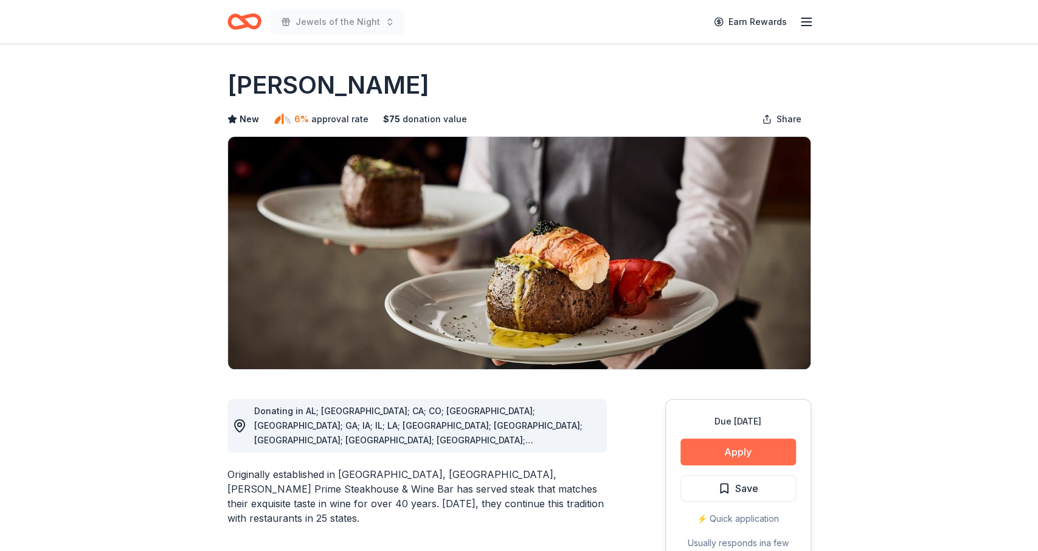
click at [727, 453] on button "Apply" at bounding box center [739, 452] width 116 height 27
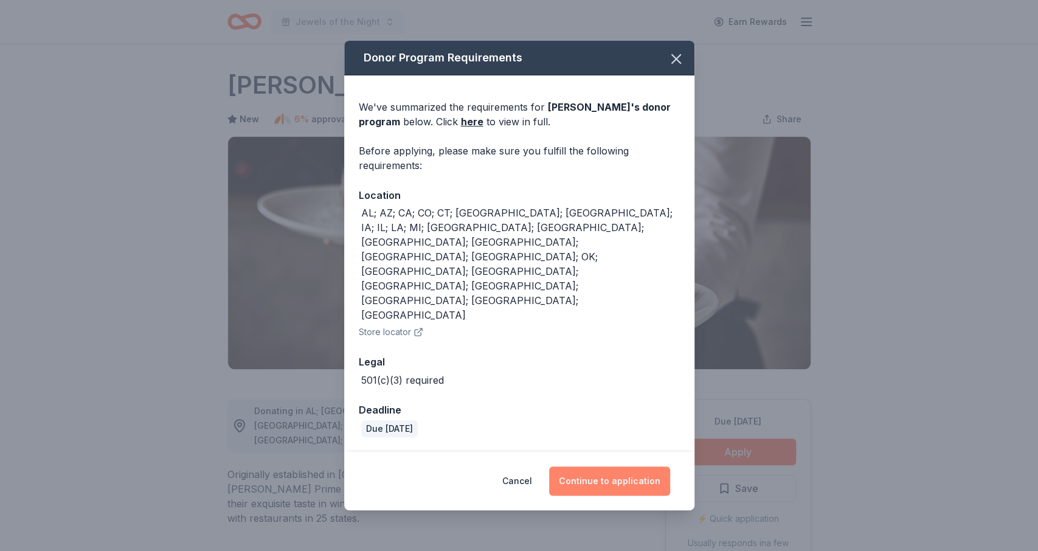
click at [605, 466] on button "Continue to application" at bounding box center [609, 480] width 121 height 29
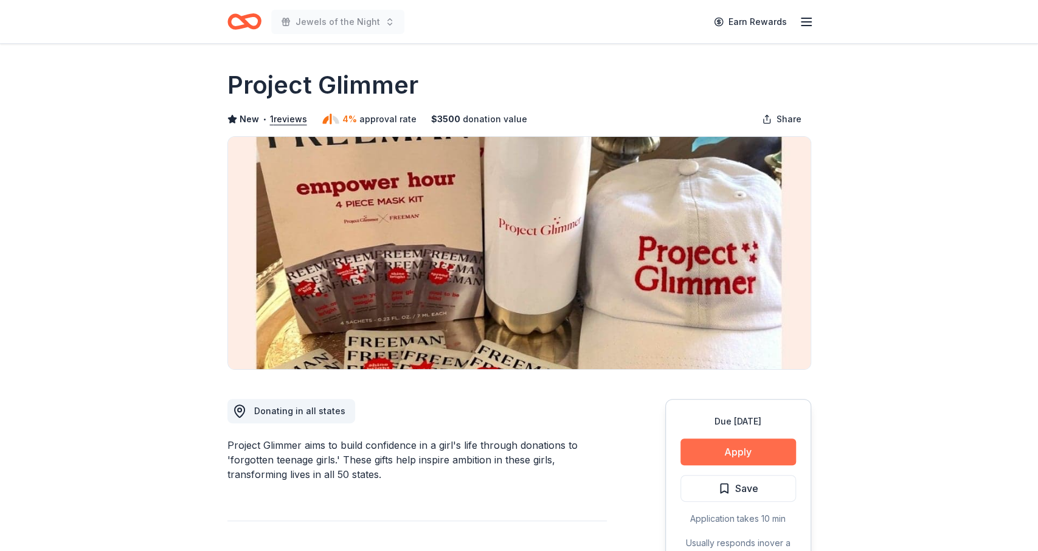
click at [728, 460] on button "Apply" at bounding box center [739, 452] width 116 height 27
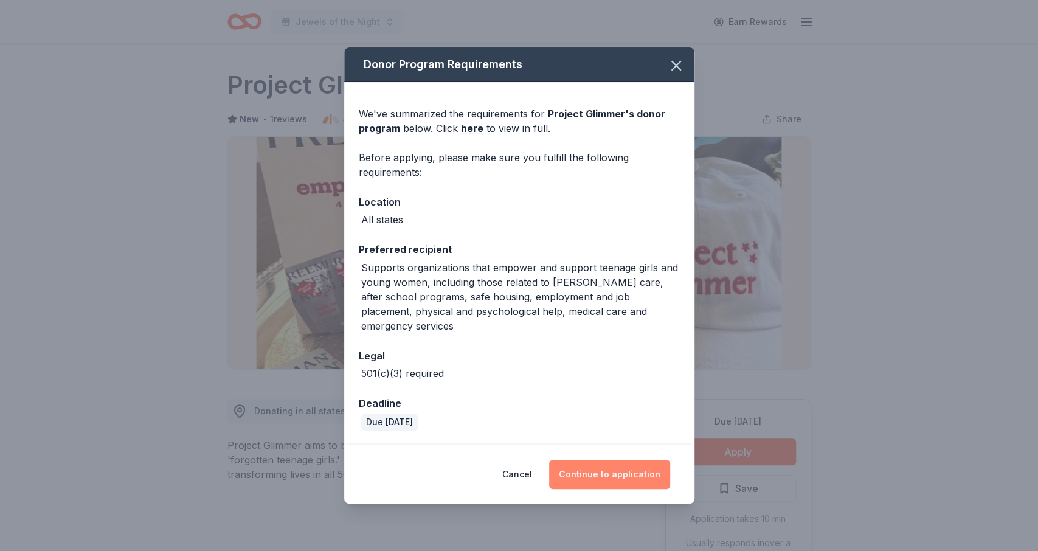
click at [611, 465] on button "Continue to application" at bounding box center [609, 474] width 121 height 29
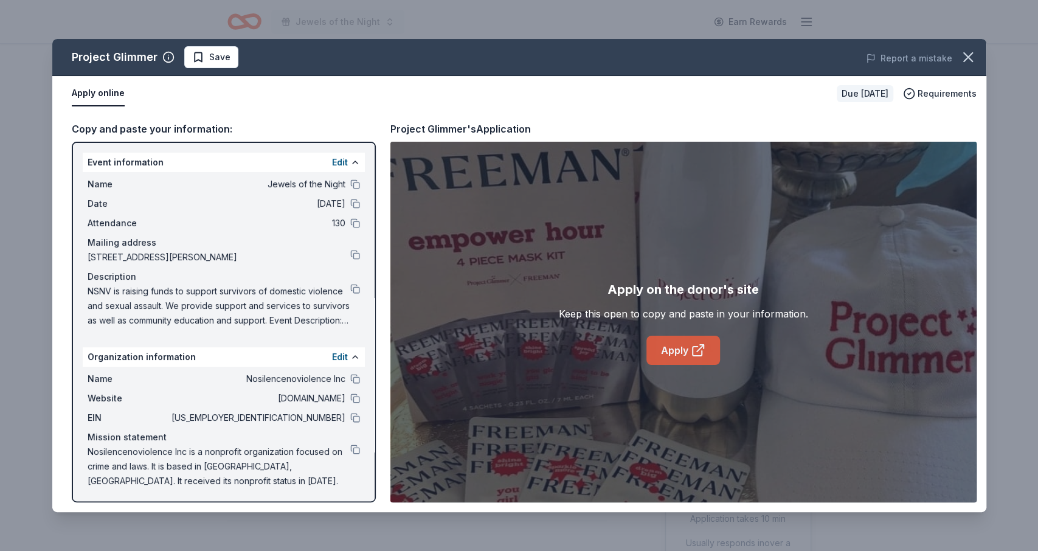
click at [665, 349] on link "Apply" at bounding box center [684, 350] width 74 height 29
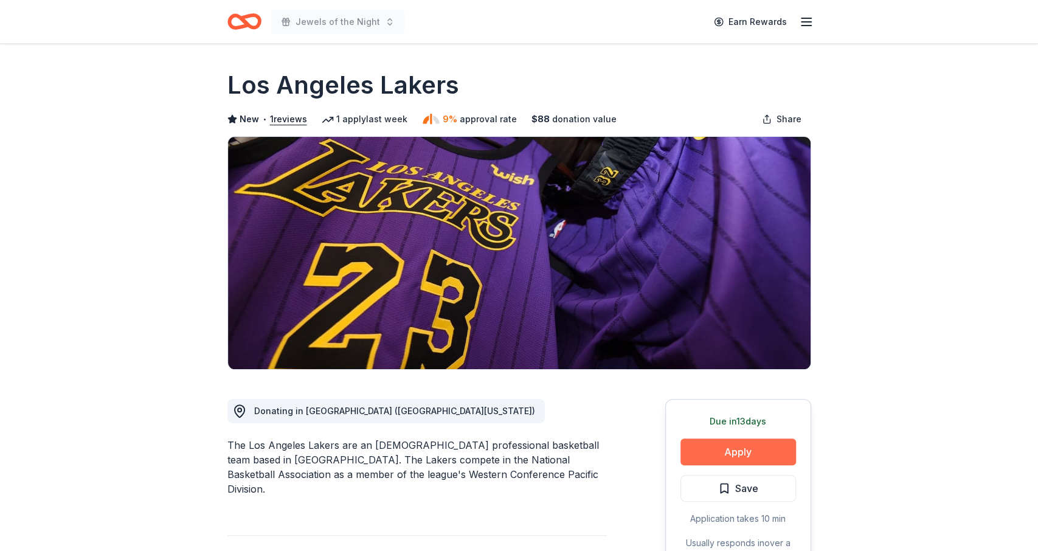
click at [720, 445] on button "Apply" at bounding box center [739, 452] width 116 height 27
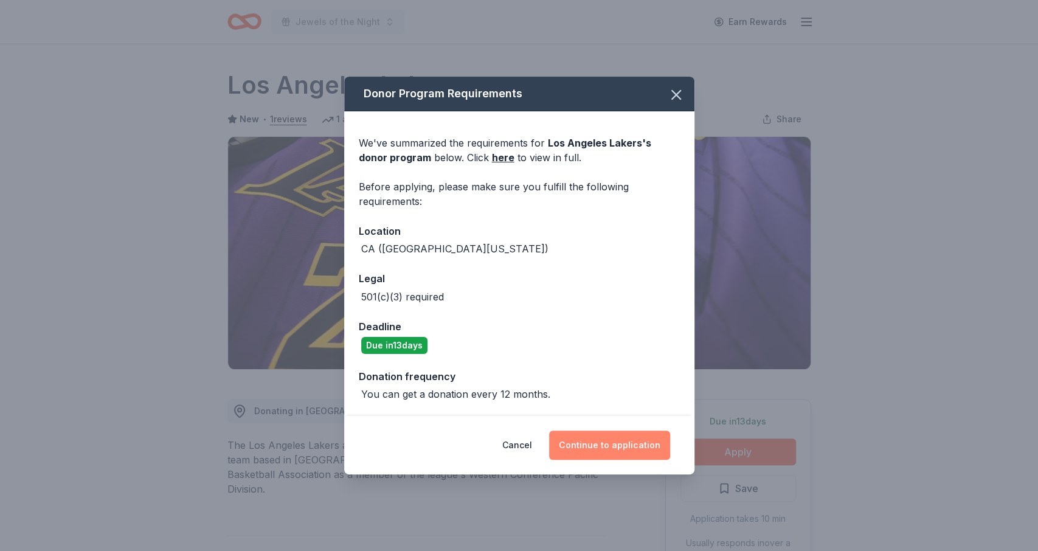
click at [609, 445] on button "Continue to application" at bounding box center [609, 445] width 121 height 29
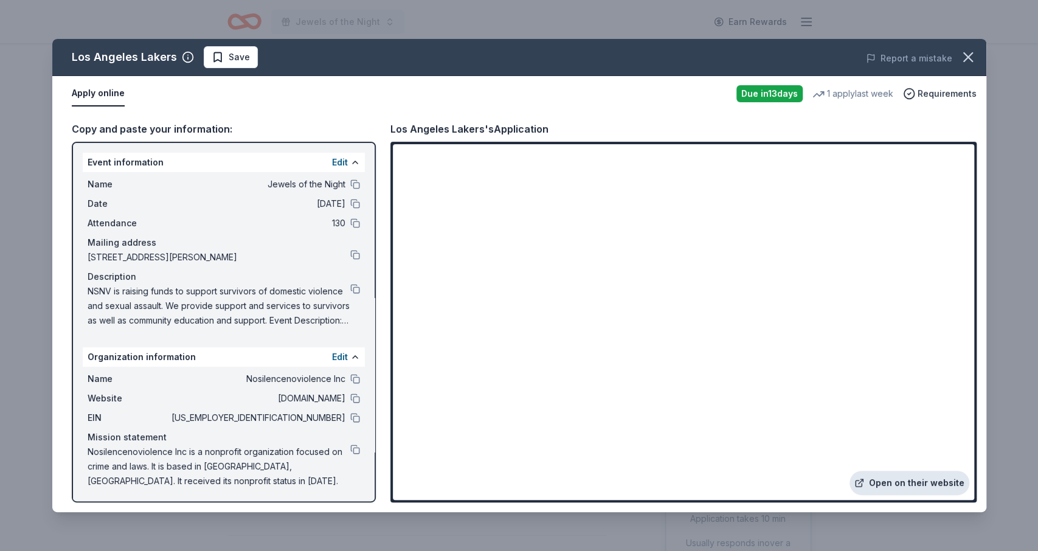
click at [897, 487] on link "Open on their website" at bounding box center [910, 483] width 120 height 24
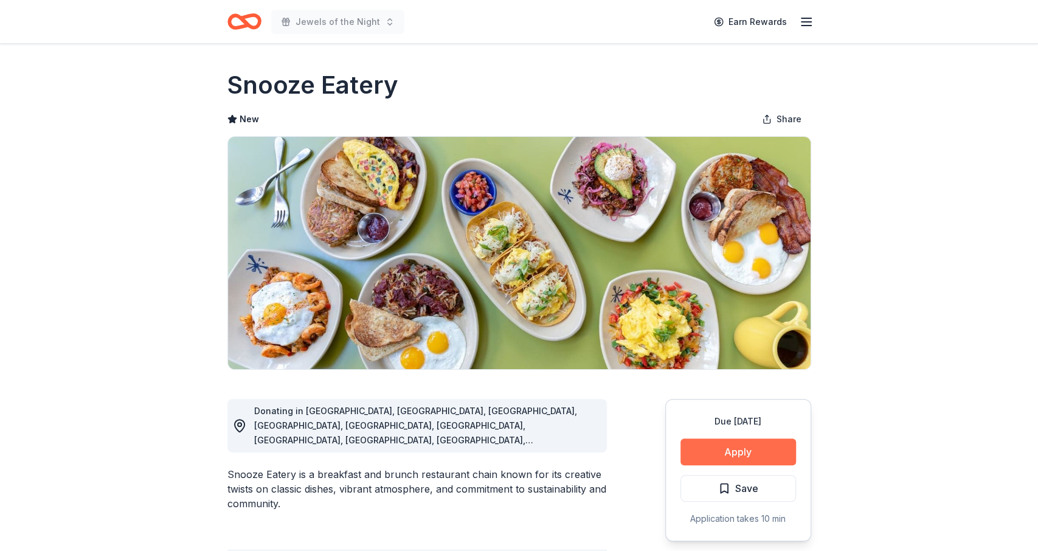
click at [725, 442] on button "Apply" at bounding box center [739, 452] width 116 height 27
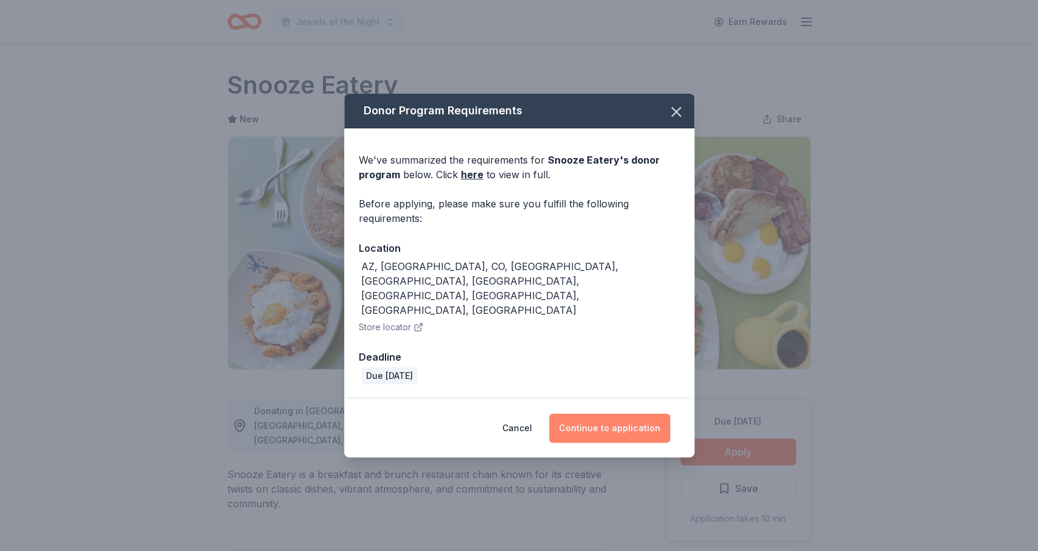
click at [596, 414] on button "Continue to application" at bounding box center [609, 428] width 121 height 29
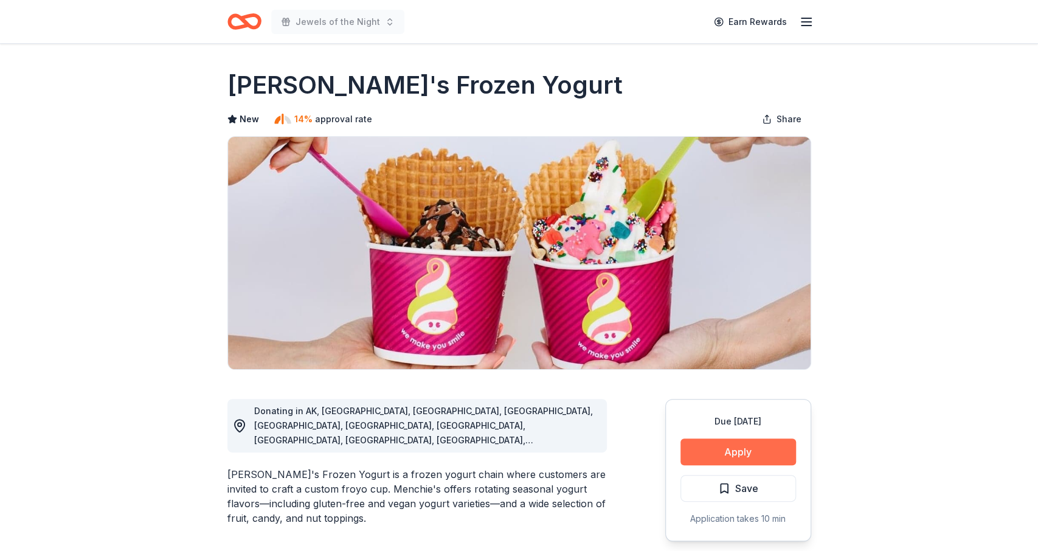
click at [752, 447] on button "Apply" at bounding box center [739, 452] width 116 height 27
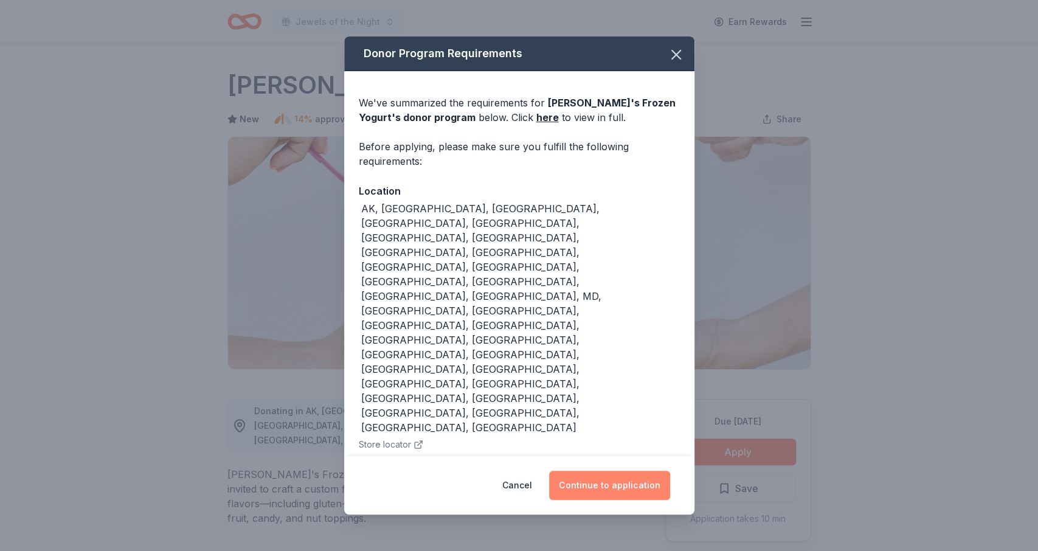
click at [615, 471] on button "Continue to application" at bounding box center [609, 485] width 121 height 29
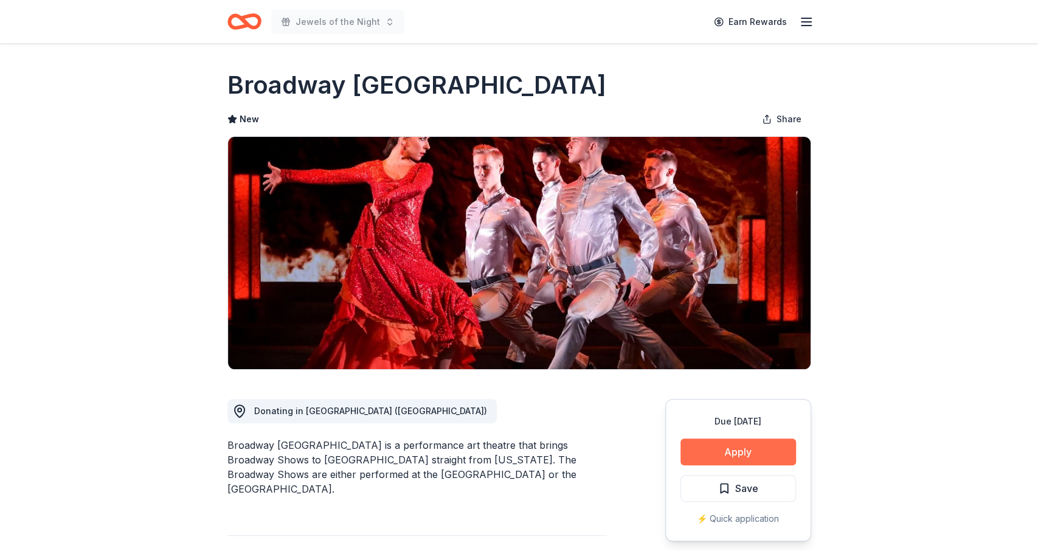
click at [752, 448] on button "Apply" at bounding box center [739, 452] width 116 height 27
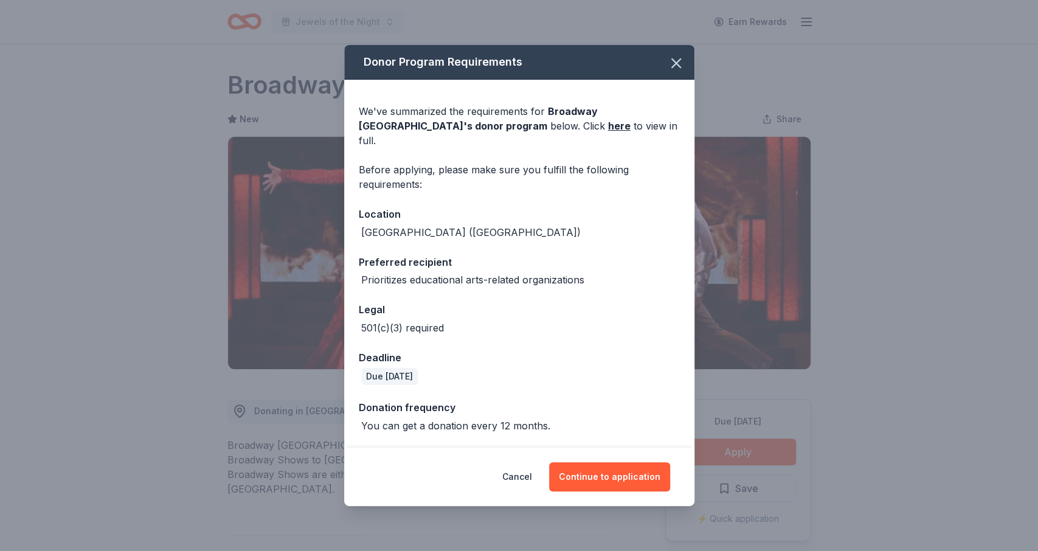
click at [615, 448] on div "Cancel Continue to application" at bounding box center [519, 477] width 350 height 58
click at [617, 463] on button "Continue to application" at bounding box center [609, 476] width 121 height 29
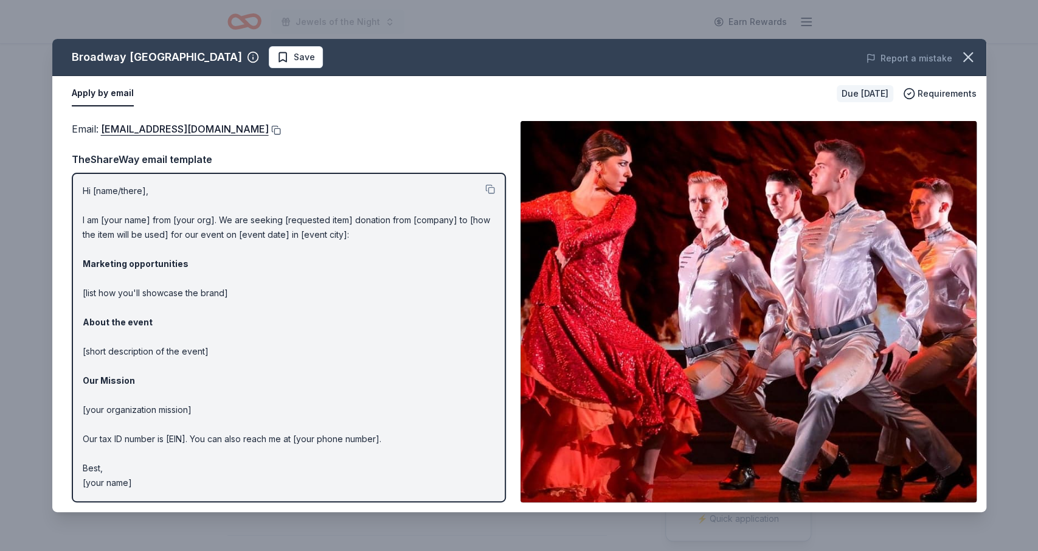
click at [269, 131] on button at bounding box center [275, 130] width 12 height 10
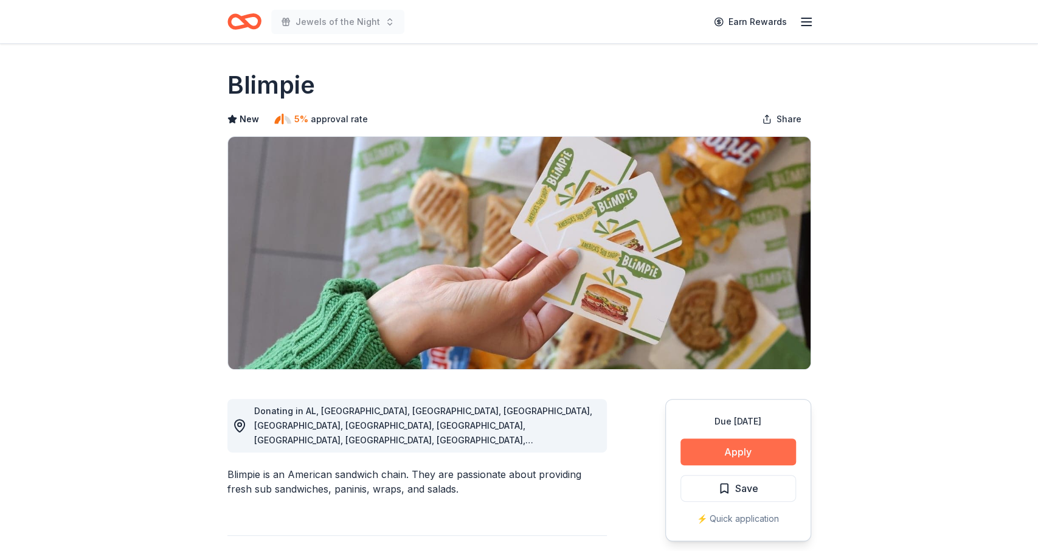
click at [698, 449] on button "Apply" at bounding box center [739, 452] width 116 height 27
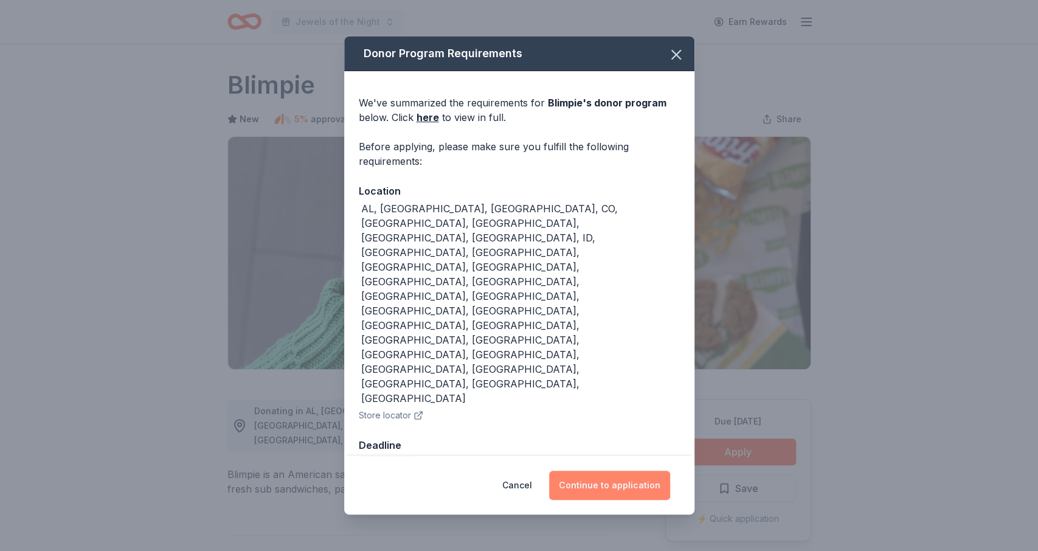
click at [591, 471] on button "Continue to application" at bounding box center [609, 485] width 121 height 29
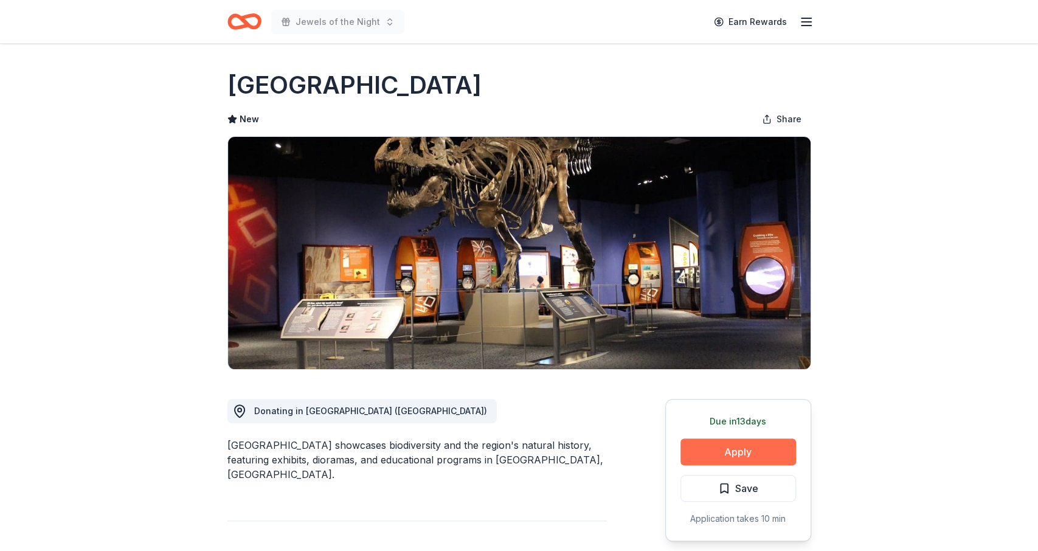
click at [696, 450] on button "Apply" at bounding box center [739, 452] width 116 height 27
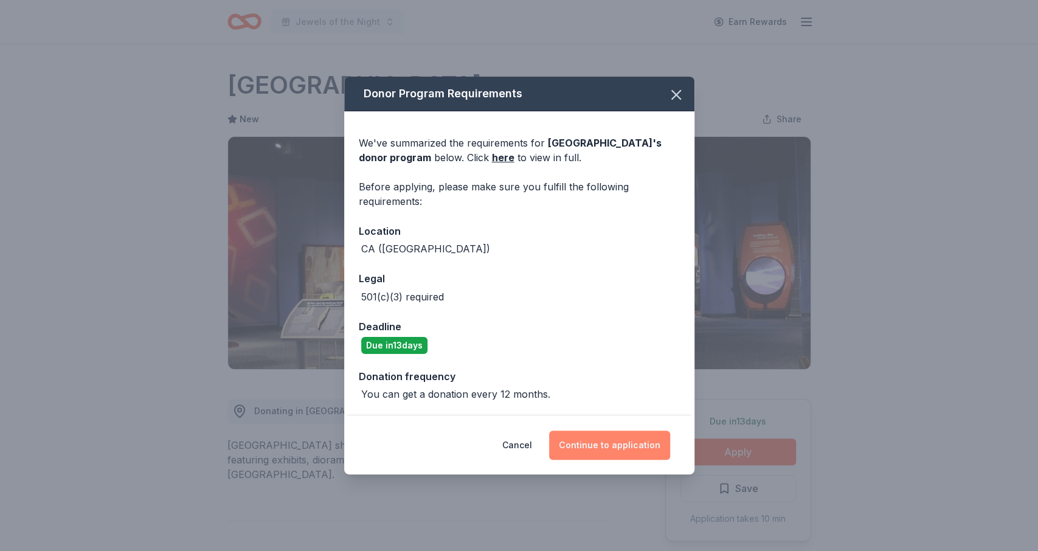
click at [574, 447] on button "Continue to application" at bounding box center [609, 445] width 121 height 29
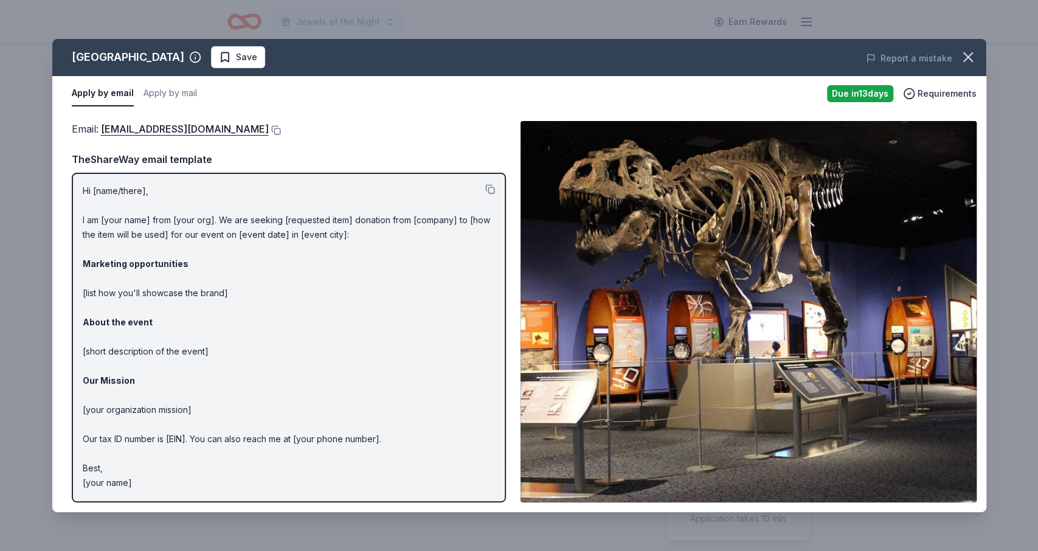
click at [574, 447] on img at bounding box center [749, 311] width 456 height 381
click at [269, 128] on button at bounding box center [275, 130] width 12 height 10
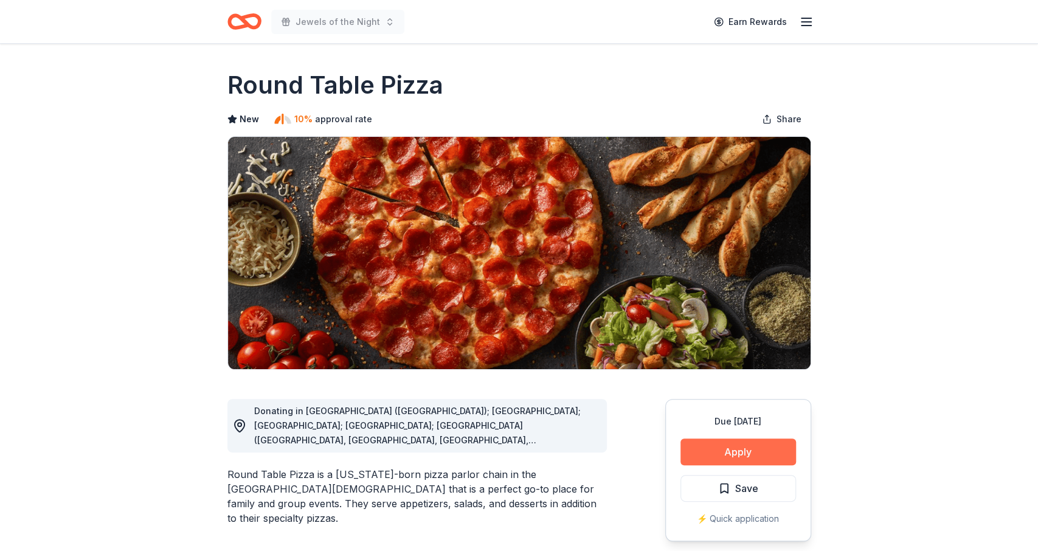
click at [729, 451] on button "Apply" at bounding box center [739, 452] width 116 height 27
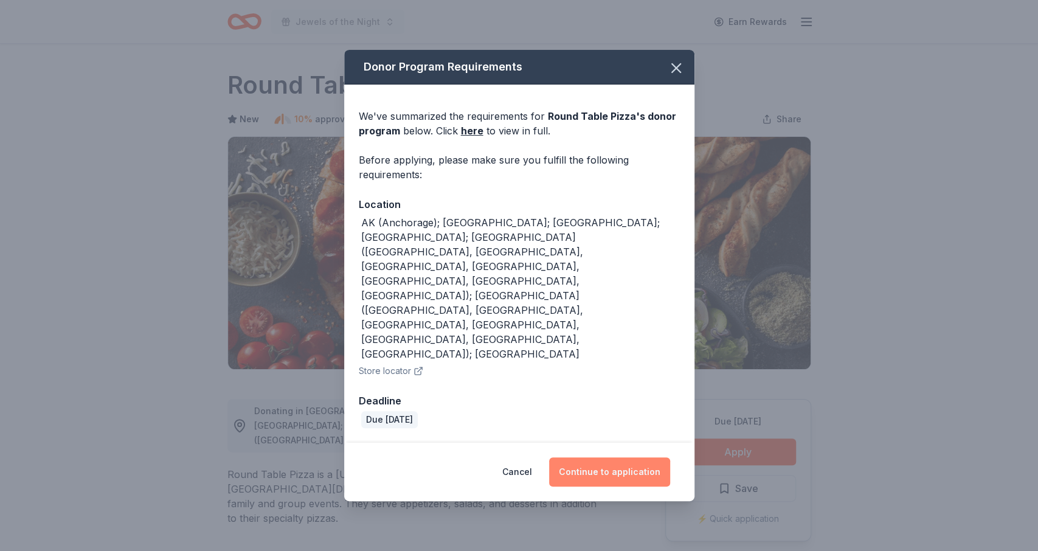
click at [634, 457] on button "Continue to application" at bounding box center [609, 471] width 121 height 29
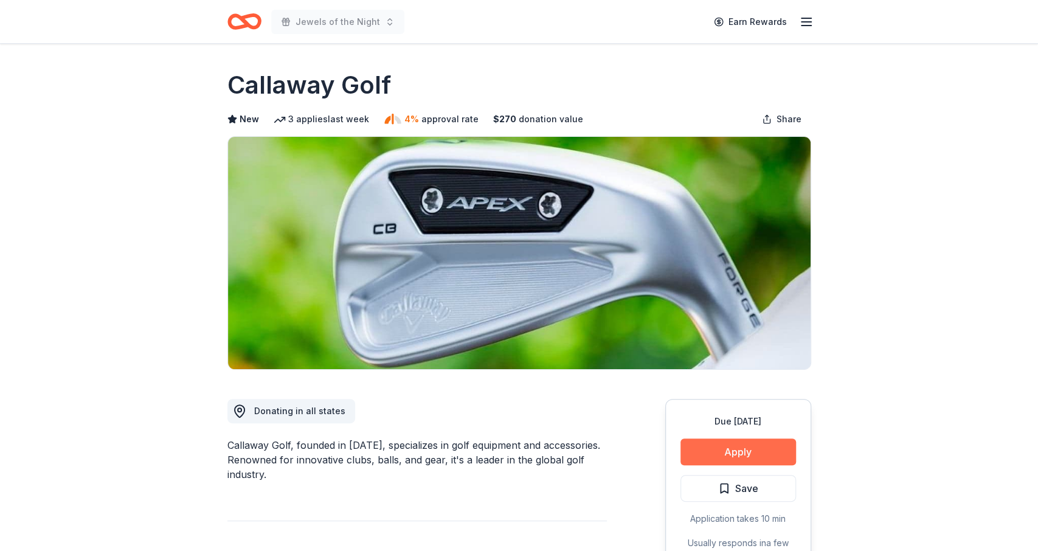
click at [740, 442] on button "Apply" at bounding box center [739, 452] width 116 height 27
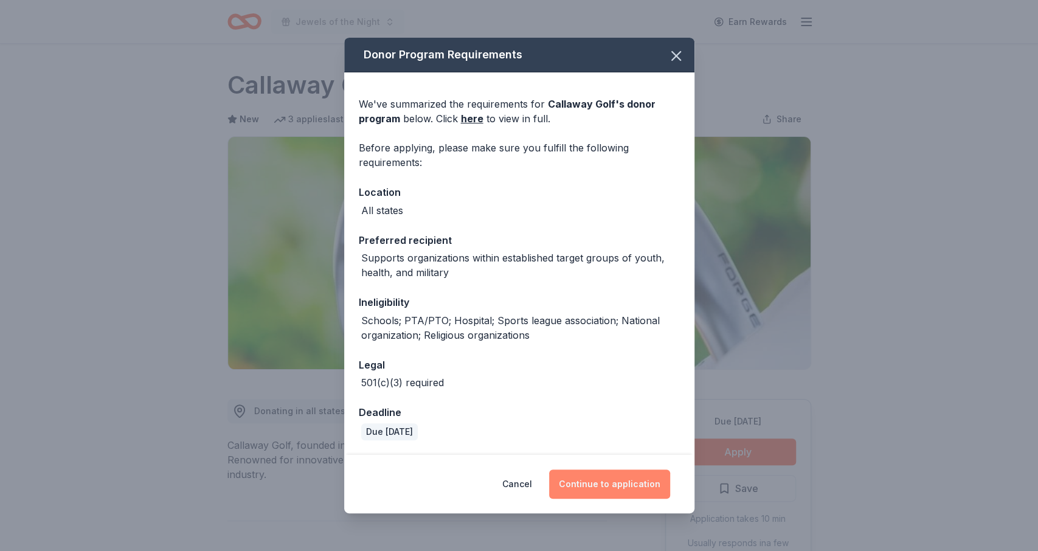
click at [625, 481] on button "Continue to application" at bounding box center [609, 484] width 121 height 29
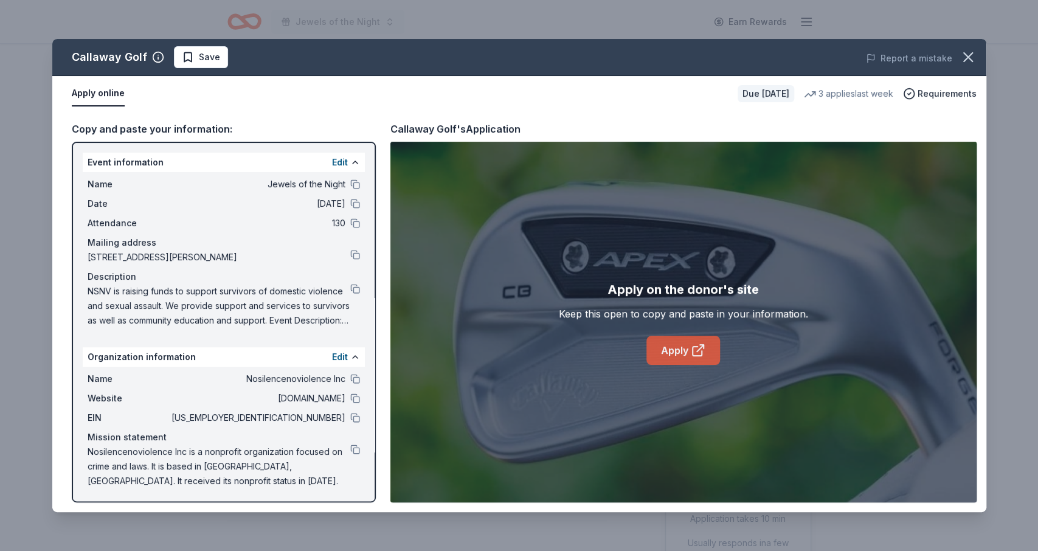
click at [684, 356] on link "Apply" at bounding box center [684, 350] width 74 height 29
